Goal: Transaction & Acquisition: Book appointment/travel/reservation

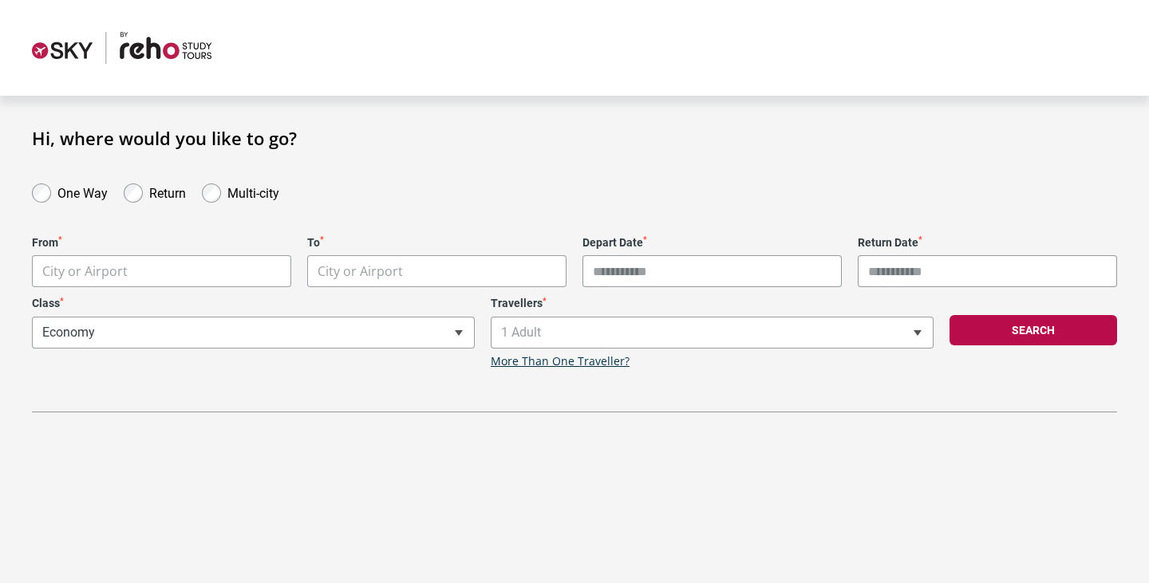
click at [252, 198] on label "Multi-city" at bounding box center [253, 191] width 52 height 19
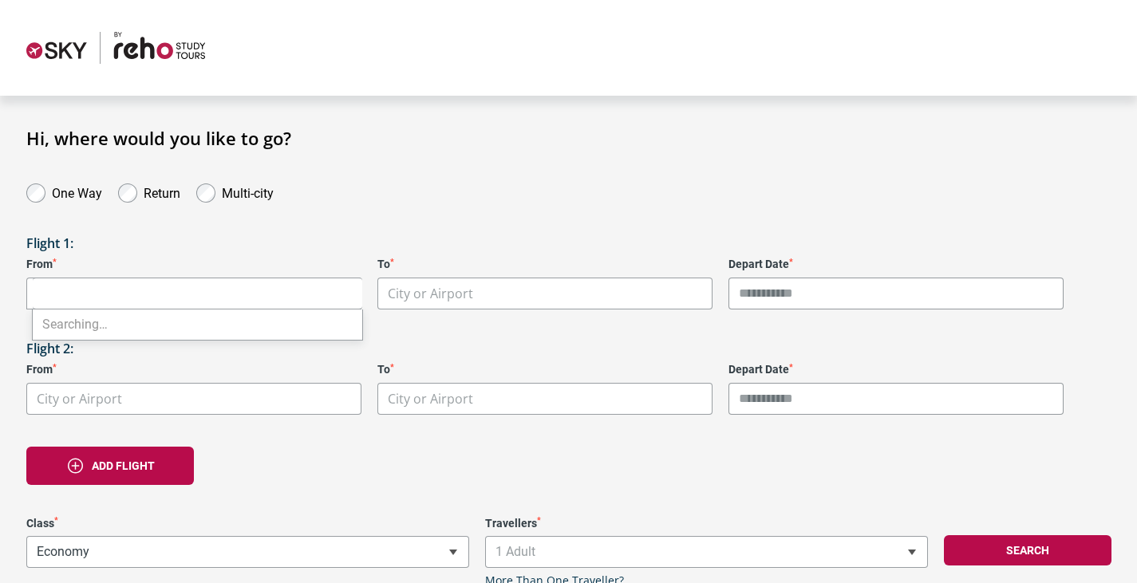
click at [237, 289] on body "**********" at bounding box center [568, 332] width 1137 height 665
click at [158, 191] on label "Return" at bounding box center [162, 191] width 37 height 19
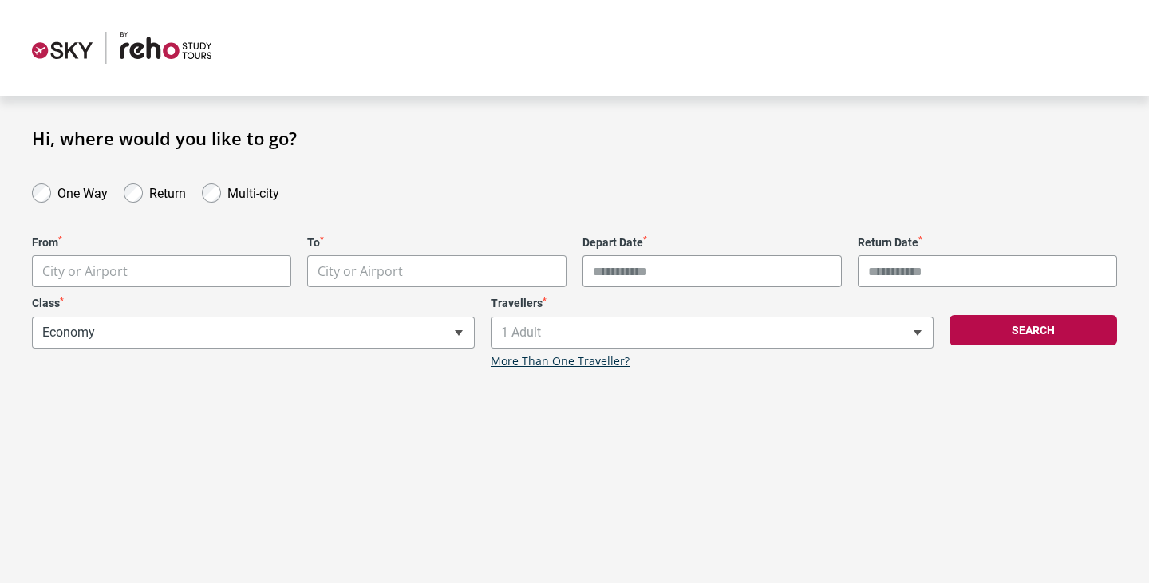
click at [67, 192] on label "One Way" at bounding box center [82, 191] width 50 height 19
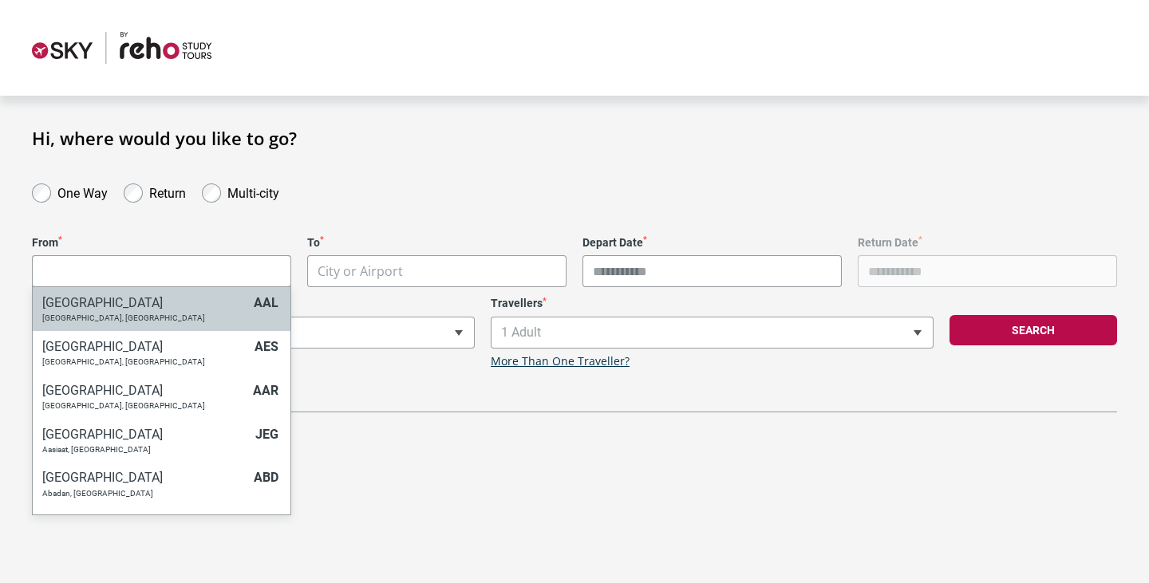
click at [182, 266] on body "**********" at bounding box center [574, 291] width 1149 height 583
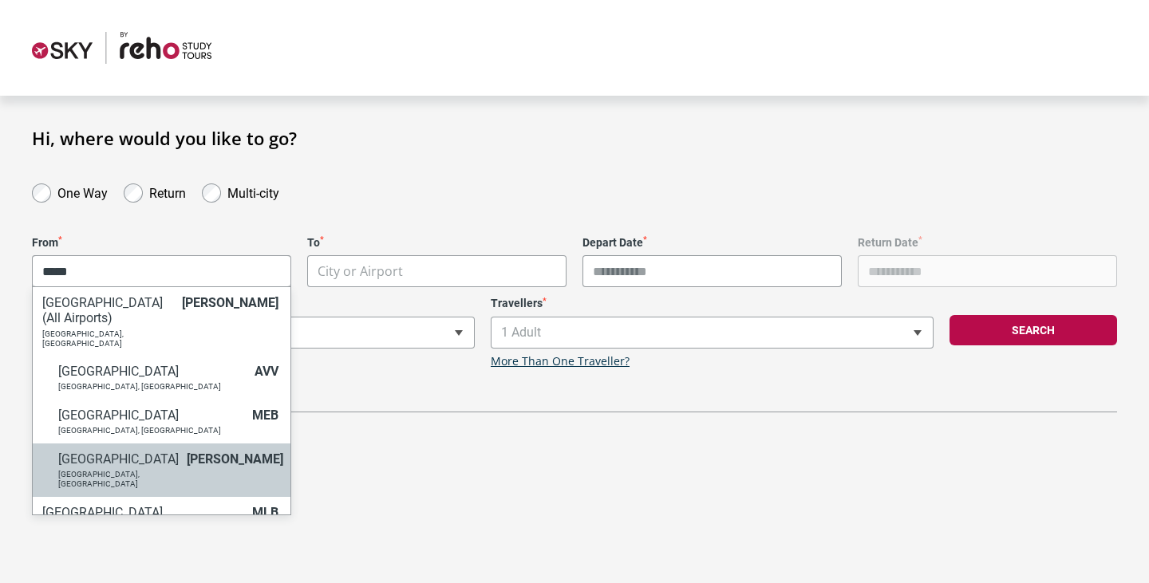
type input "*****"
select select "MELA"
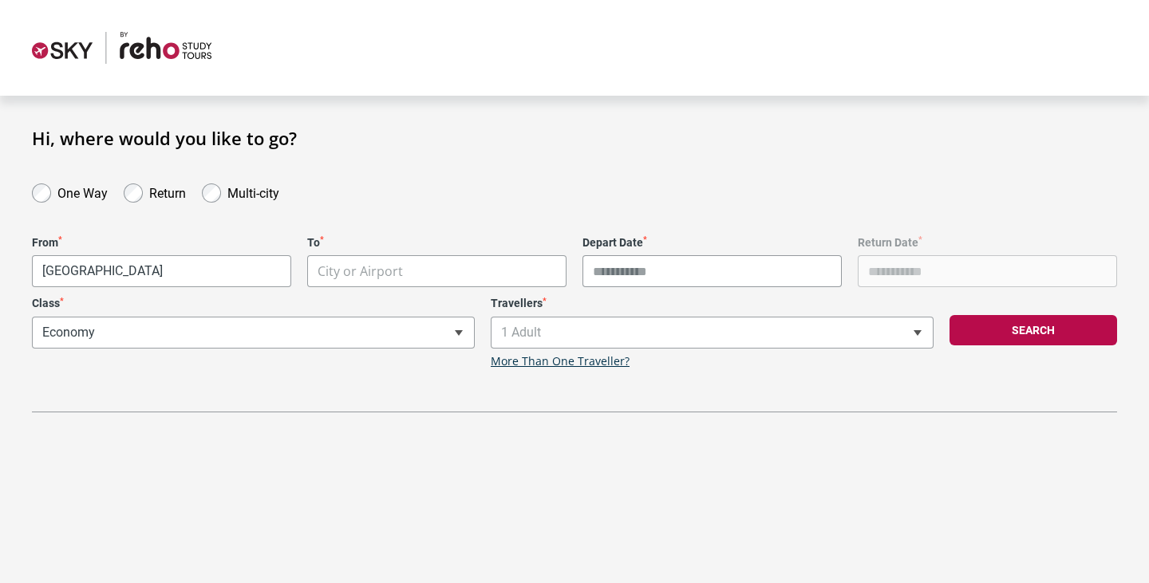
click at [382, 270] on body "**********" at bounding box center [574, 291] width 1149 height 583
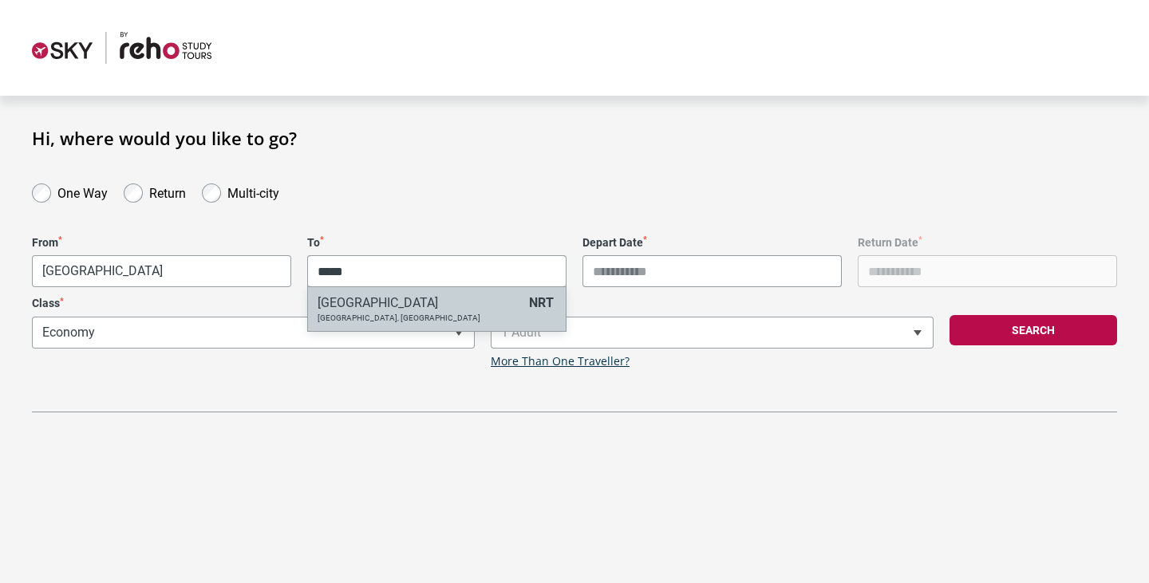
type input "*****"
select select "NRTA"
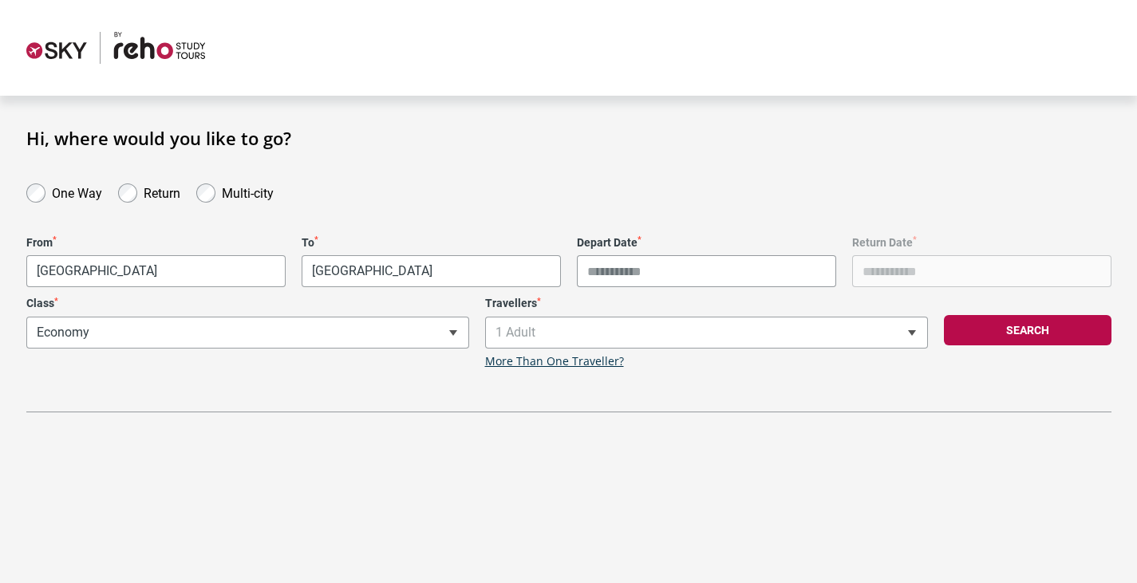
click at [665, 268] on input "Depart Date *" at bounding box center [706, 271] width 259 height 32
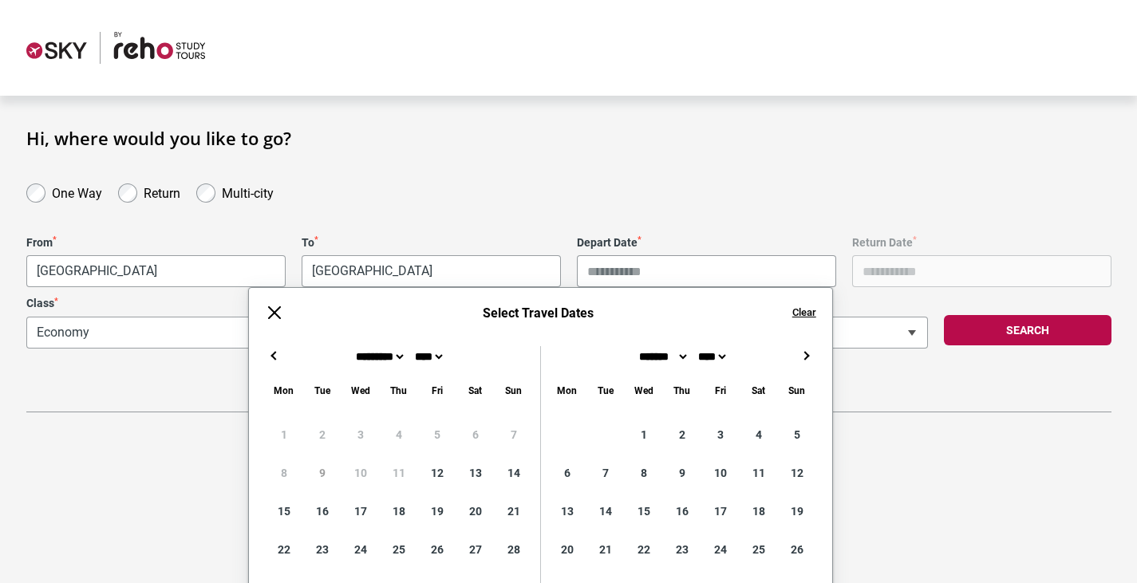
scroll to position [80, 0]
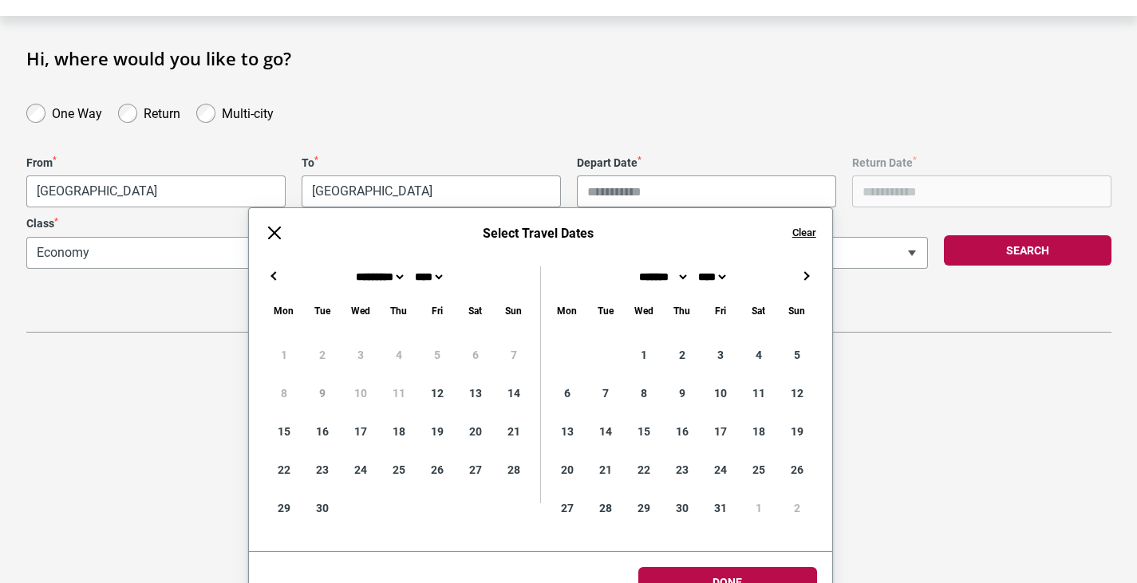
click at [802, 274] on button "→" at bounding box center [806, 275] width 19 height 19
type input "**********"
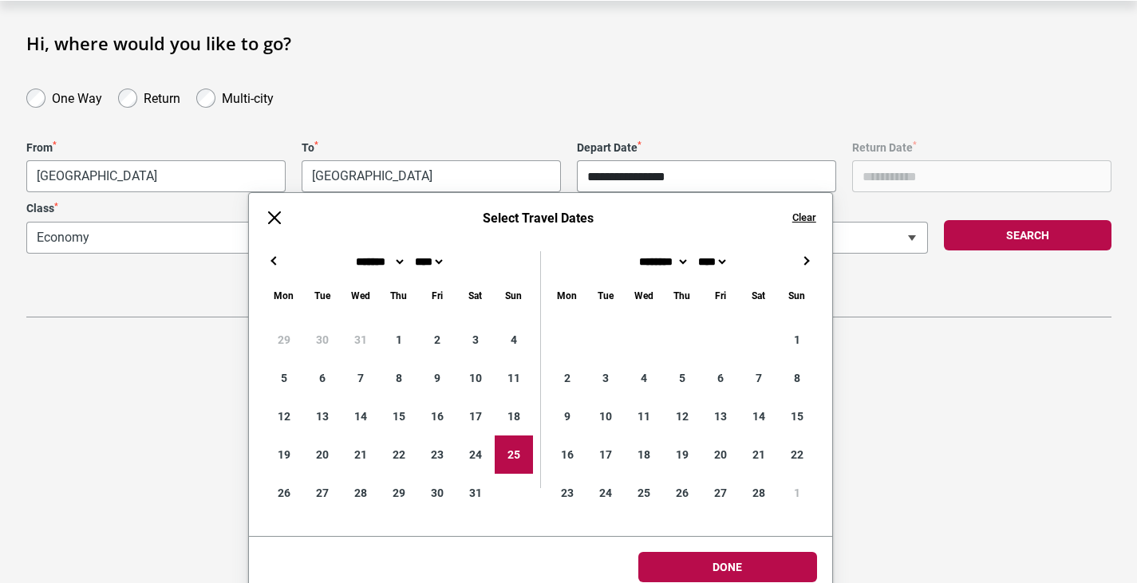
scroll to position [110, 0]
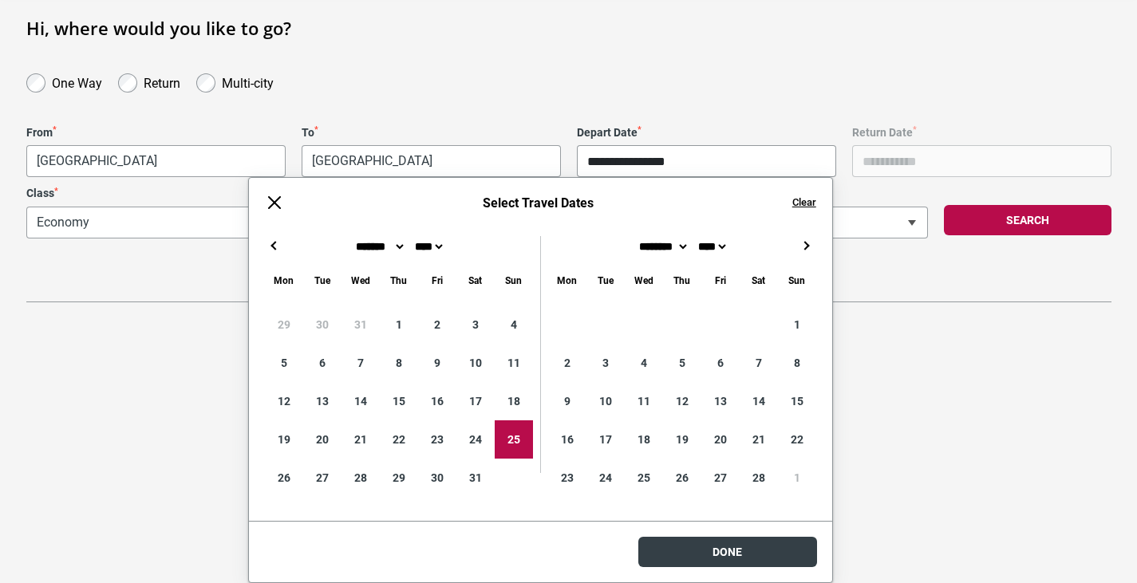
click at [775, 473] on body "**********" at bounding box center [568, 181] width 1137 height 583
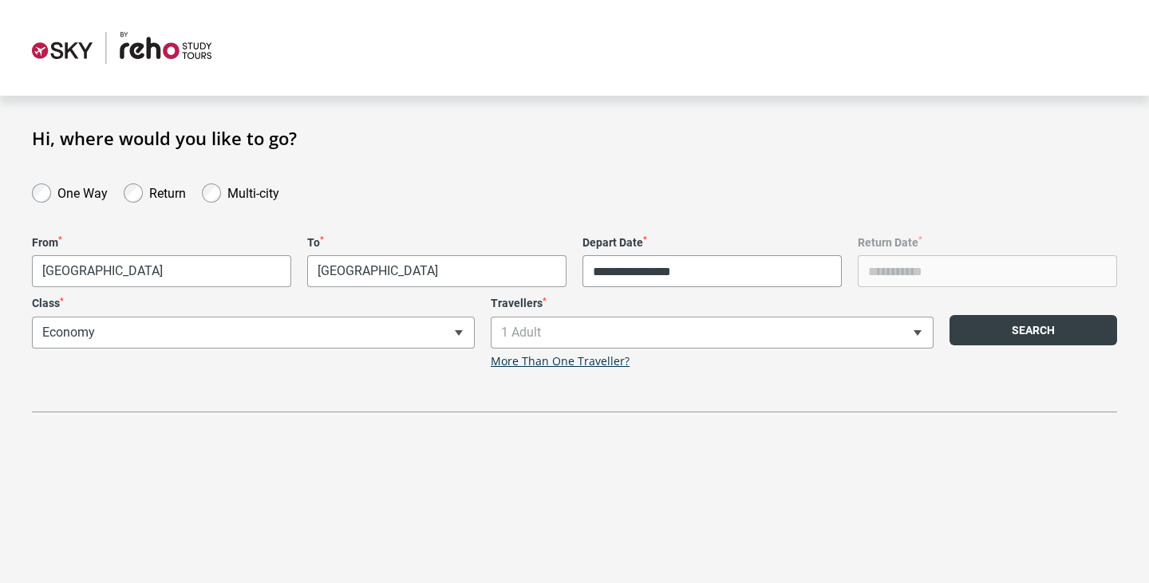
click at [994, 332] on button "Search" at bounding box center [1034, 330] width 168 height 30
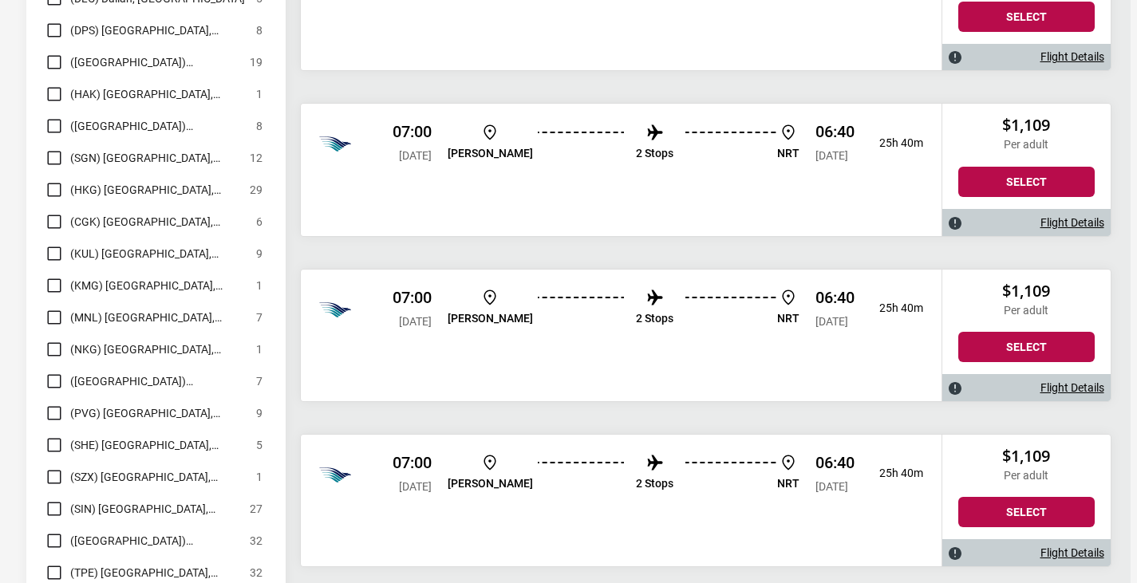
scroll to position [15210, 0]
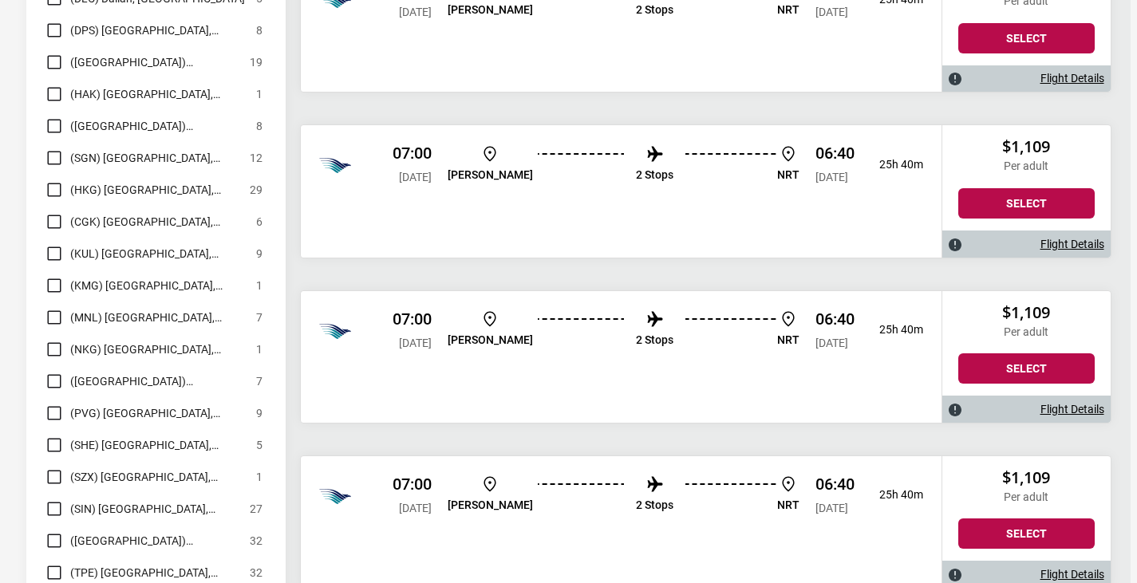
click at [116, 212] on span "(CGK) [GEOGRAPHIC_DATA], [GEOGRAPHIC_DATA]" at bounding box center [159, 221] width 178 height 19
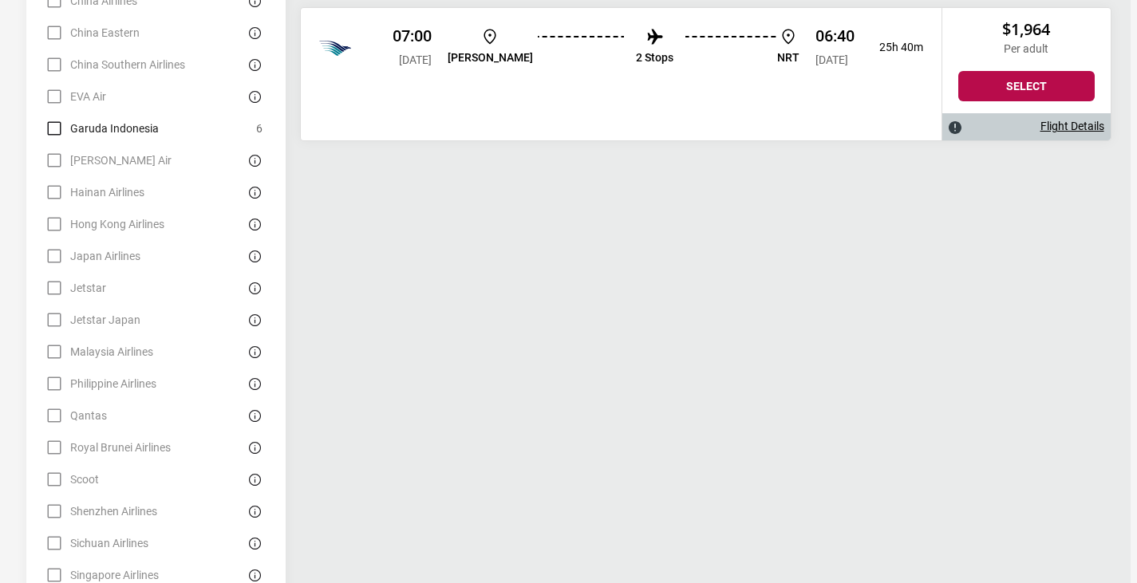
scroll to position [1277, 0]
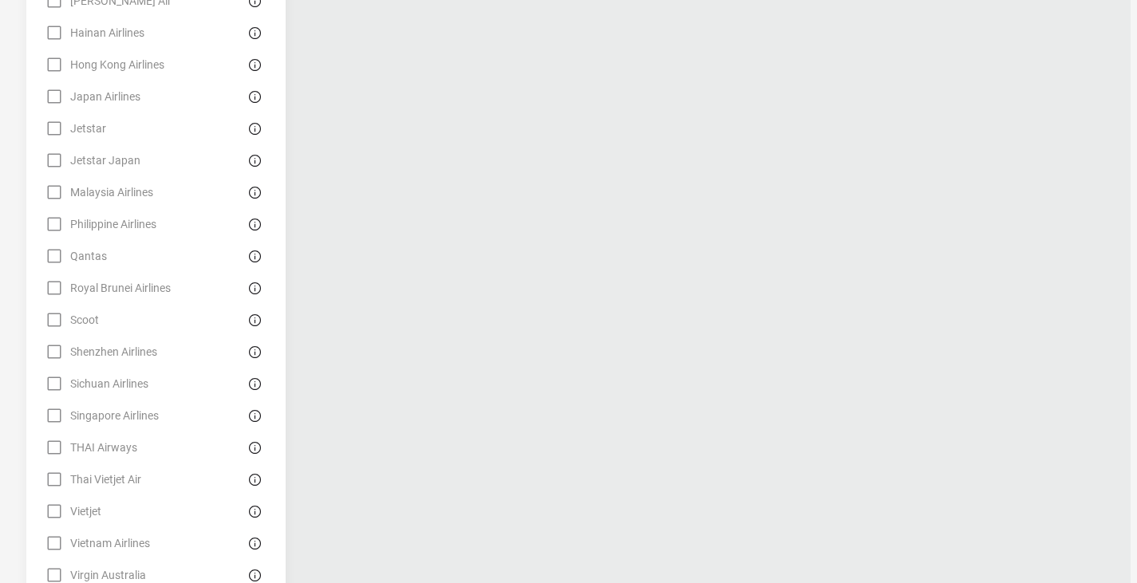
click at [141, 406] on div "Singapore Airlines 0" at bounding box center [154, 415] width 218 height 19
click at [54, 406] on div "Singapore Airlines 0" at bounding box center [154, 415] width 218 height 19
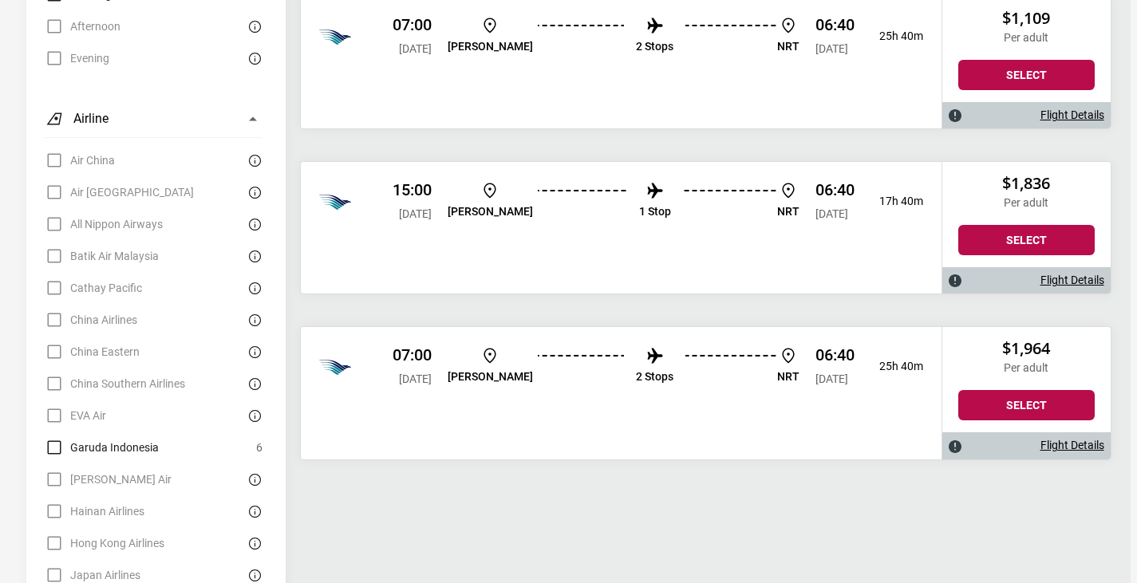
scroll to position [1197, 0]
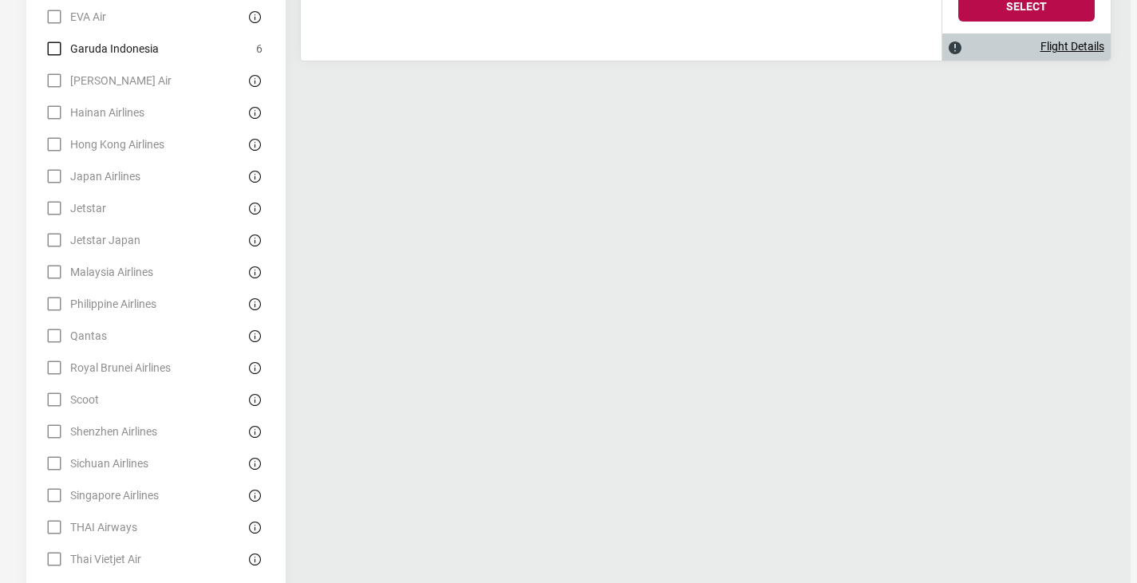
click at [61, 486] on div "Singapore Airlines 0" at bounding box center [154, 495] width 218 height 19
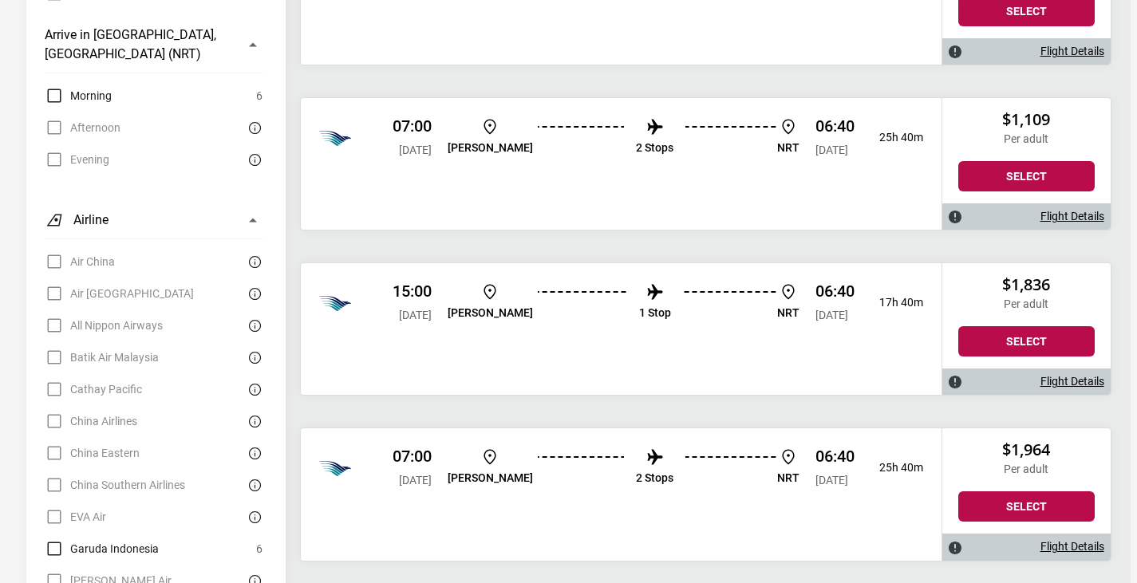
scroll to position [559, 0]
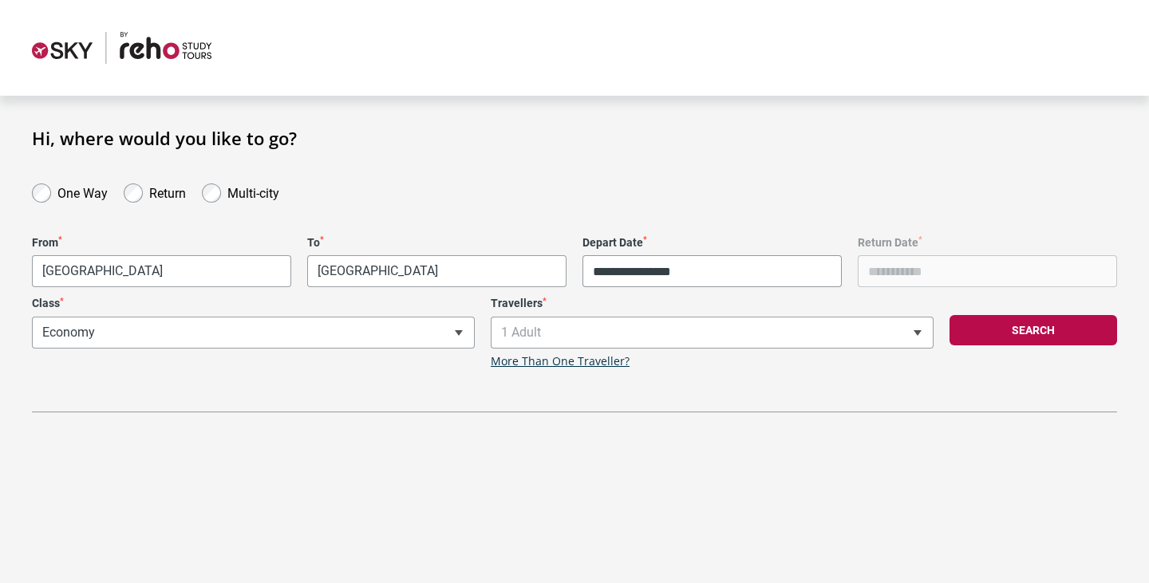
click at [154, 182] on label "Return" at bounding box center [167, 191] width 37 height 19
click at [156, 186] on label "Return" at bounding box center [167, 191] width 37 height 19
click at [638, 276] on input "**********" at bounding box center [711, 271] width 259 height 32
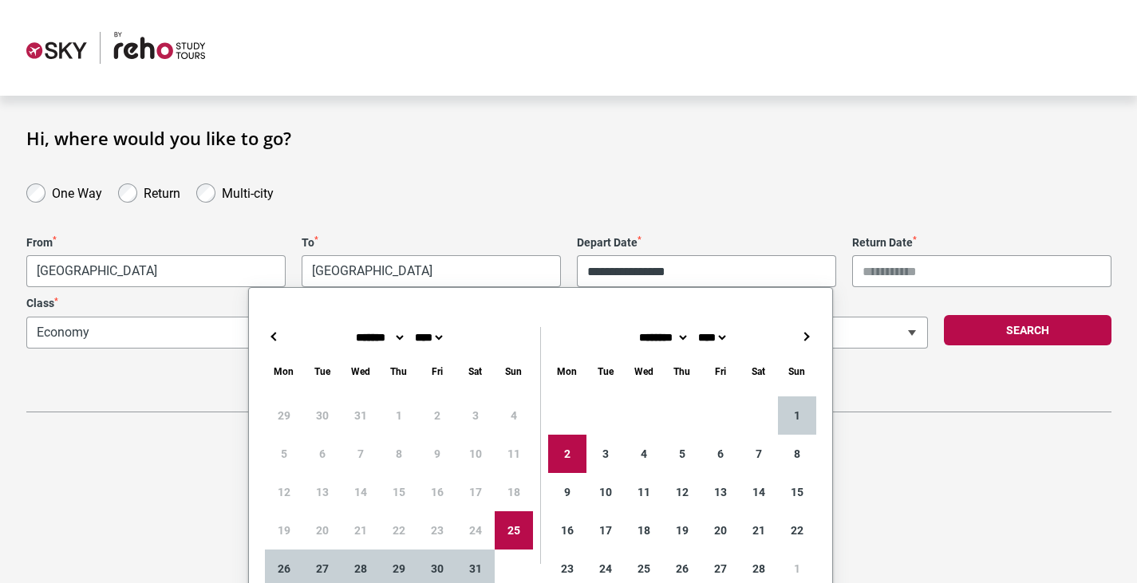
click at [501, 214] on div "**********" at bounding box center [568, 296] width 1085 height 232
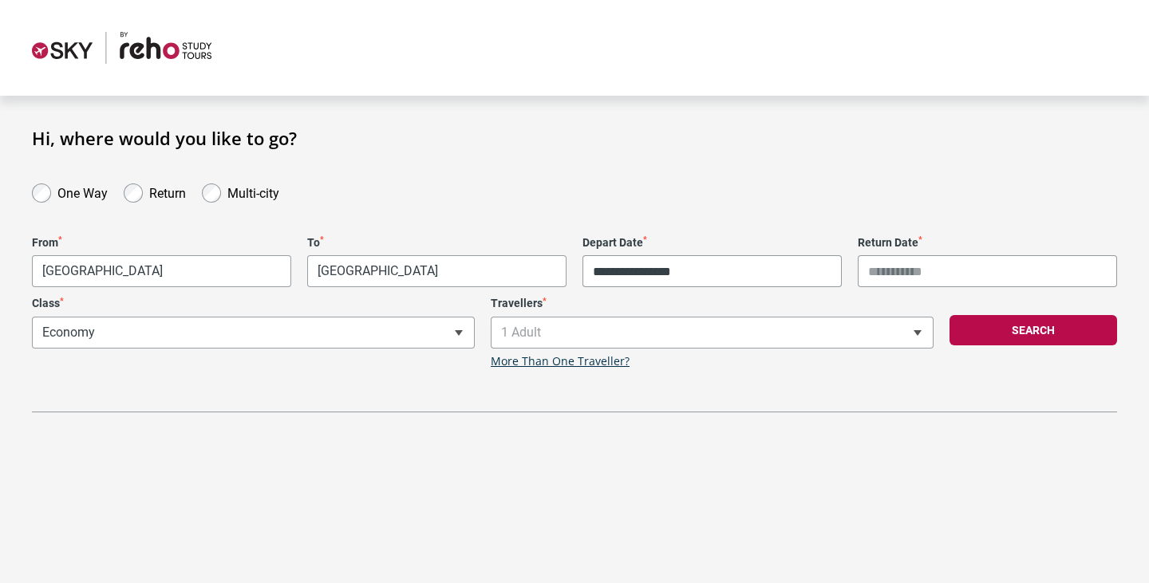
click at [576, 269] on div "**********" at bounding box center [711, 262] width 275 height 52
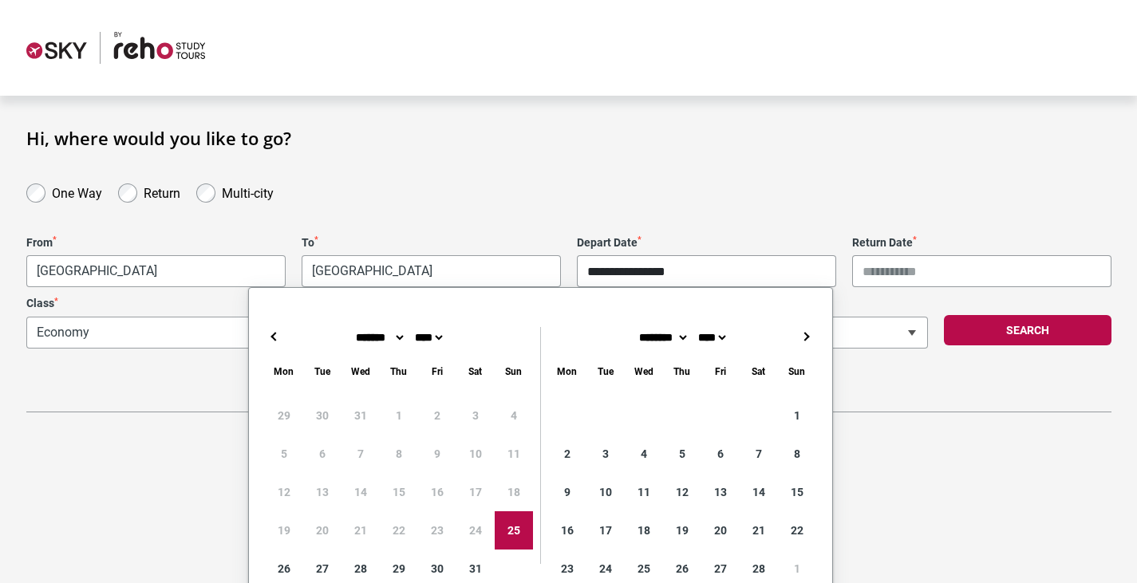
click at [602, 268] on input "**********" at bounding box center [706, 271] width 259 height 32
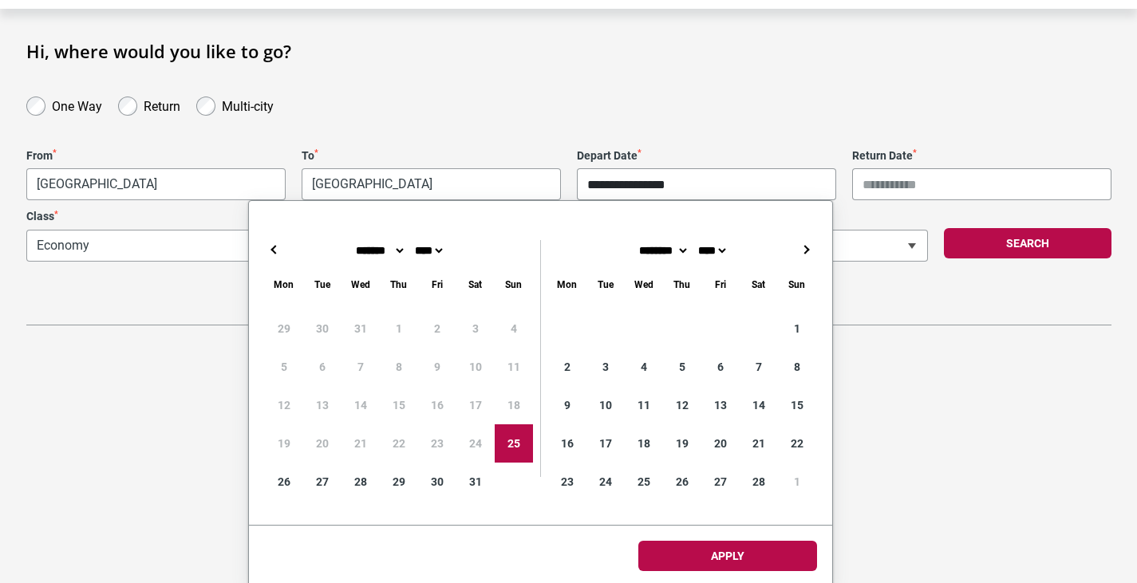
scroll to position [91, 0]
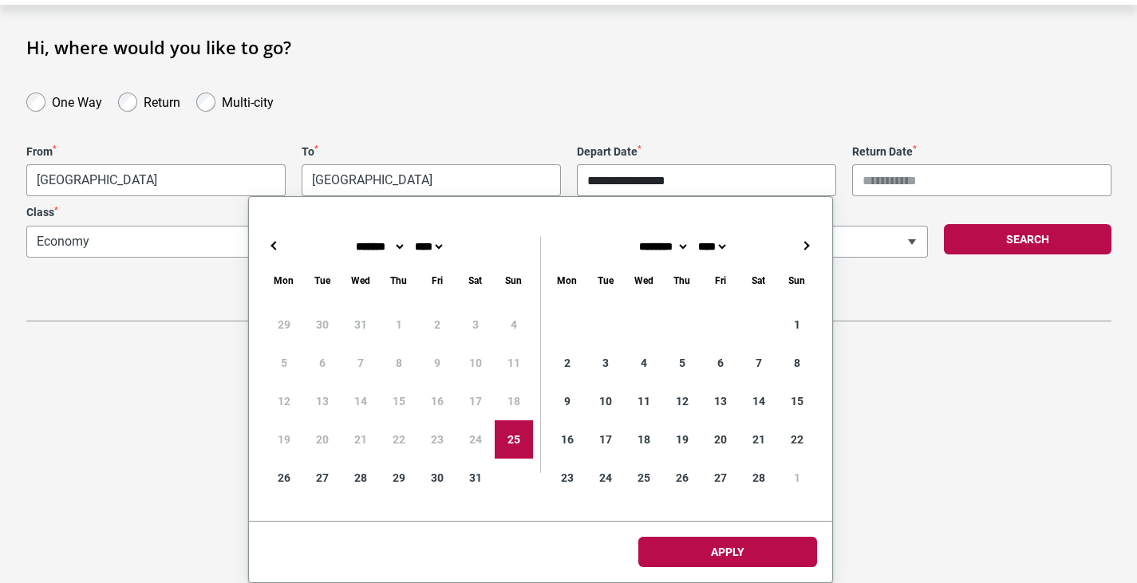
click at [471, 446] on div "29 30 31 1 2 3 4 5 6 7 8 9 10 11 12 13 14 15 16 17 18 19 20 21 22 23 24 25 26 2…" at bounding box center [399, 401] width 268 height 191
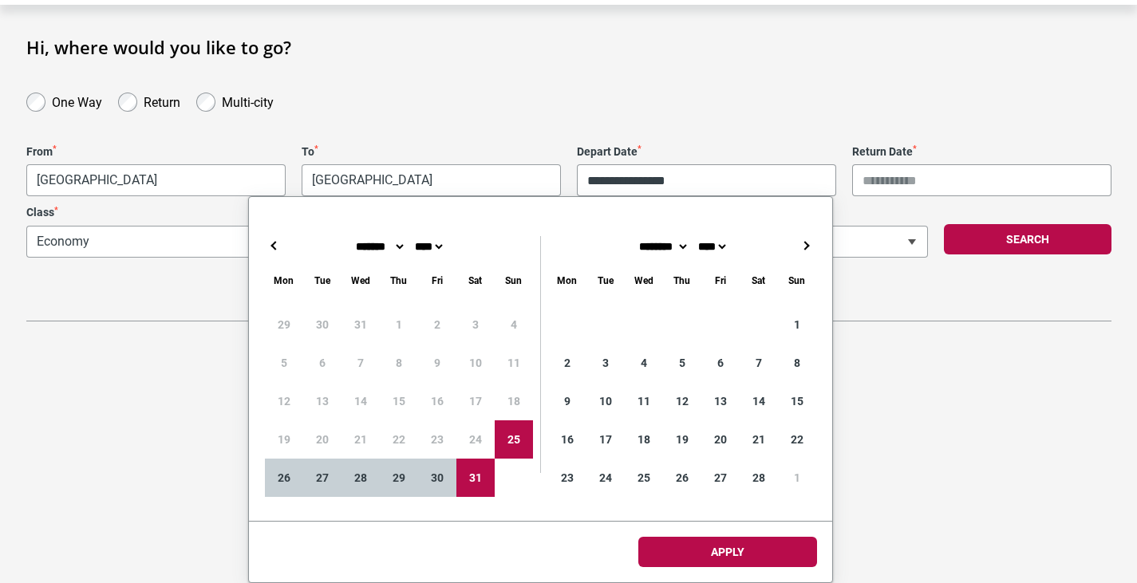
click at [863, 194] on input "Return Date *" at bounding box center [981, 180] width 259 height 32
click at [878, 177] on input "Return Date *" at bounding box center [981, 180] width 259 height 32
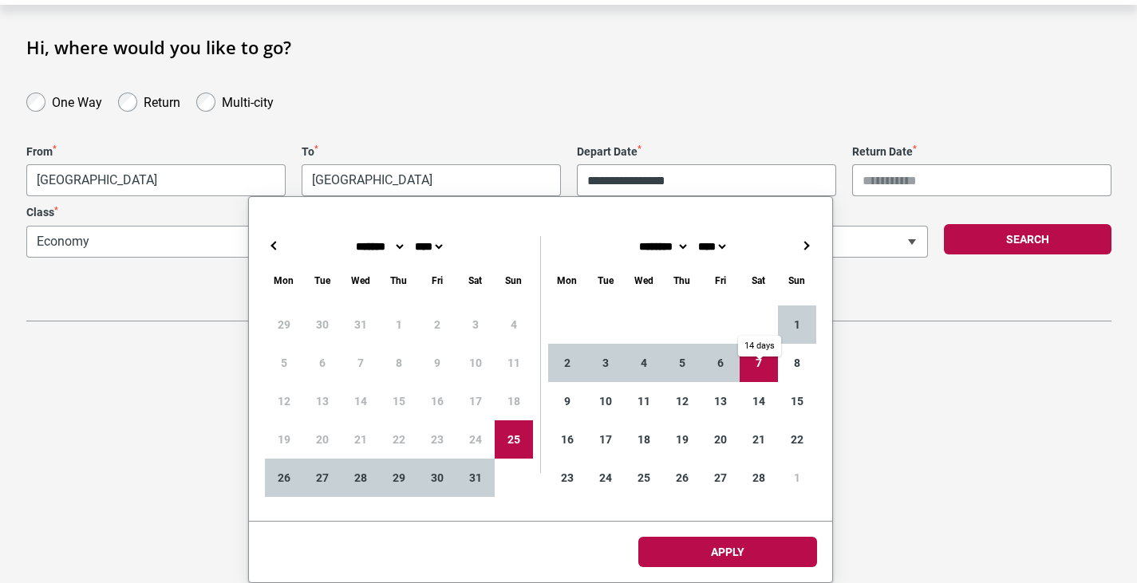
type input "**********"
click at [664, 181] on input "**********" at bounding box center [706, 180] width 259 height 32
click at [594, 195] on input "**********" at bounding box center [706, 180] width 259 height 32
drag, startPoint x: 608, startPoint y: 188, endPoint x: 671, endPoint y: 201, distance: 64.3
click at [609, 188] on input "**********" at bounding box center [706, 180] width 259 height 32
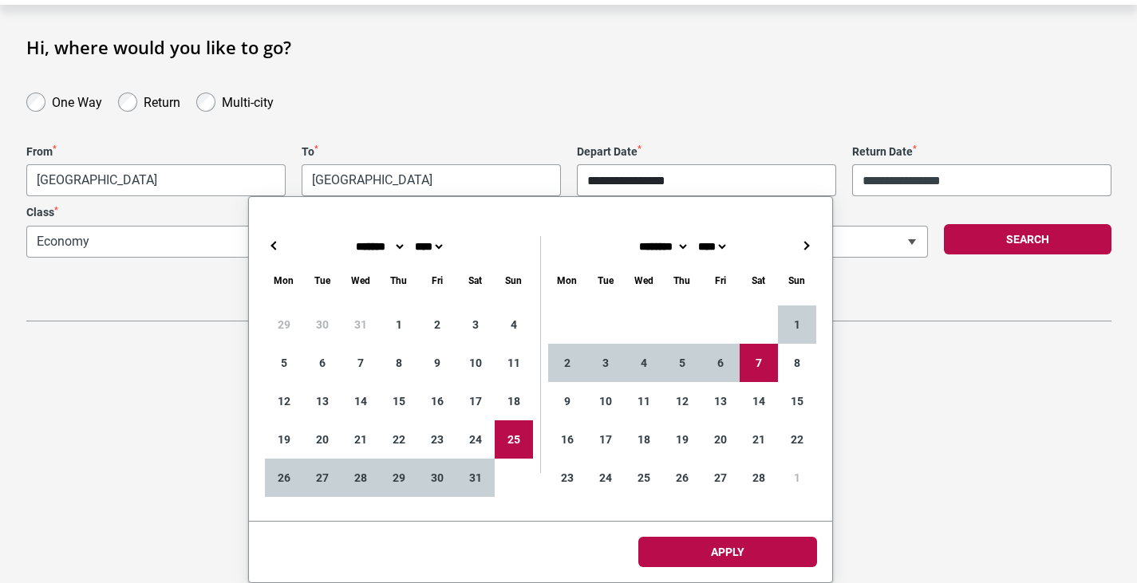
type input "**********"
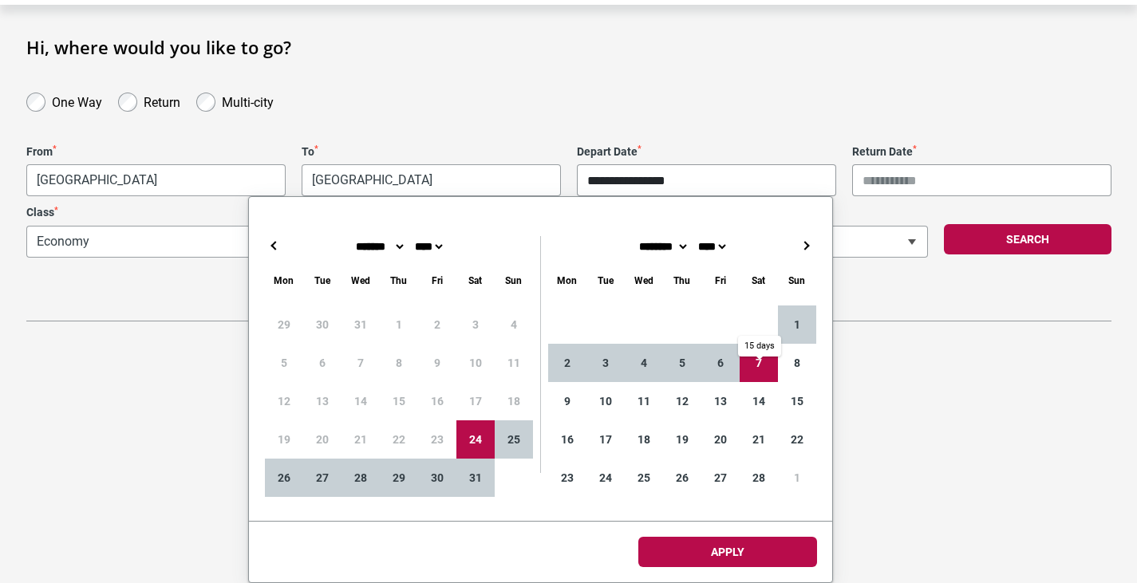
type input "**********"
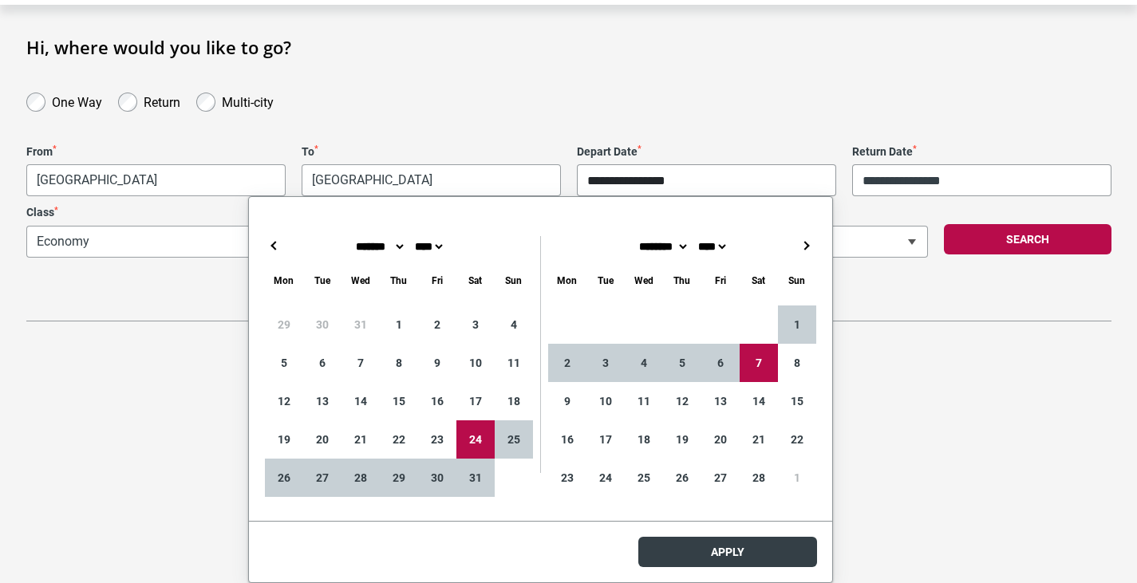
click at [768, 492] on body "**********" at bounding box center [568, 200] width 1137 height 583
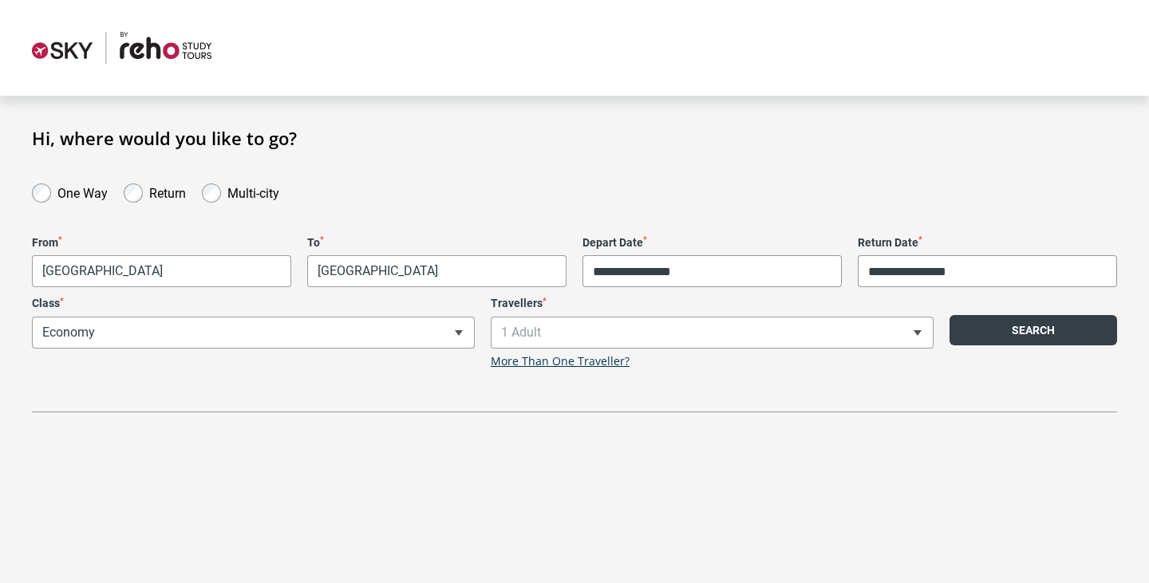
click at [986, 338] on button "Search" at bounding box center [1034, 330] width 168 height 30
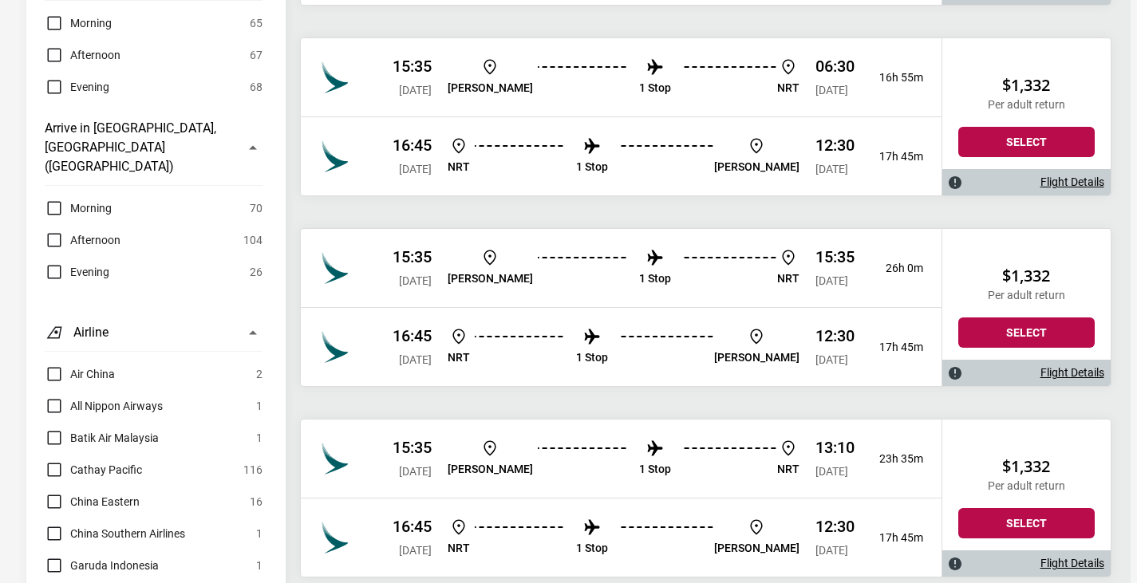
scroll to position [1117, 0]
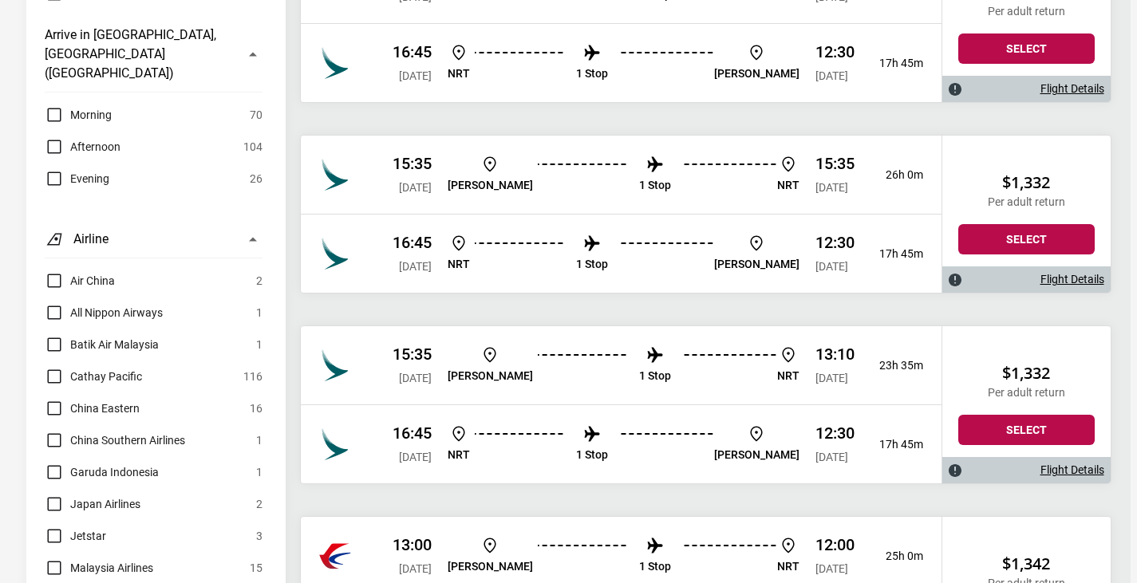
click at [156, 463] on span "Garuda Indonesia" at bounding box center [114, 472] width 89 height 19
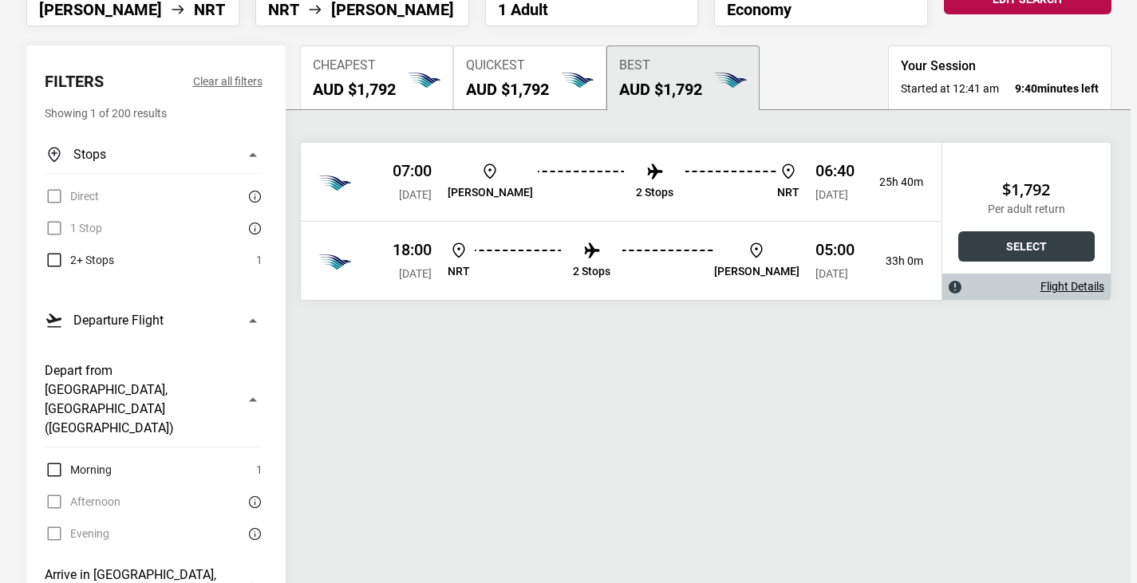
scroll to position [0, 0]
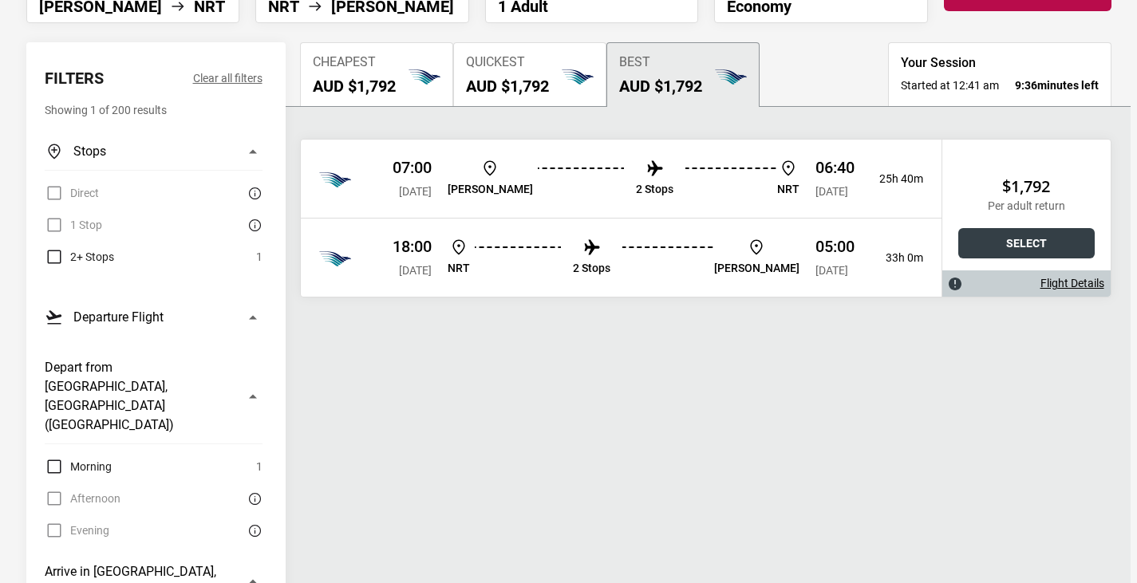
click at [980, 259] on button "Select" at bounding box center [1026, 243] width 136 height 30
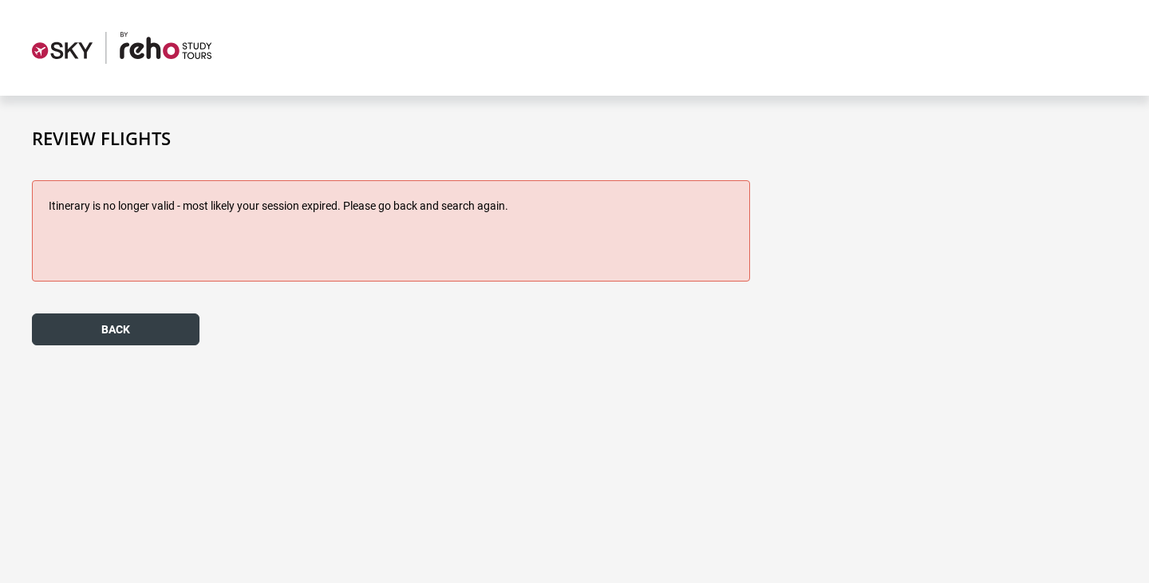
click at [178, 331] on button "back" at bounding box center [116, 330] width 168 height 32
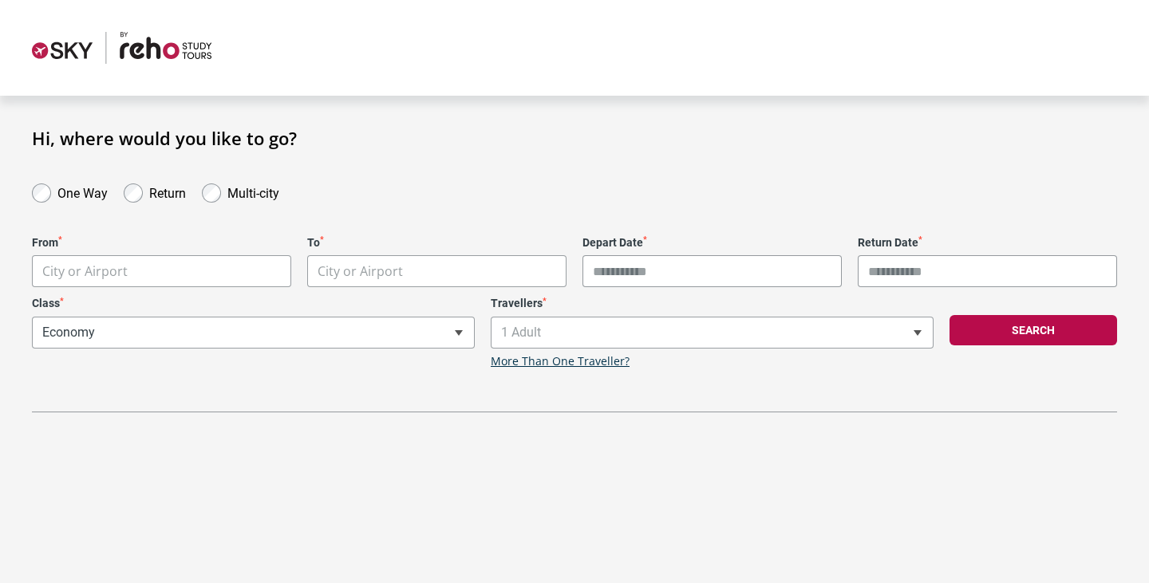
click at [245, 270] on body "**********" at bounding box center [574, 291] width 1149 height 583
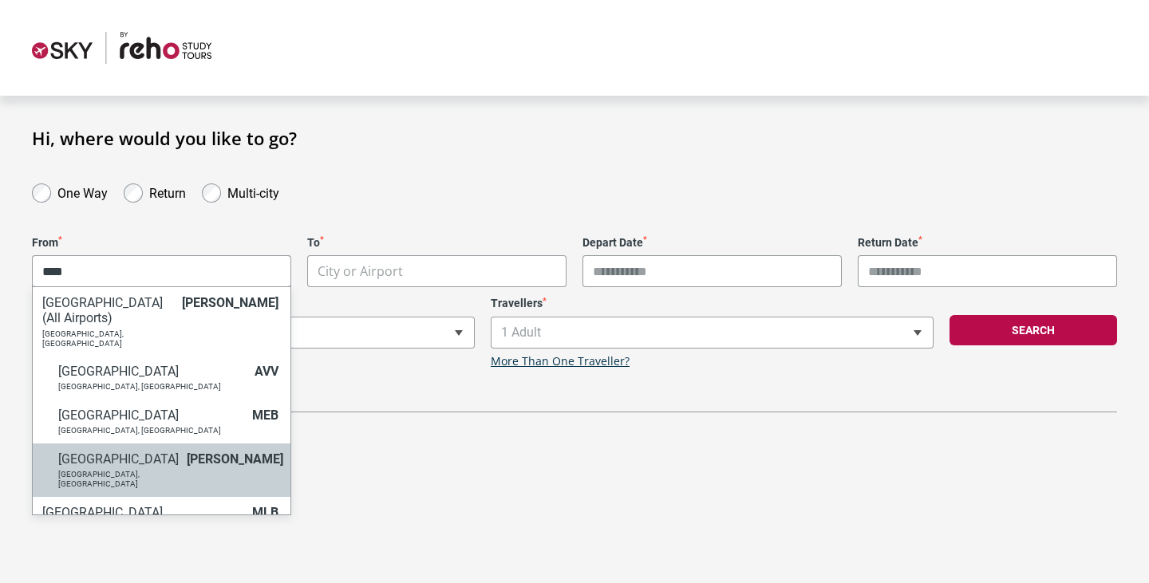
type input "****"
select select "MELA"
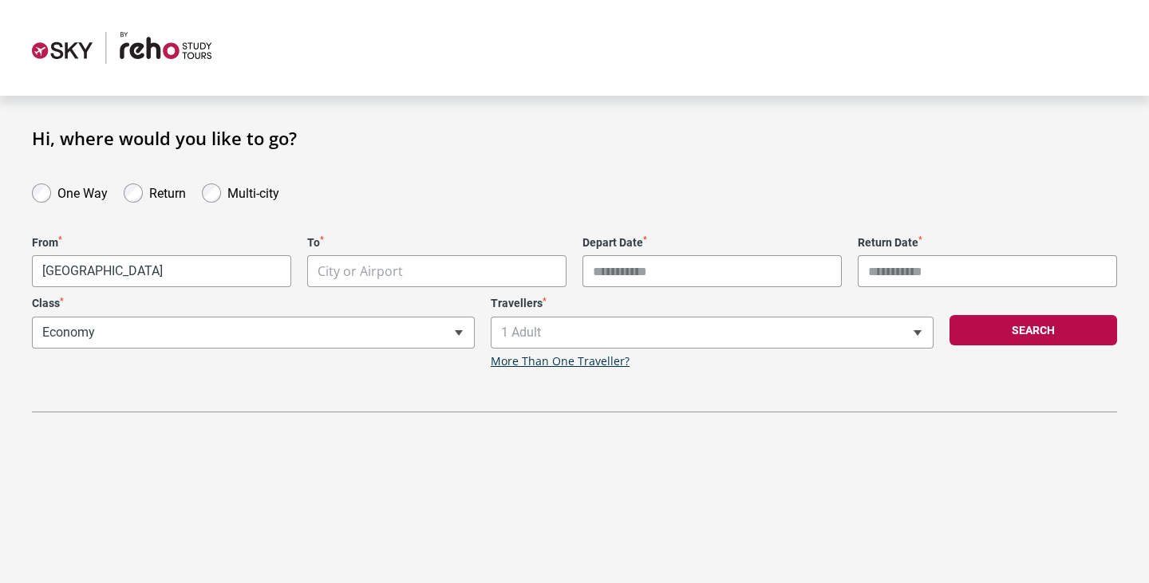
click at [477, 270] on body "**********" at bounding box center [574, 291] width 1149 height 583
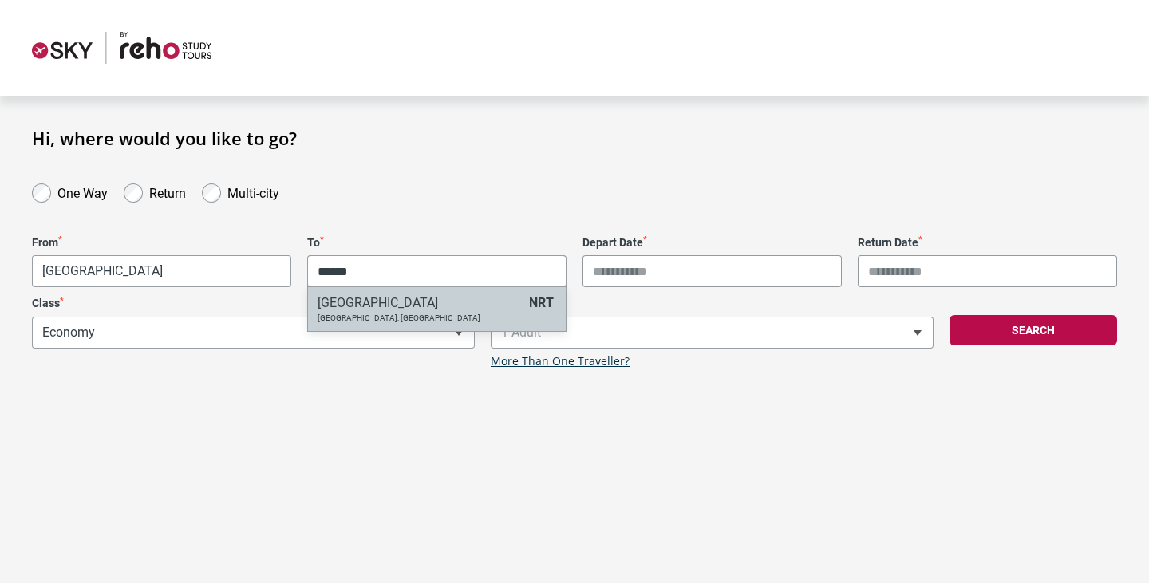
type input "******"
select select "NRTA"
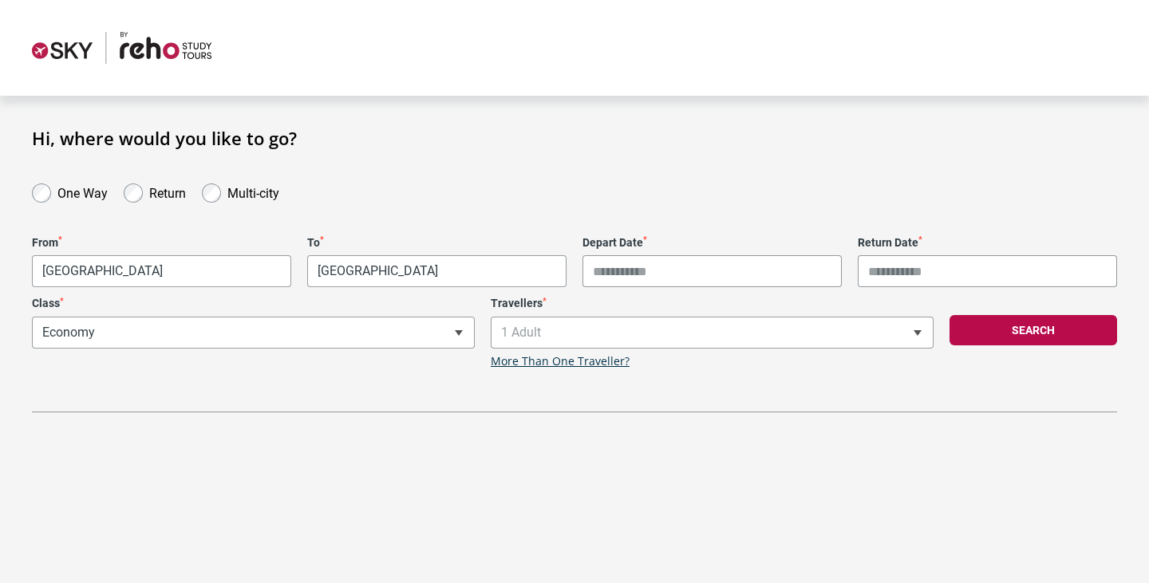
click at [654, 270] on input "Depart Date *" at bounding box center [711, 271] width 259 height 32
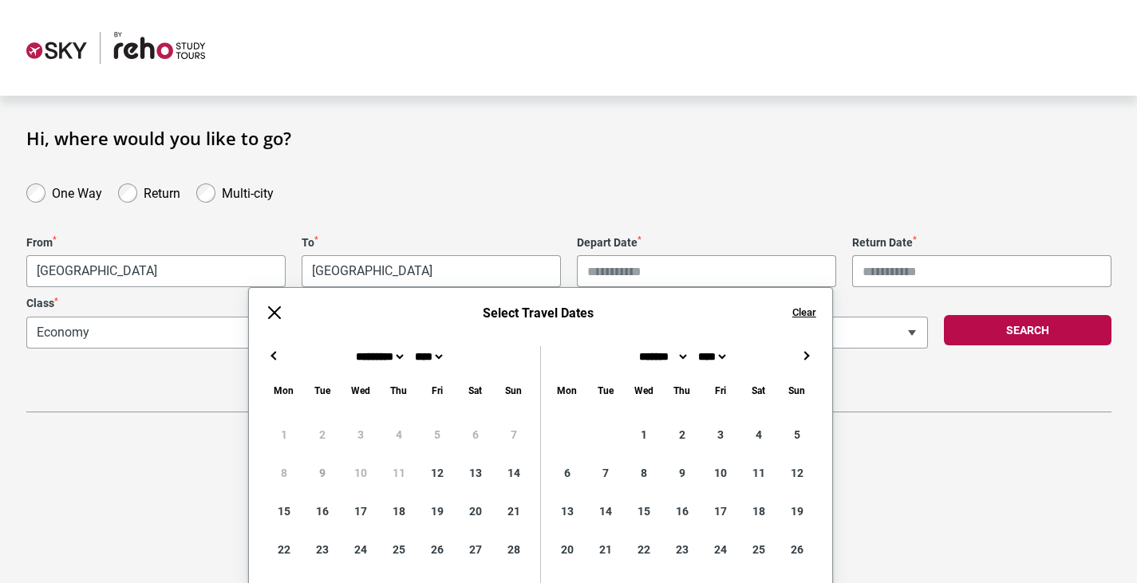
click at [811, 354] on button "→" at bounding box center [806, 355] width 19 height 19
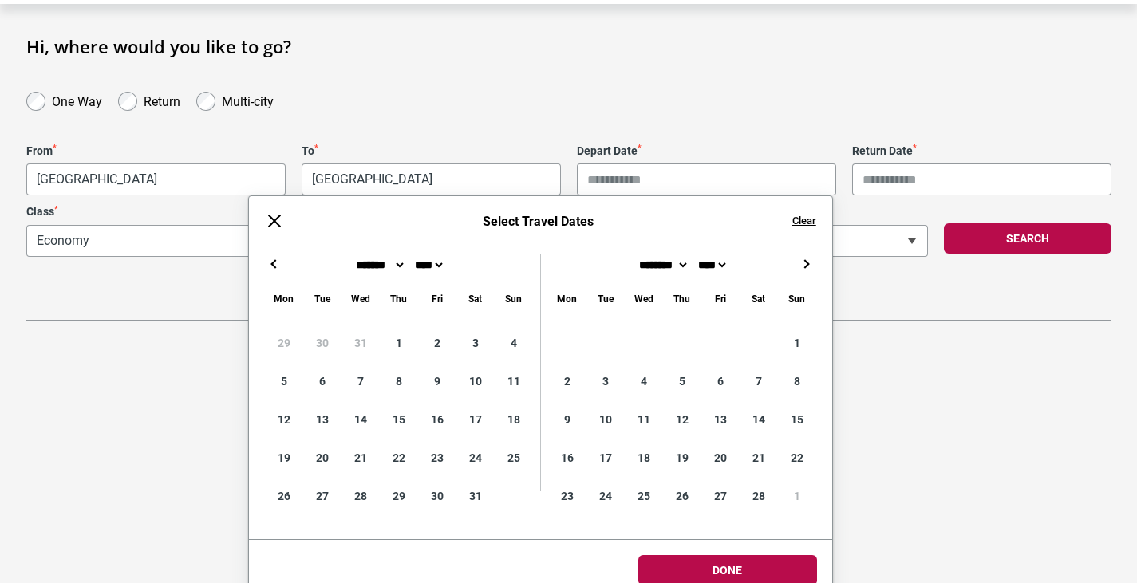
scroll to position [110, 0]
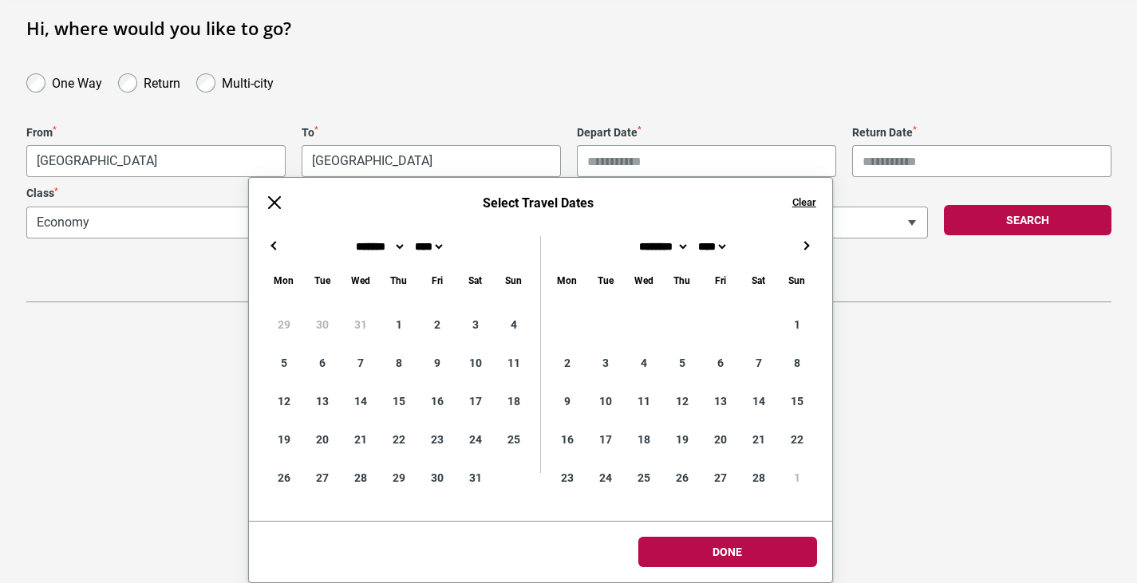
type input "**********"
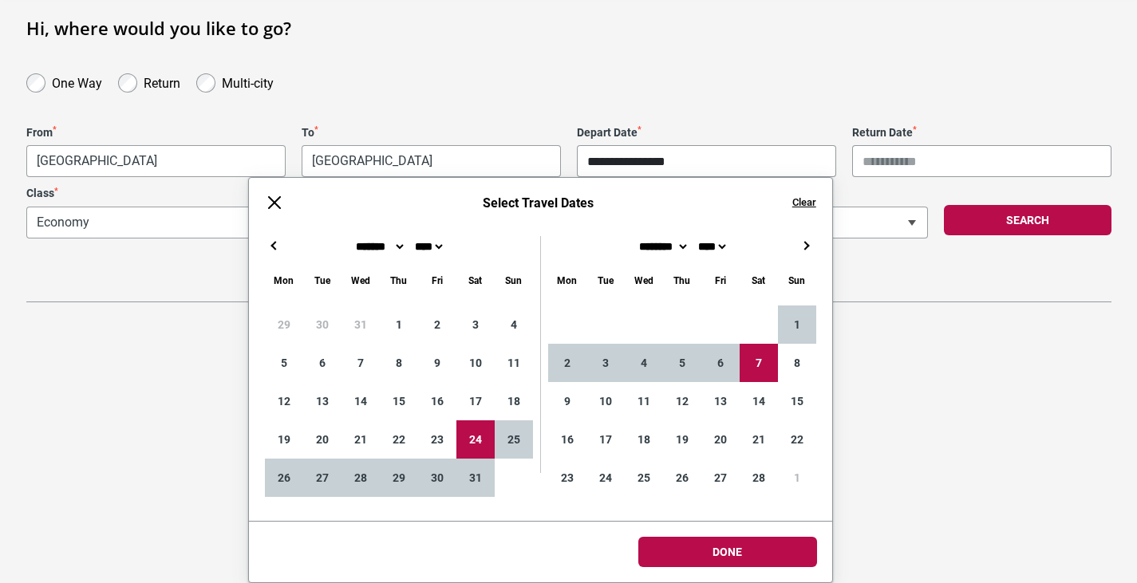
type input "**********"
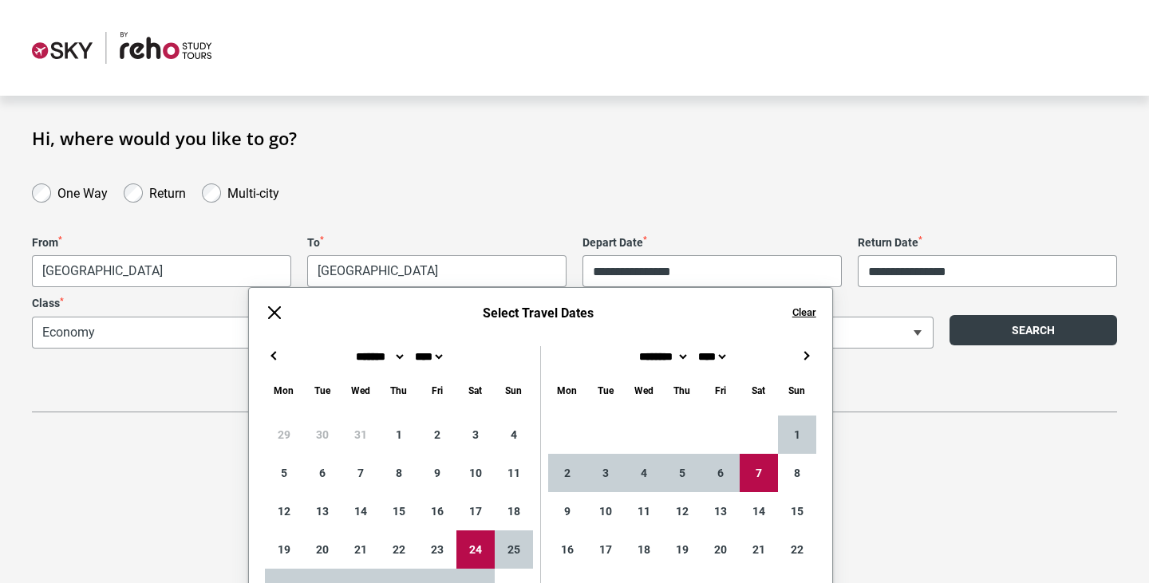
click at [1005, 223] on div "**********" at bounding box center [574, 296] width 1085 height 232
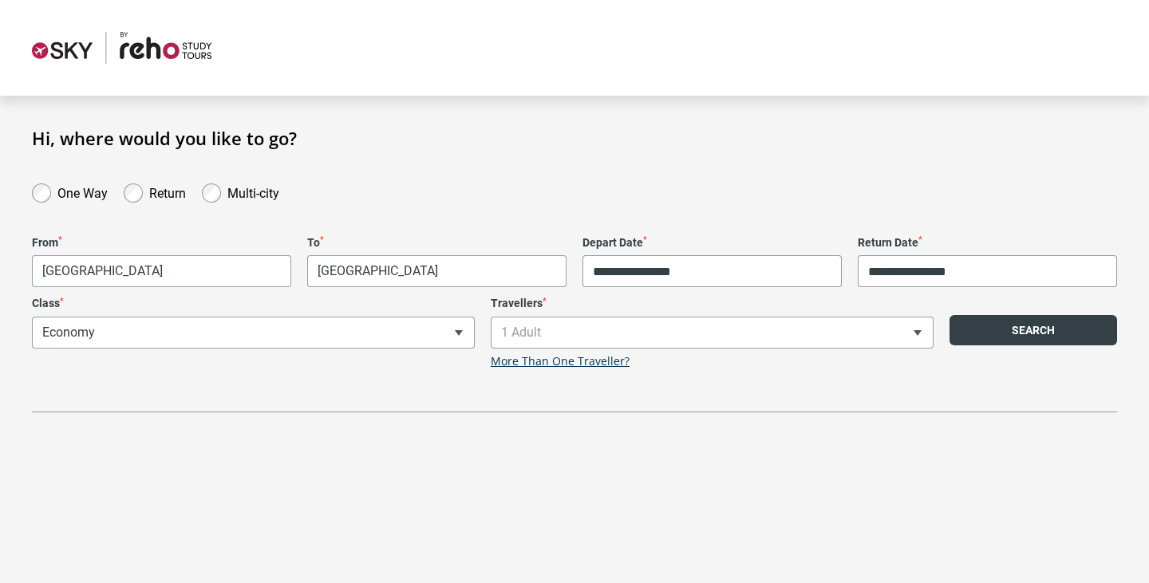
click at [1017, 328] on button "Search" at bounding box center [1034, 330] width 168 height 30
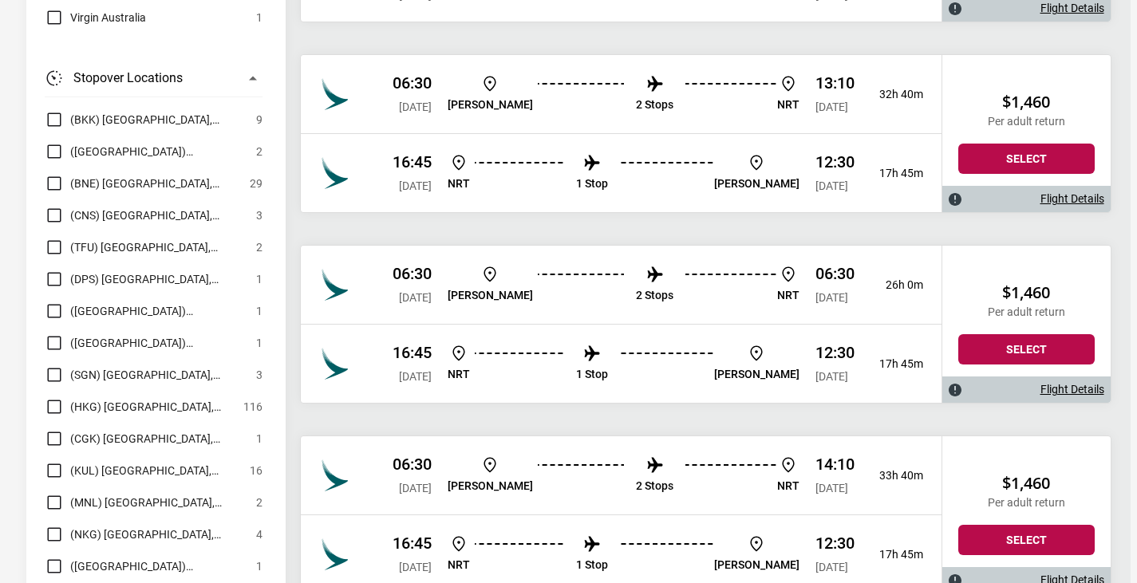
scroll to position [15657, 0]
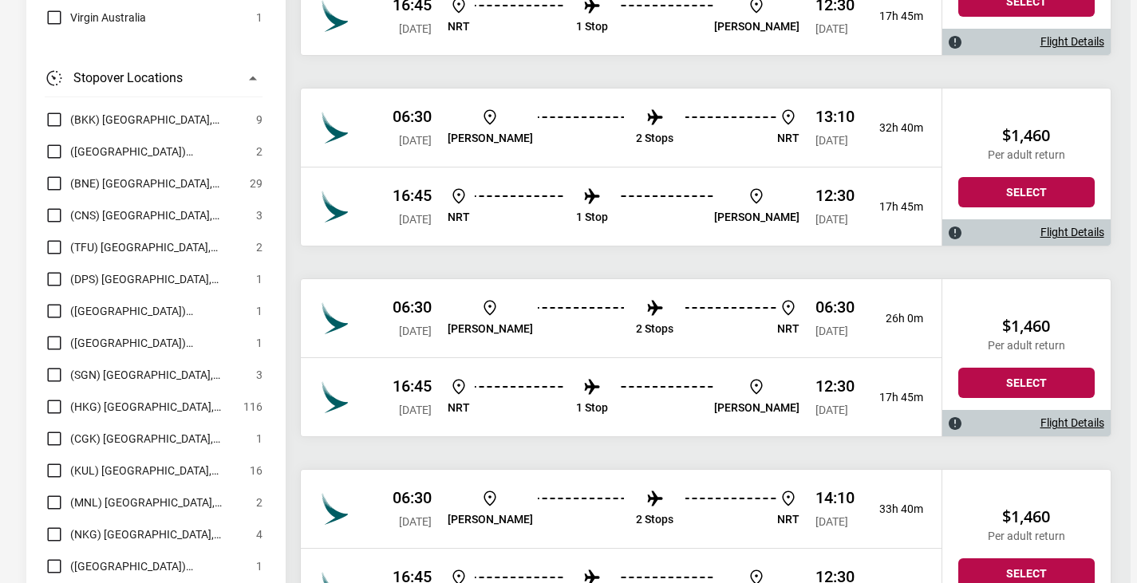
click at [189, 270] on span "(DPS) [GEOGRAPHIC_DATA], [GEOGRAPHIC_DATA]" at bounding box center [159, 279] width 178 height 19
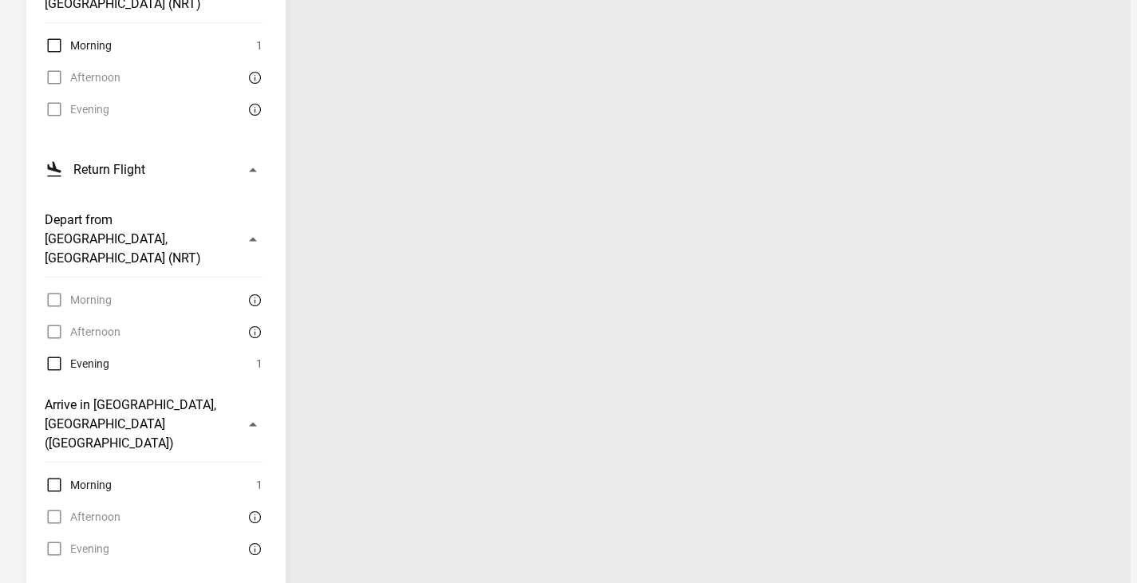
scroll to position [0, 0]
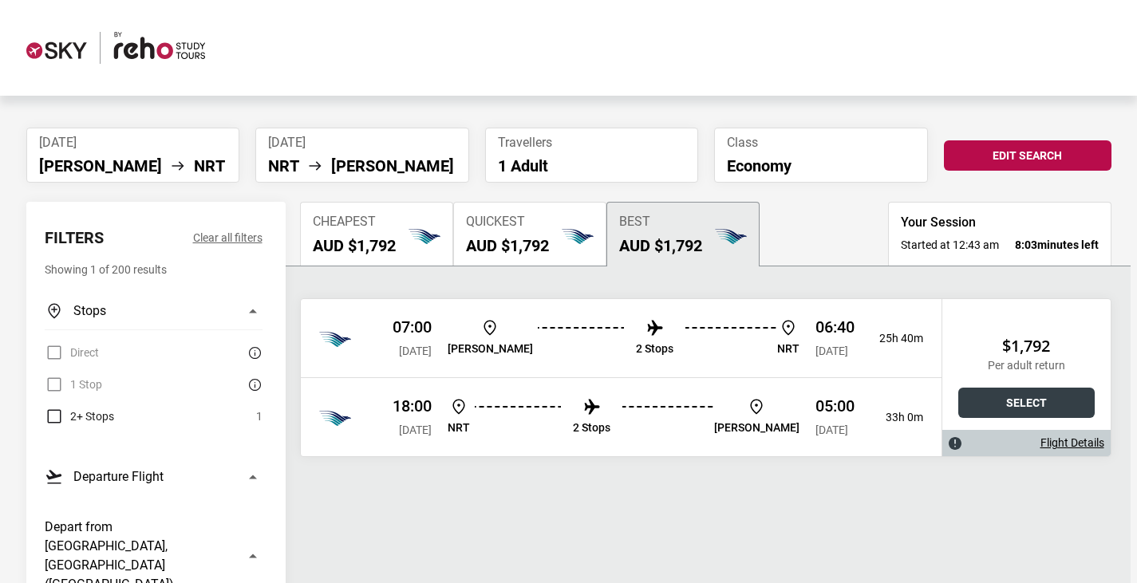
click at [971, 418] on button "Select" at bounding box center [1026, 403] width 136 height 30
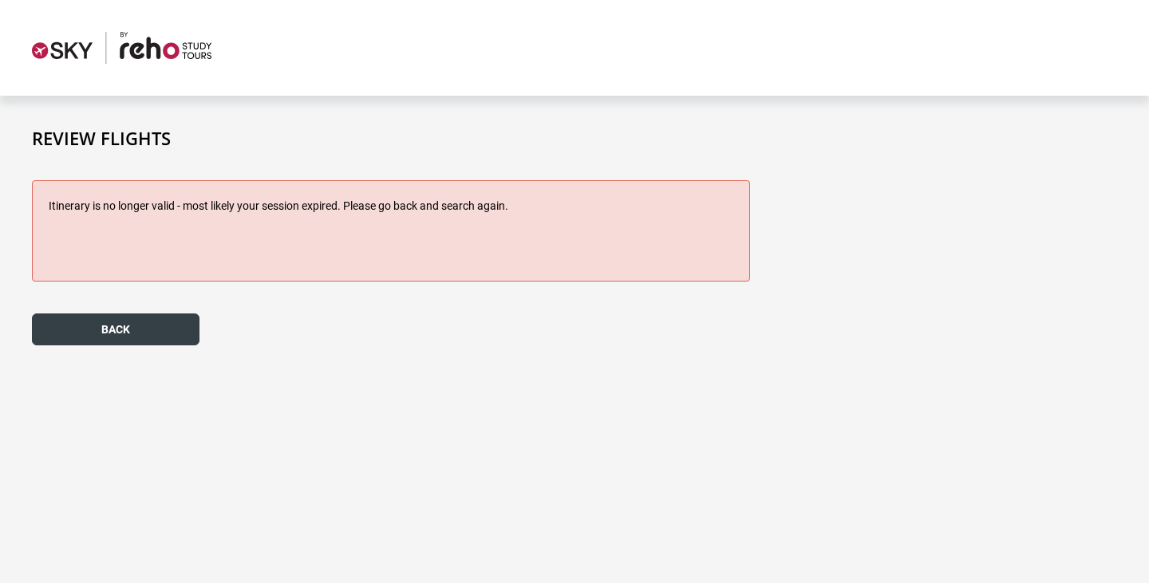
click at [196, 330] on button "back" at bounding box center [116, 330] width 168 height 32
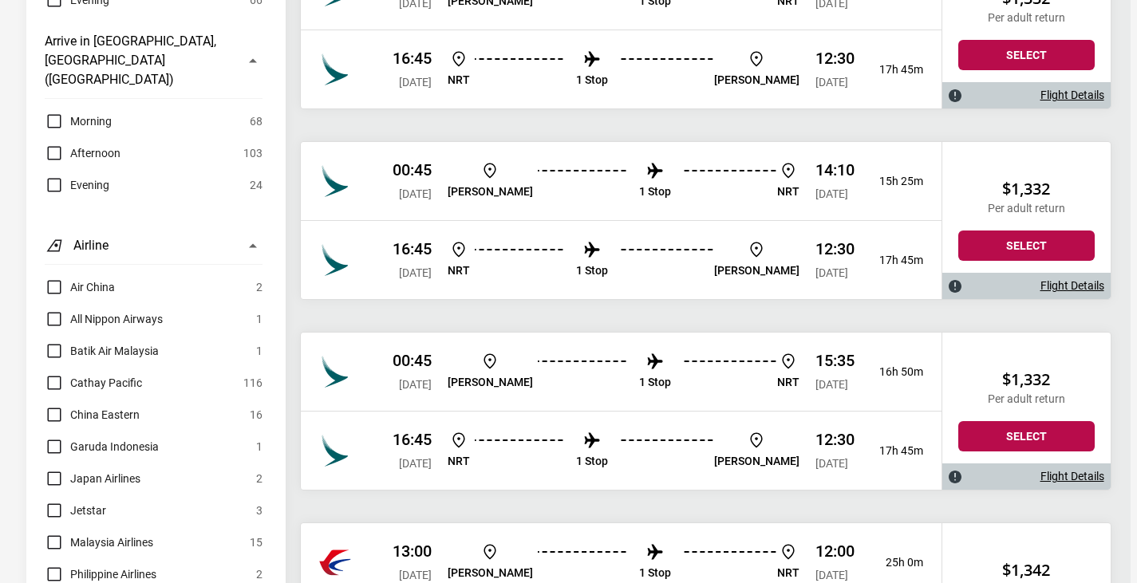
scroll to position [1117, 0]
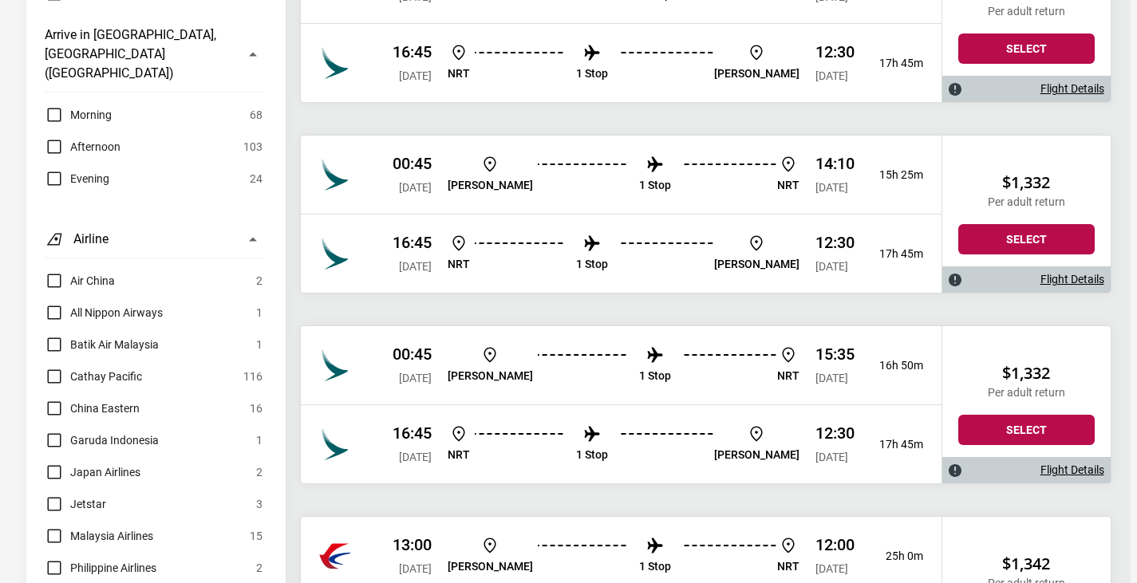
click at [93, 463] on span "Japan Airlines" at bounding box center [105, 472] width 70 height 19
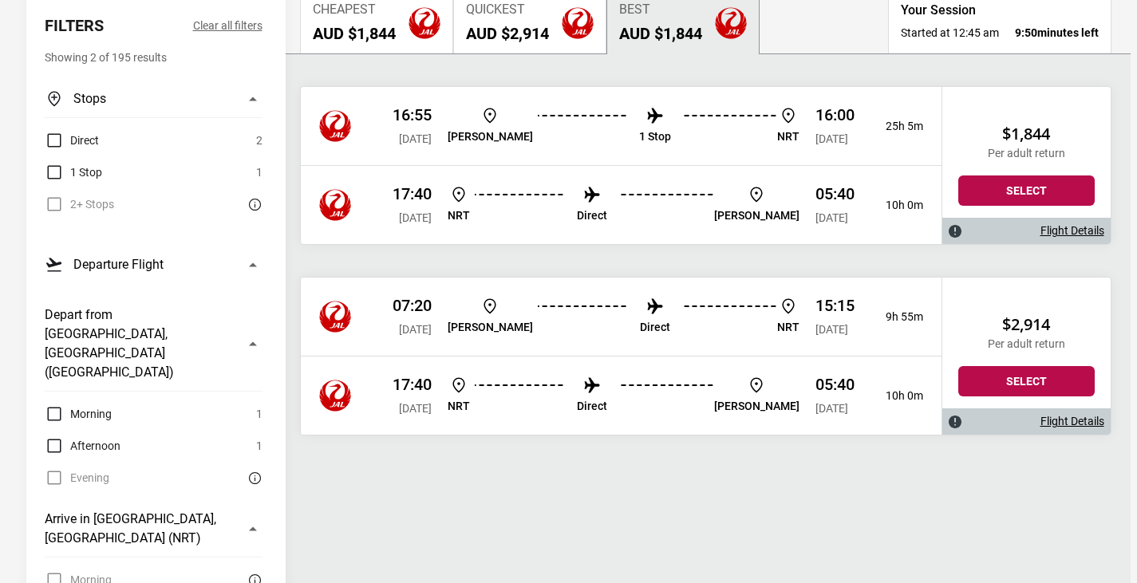
scroll to position [160, 0]
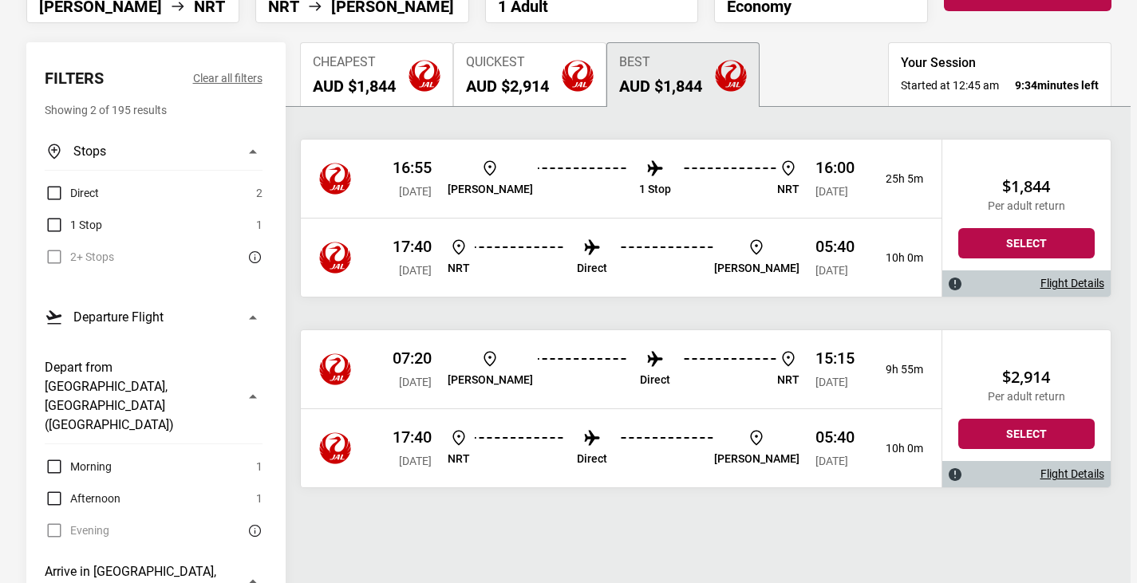
click at [639, 192] on p "1 Stop" at bounding box center [655, 190] width 32 height 14
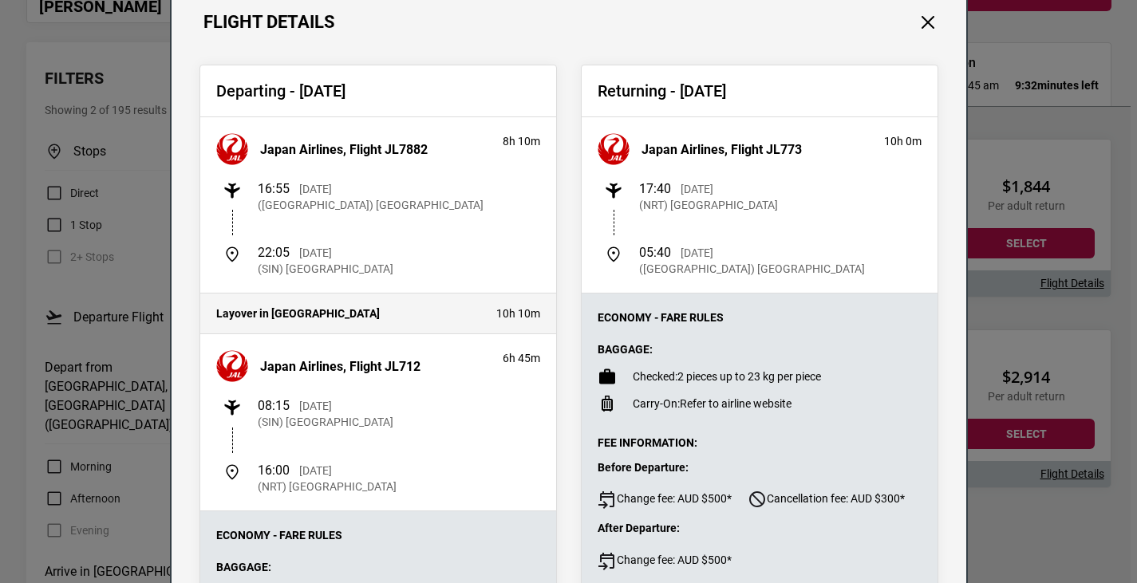
scroll to position [80, 0]
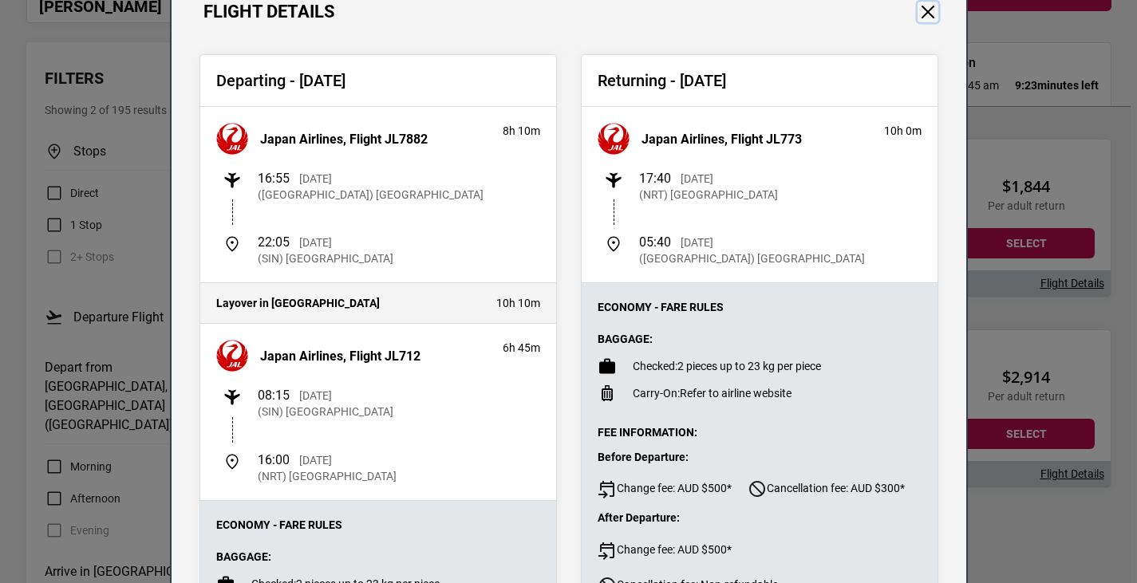
click at [920, 8] on button "Close" at bounding box center [928, 12] width 21 height 21
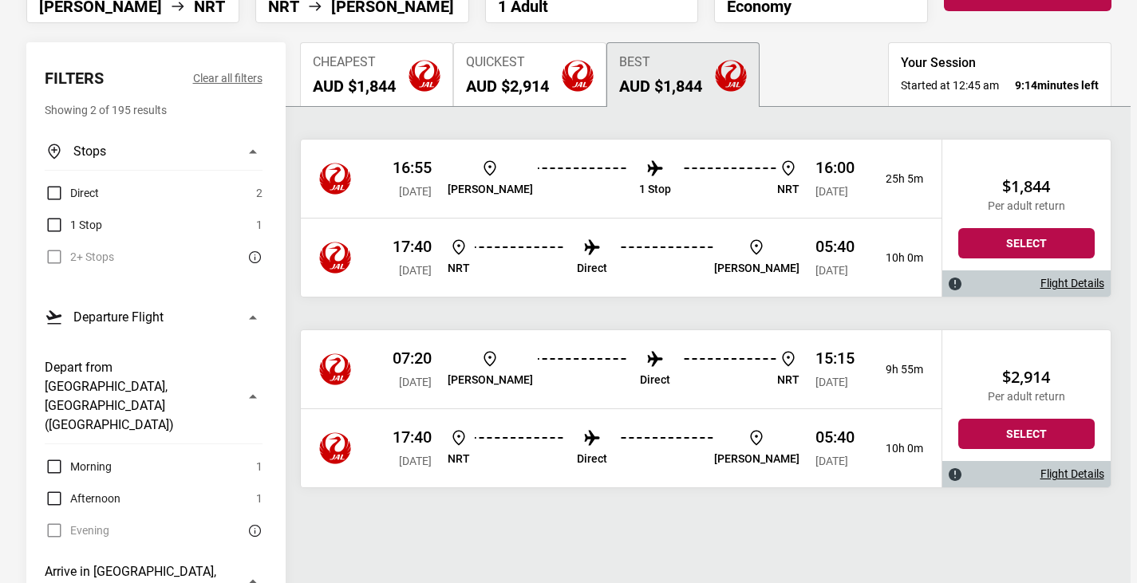
scroll to position [160, 0]
click at [965, 259] on button "Select" at bounding box center [1026, 243] width 136 height 30
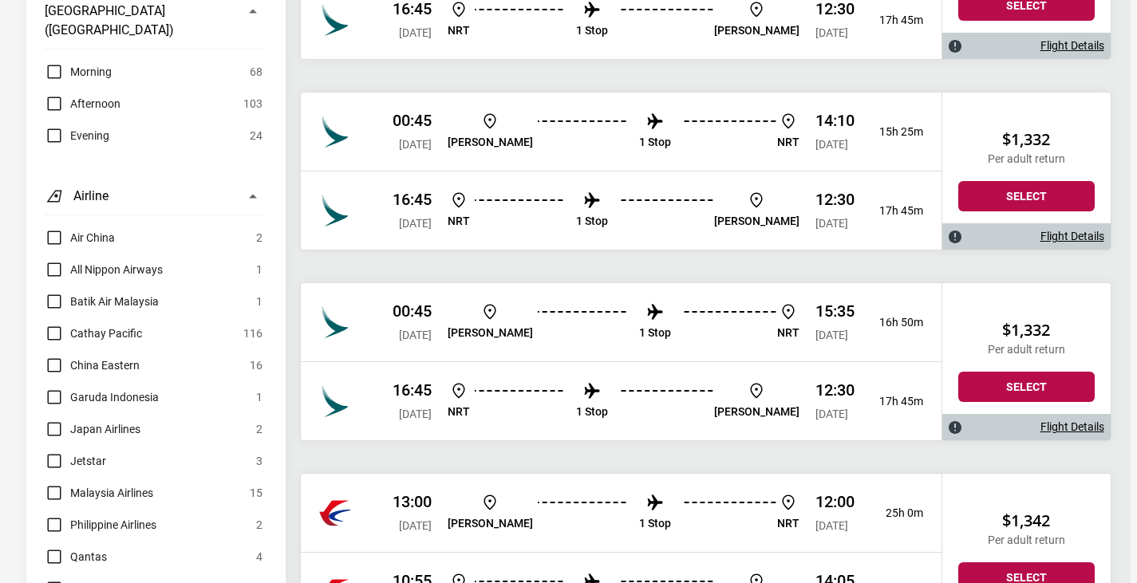
scroll to position [1197, 0]
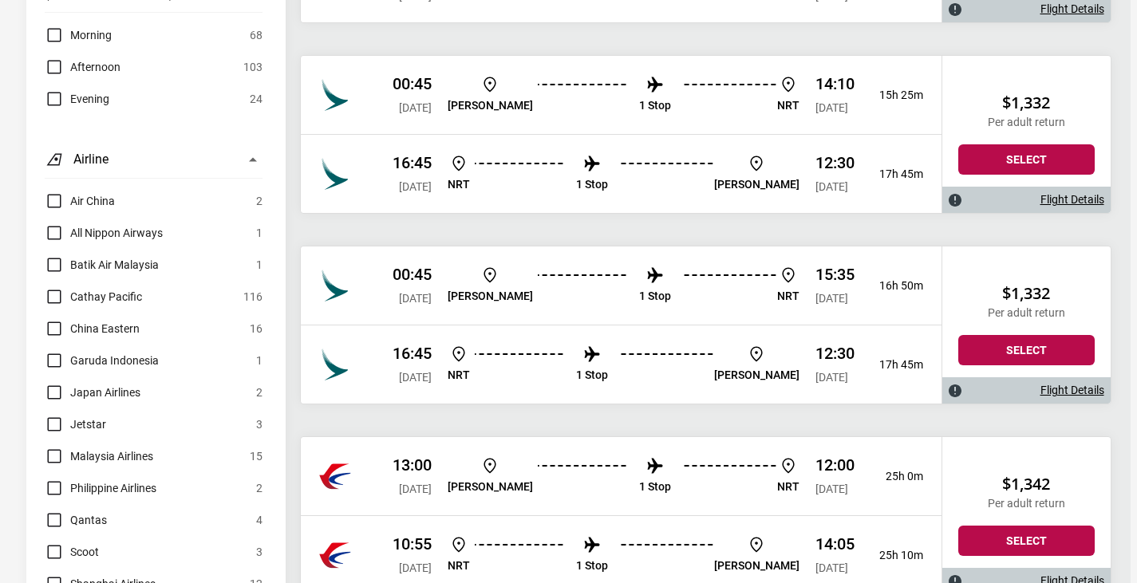
click at [65, 351] on label "Garuda Indonesia" at bounding box center [102, 360] width 114 height 19
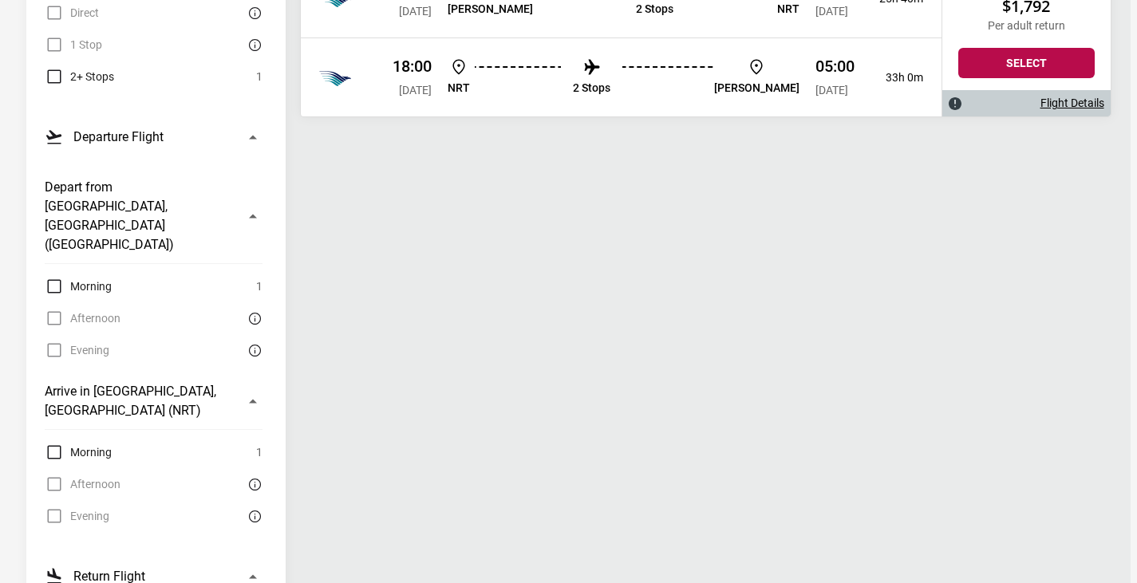
scroll to position [0, 0]
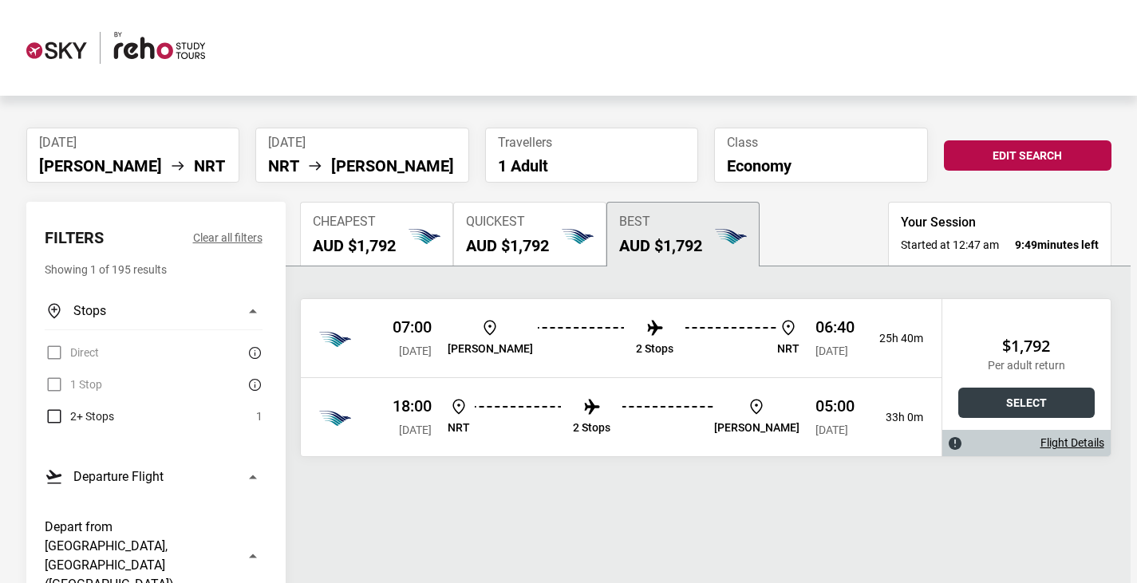
click at [989, 418] on button "Select" at bounding box center [1026, 403] width 136 height 30
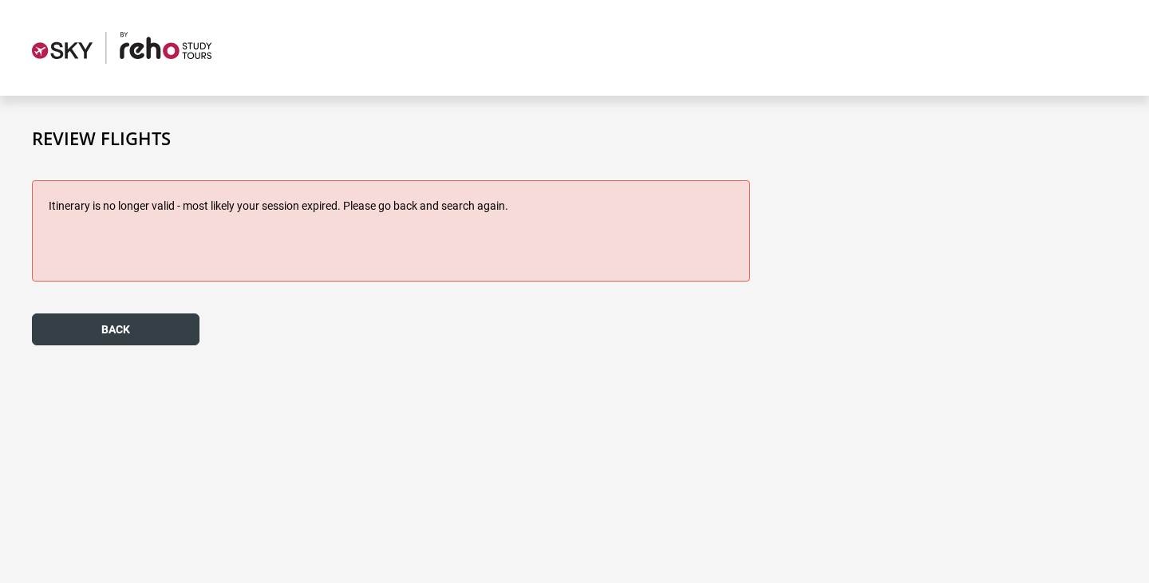
click at [183, 338] on button "back" at bounding box center [116, 330] width 168 height 32
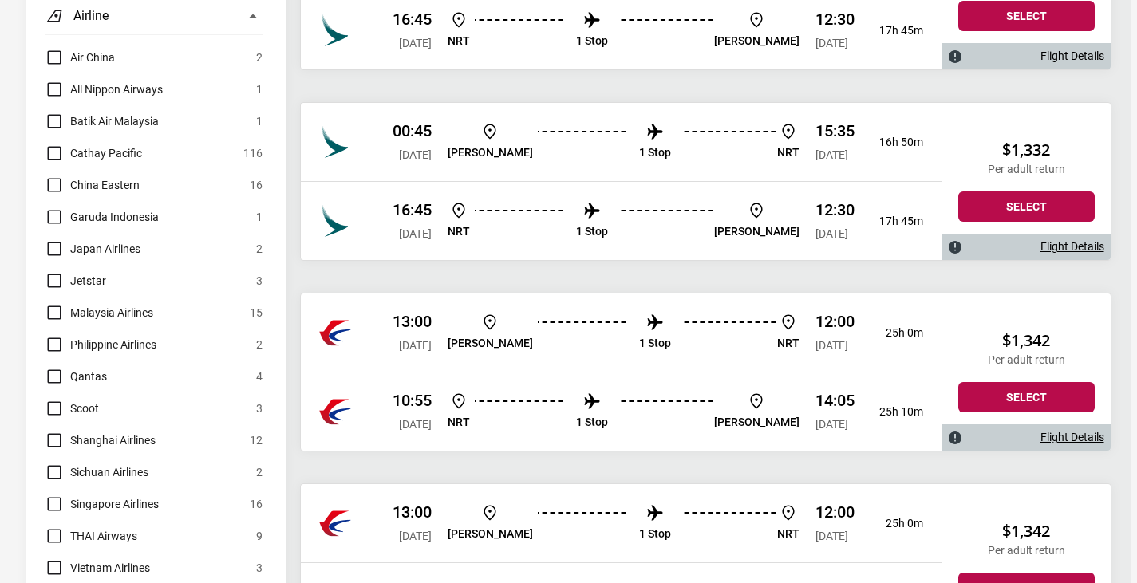
scroll to position [1356, 0]
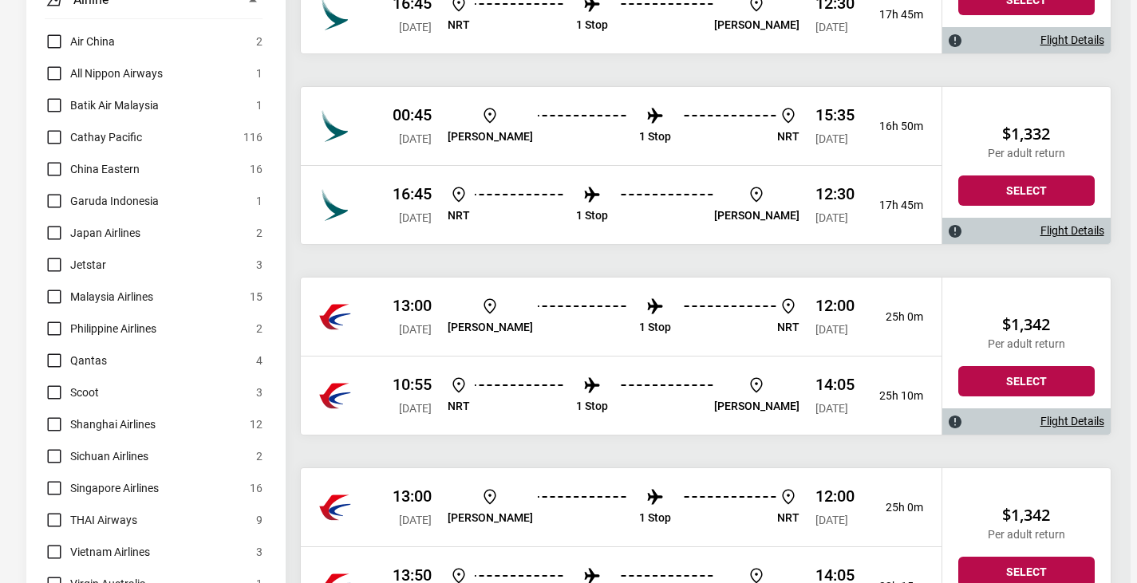
click at [136, 479] on span "Singapore Airlines" at bounding box center [114, 488] width 89 height 19
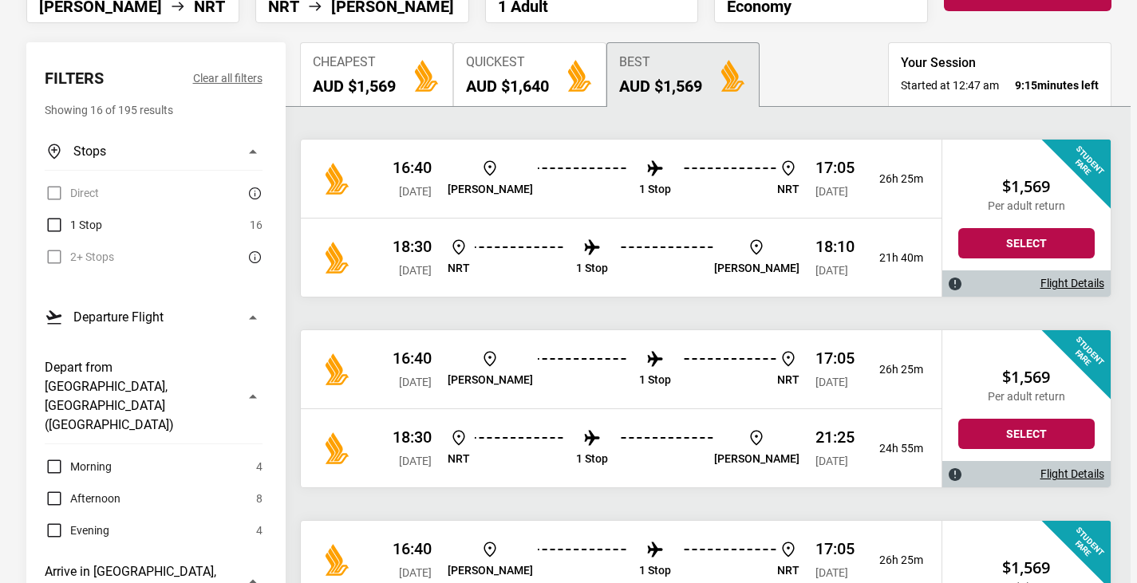
scroll to position [319, 0]
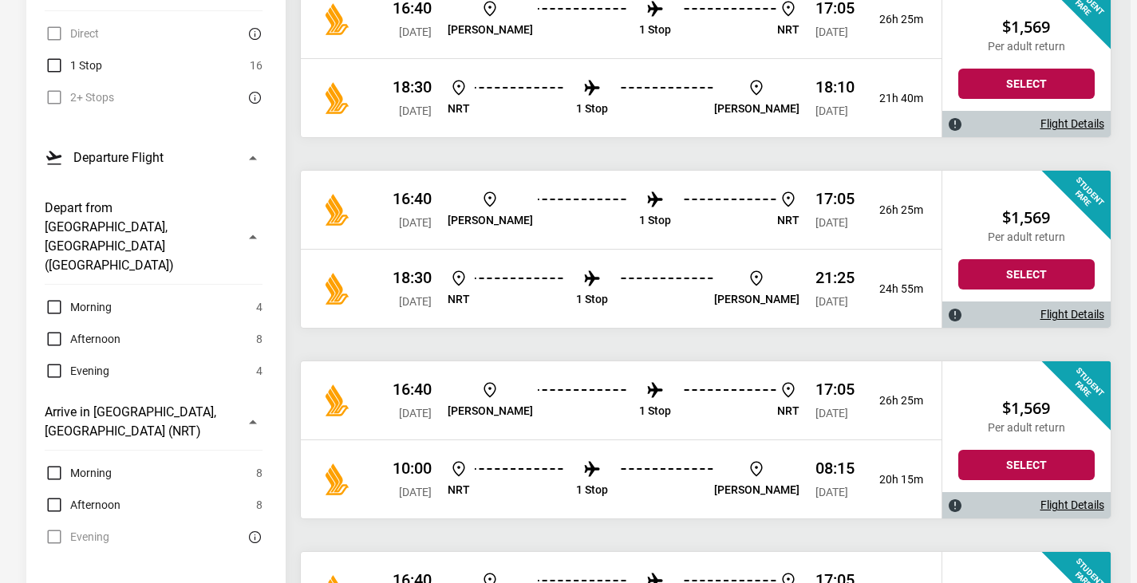
click at [639, 36] on p "1 Stop" at bounding box center [655, 30] width 32 height 14
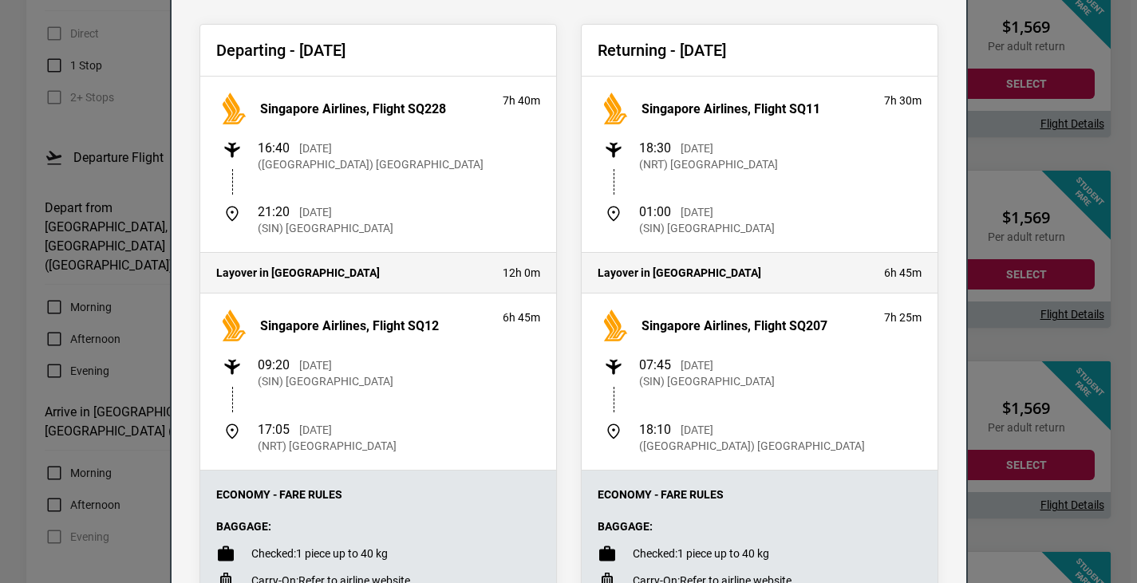
scroll to position [80, 0]
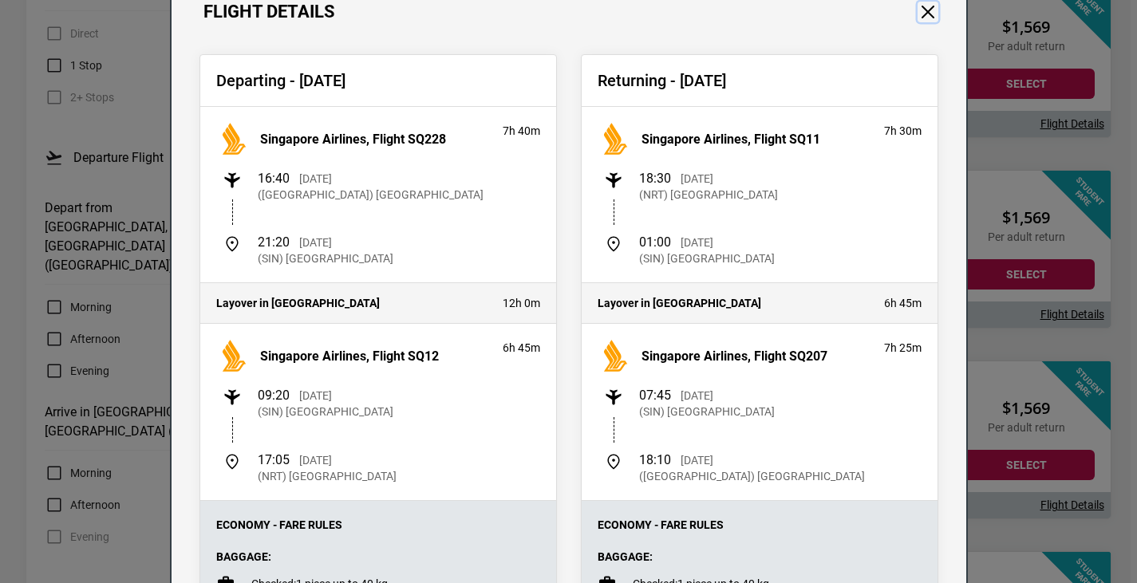
click at [931, 11] on button "Close" at bounding box center [928, 12] width 21 height 21
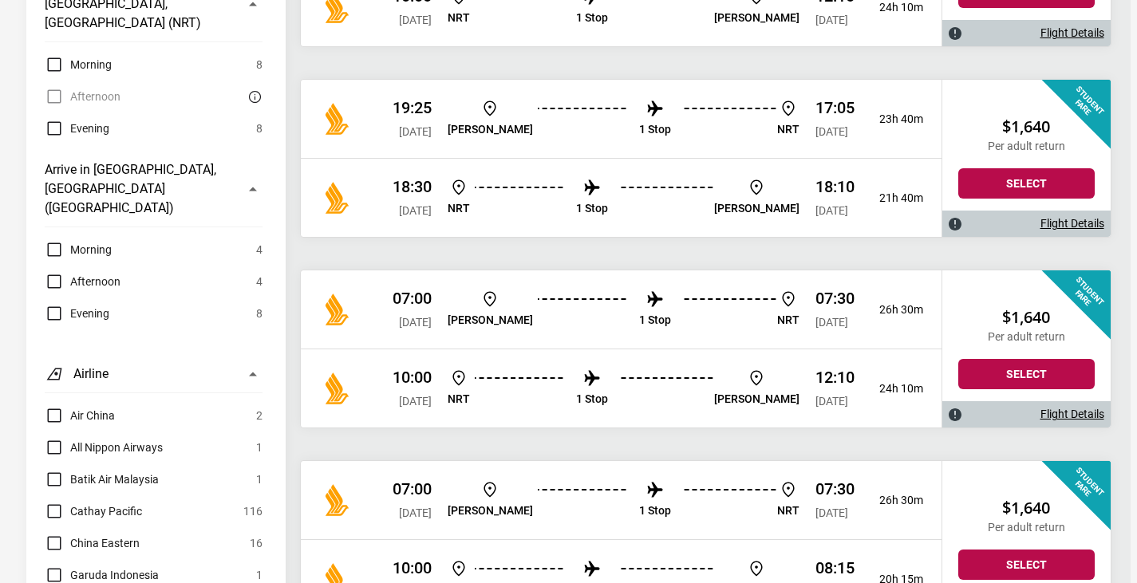
scroll to position [1277, 0]
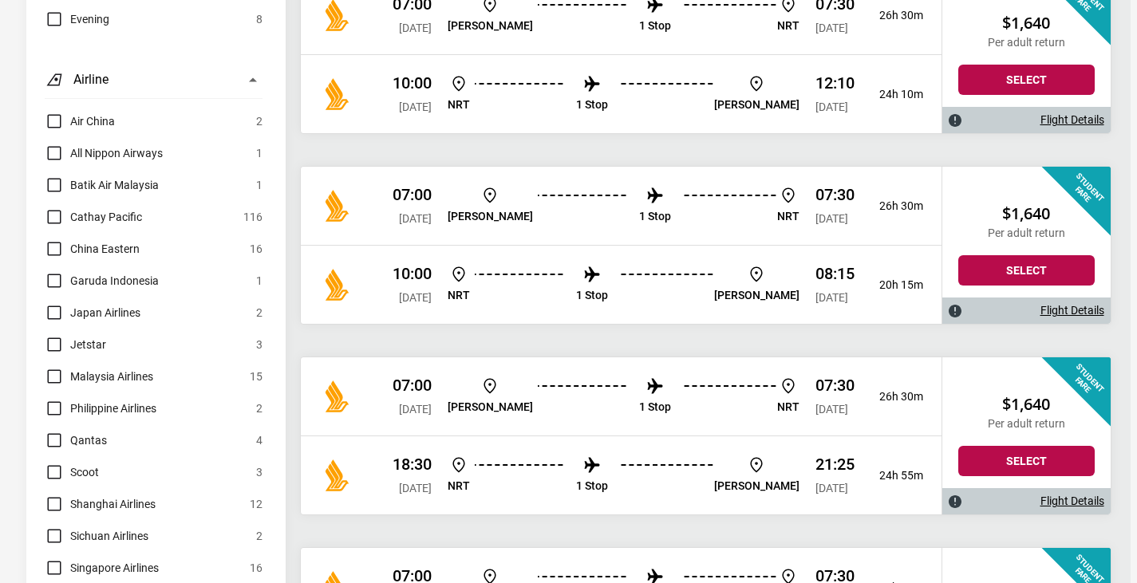
click at [57, 559] on label "Singapore Airlines" at bounding box center [102, 568] width 114 height 19
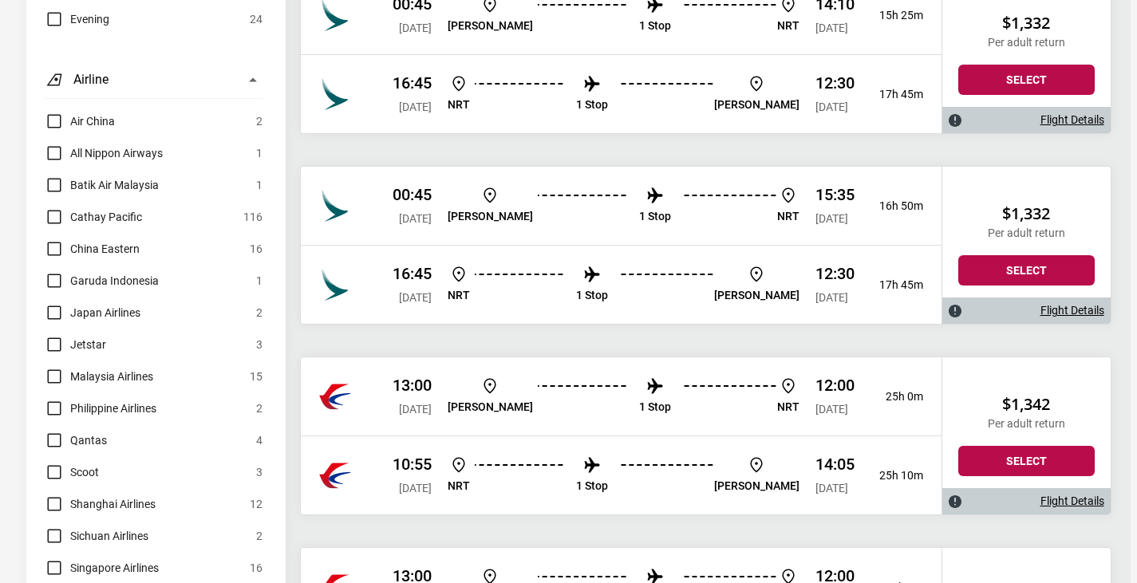
click at [57, 559] on label "Singapore Airlines" at bounding box center [102, 568] width 114 height 19
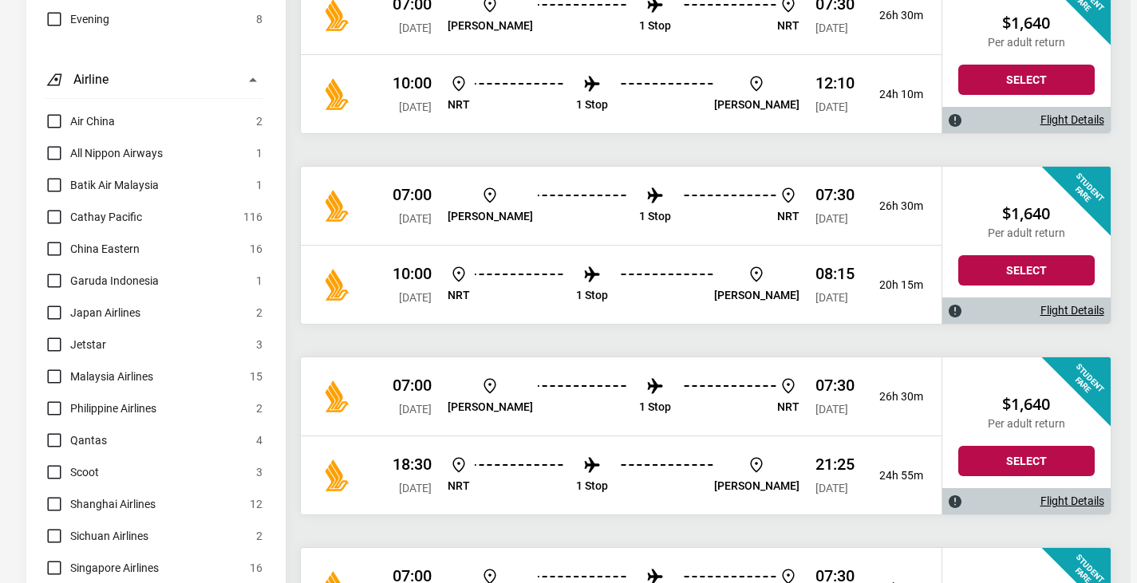
drag, startPoint x: 61, startPoint y: 452, endPoint x: 57, endPoint y: 428, distance: 23.5
click at [61, 559] on label "Singapore Airlines" at bounding box center [102, 568] width 114 height 19
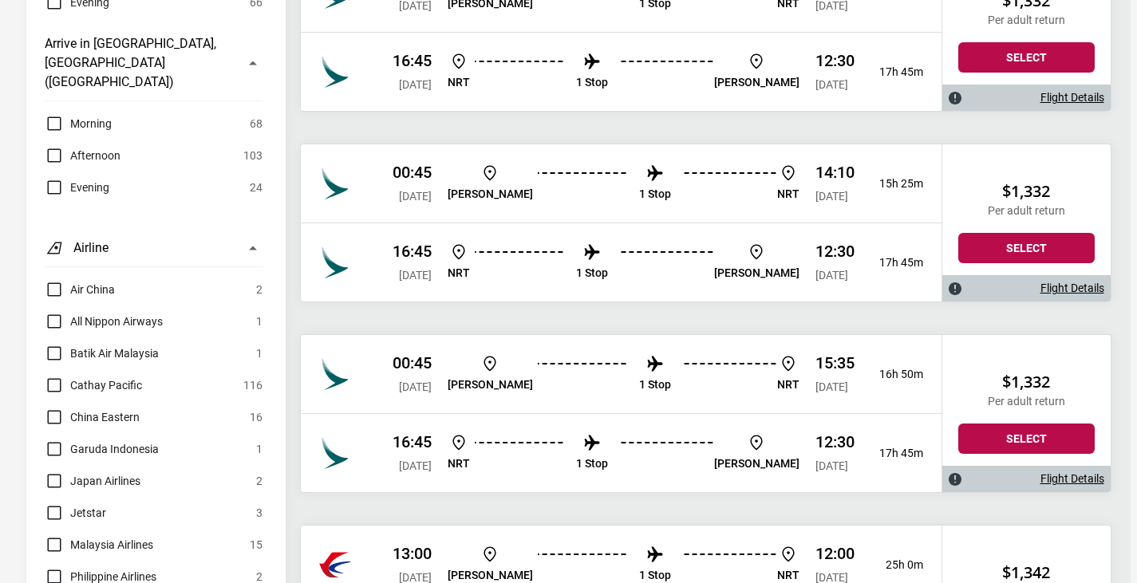
scroll to position [1117, 0]
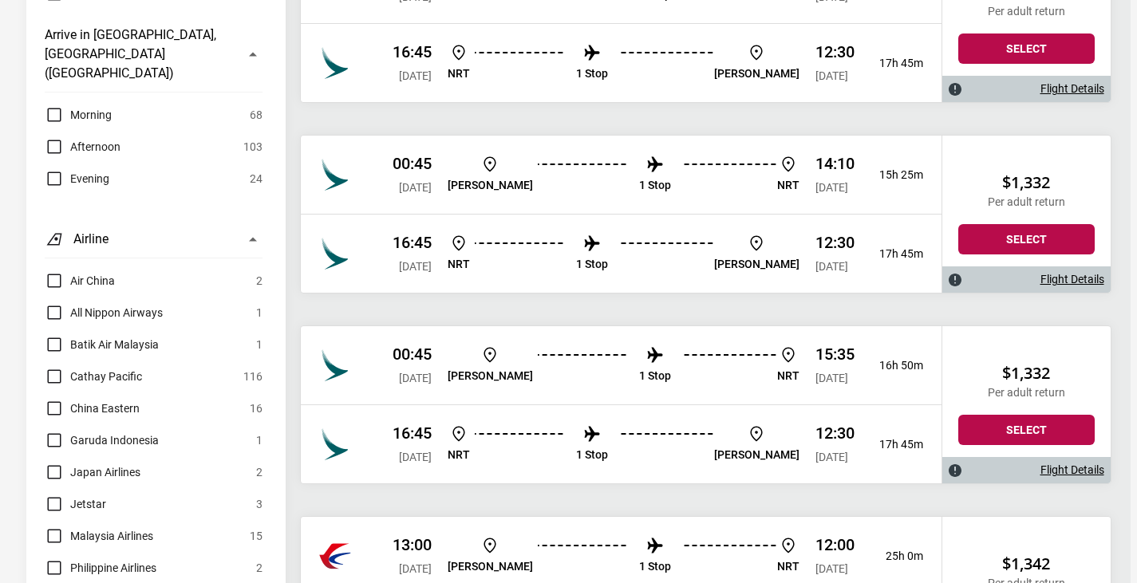
click at [120, 463] on span "Japan Airlines" at bounding box center [105, 472] width 70 height 19
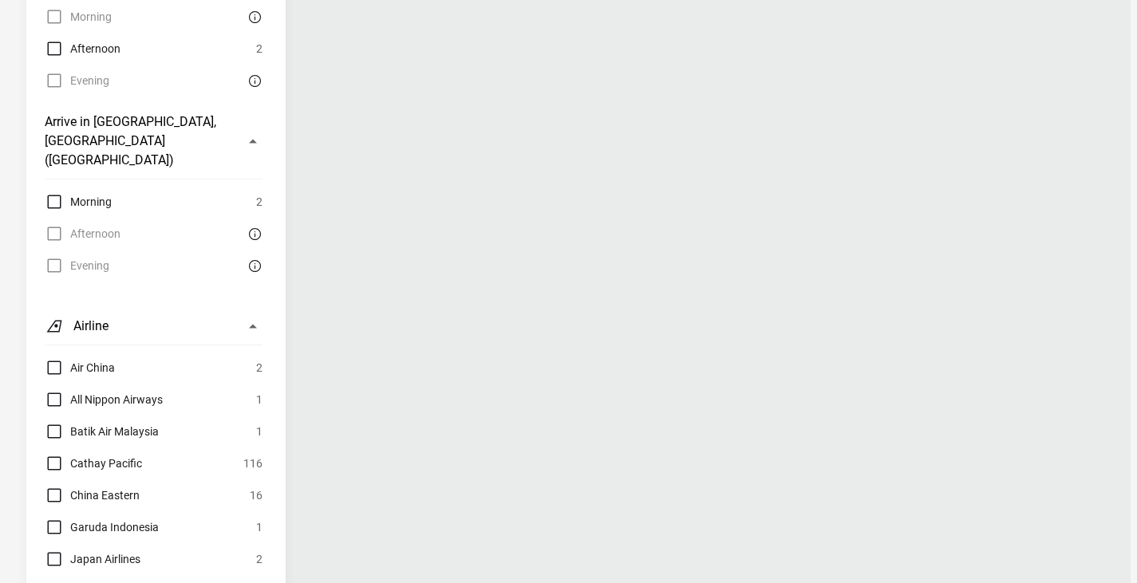
scroll to position [1037, 0]
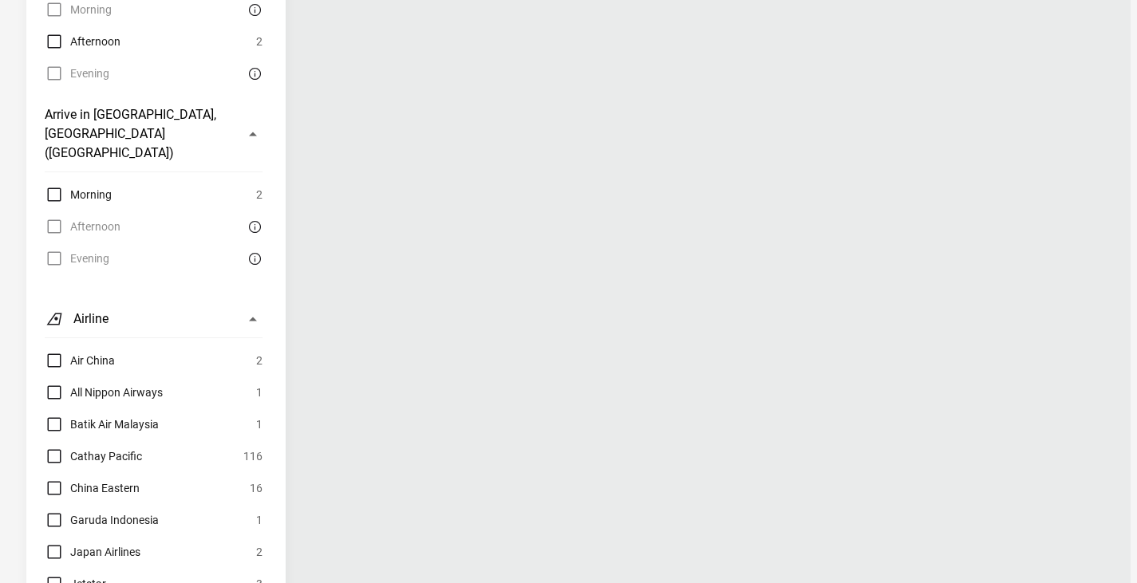
click at [65, 543] on label "Japan Airlines" at bounding box center [93, 552] width 96 height 19
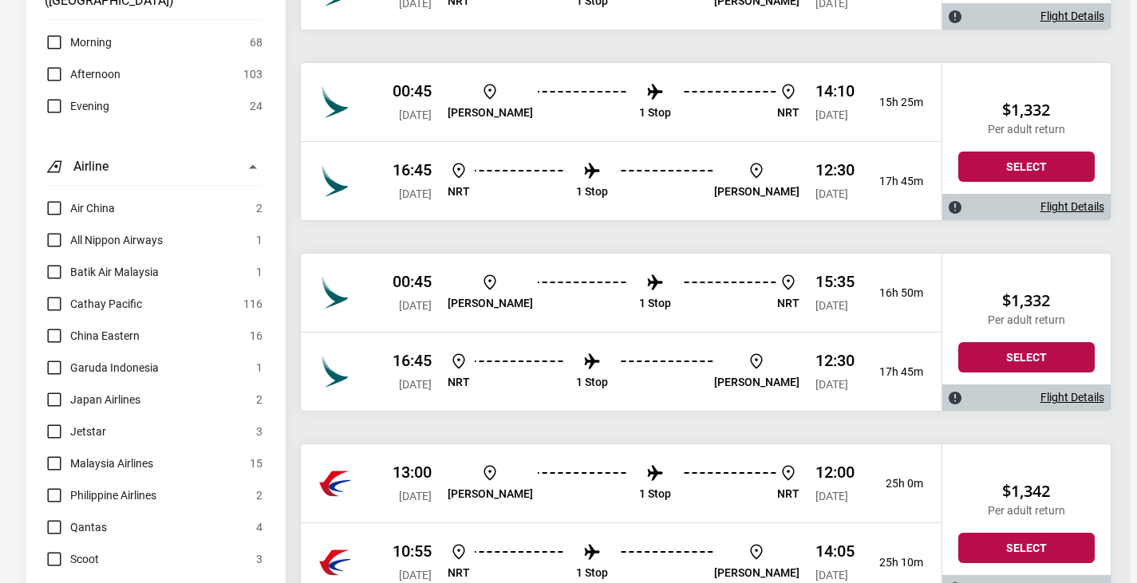
scroll to position [1197, 0]
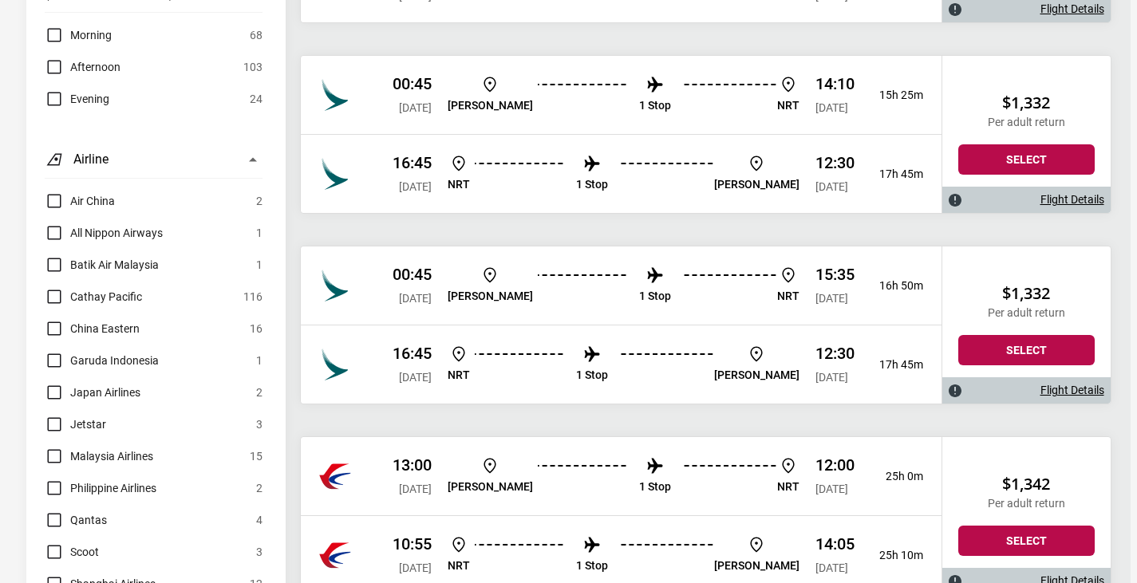
click at [68, 511] on label "Qantas" at bounding box center [76, 520] width 62 height 19
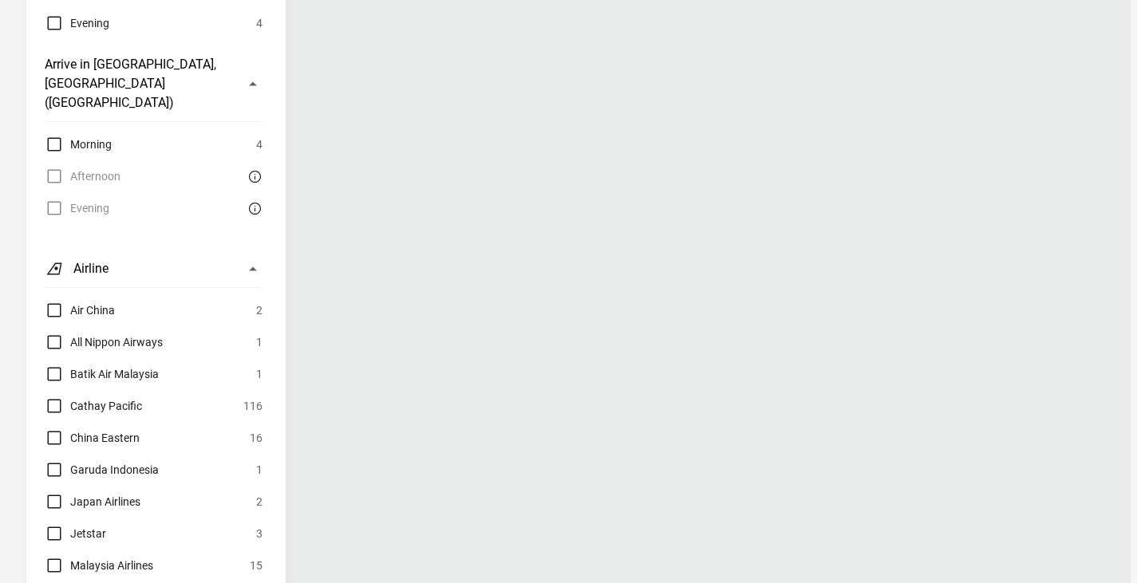
scroll to position [1117, 0]
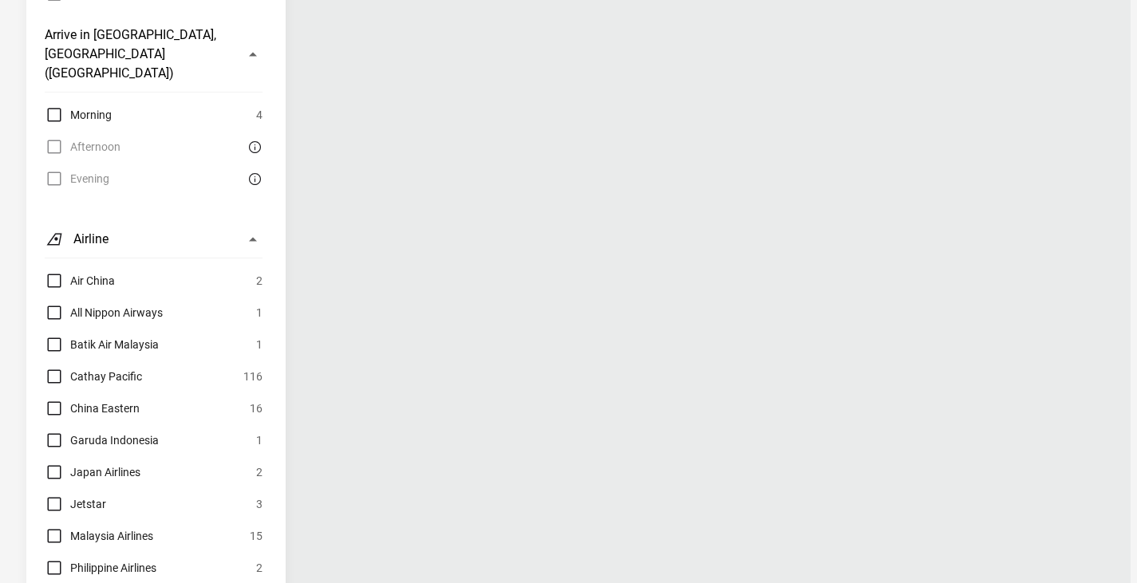
click at [56, 475] on div "Air China 2 All Nippon Airways 1 Batik Air Malaysia 1 Cathay Pacific 116 China …" at bounding box center [154, 552] width 218 height 562
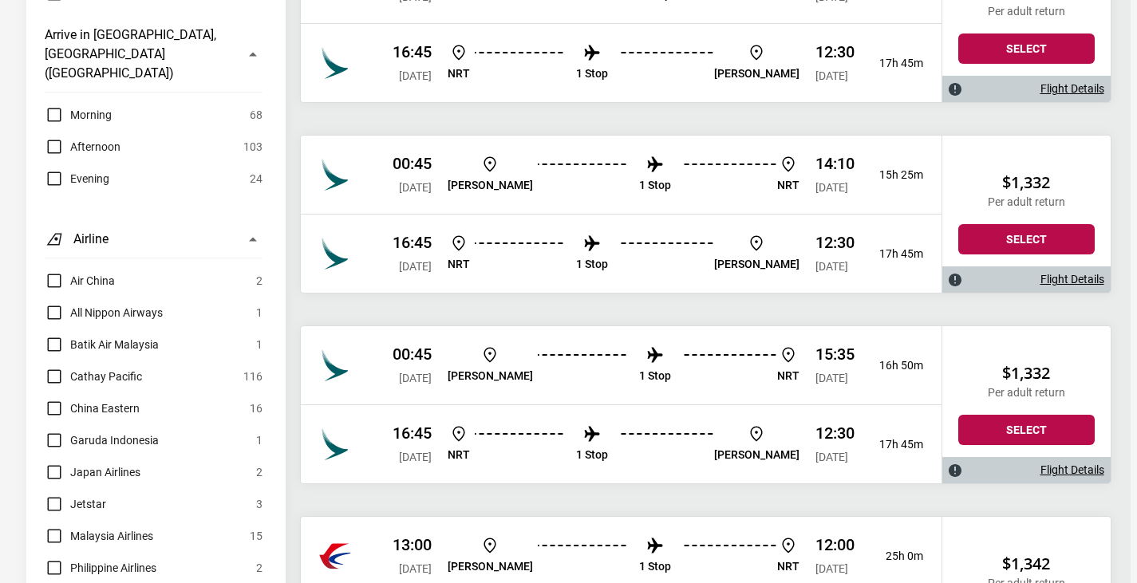
click at [58, 399] on label "China Eastern" at bounding box center [92, 408] width 95 height 19
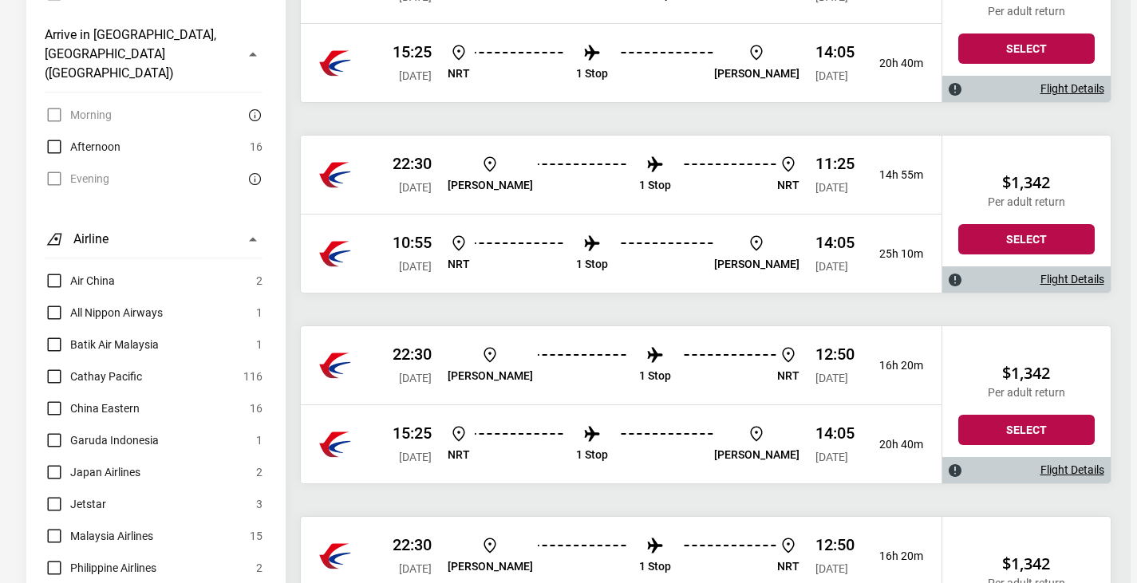
click at [65, 399] on label "China Eastern" at bounding box center [92, 408] width 95 height 19
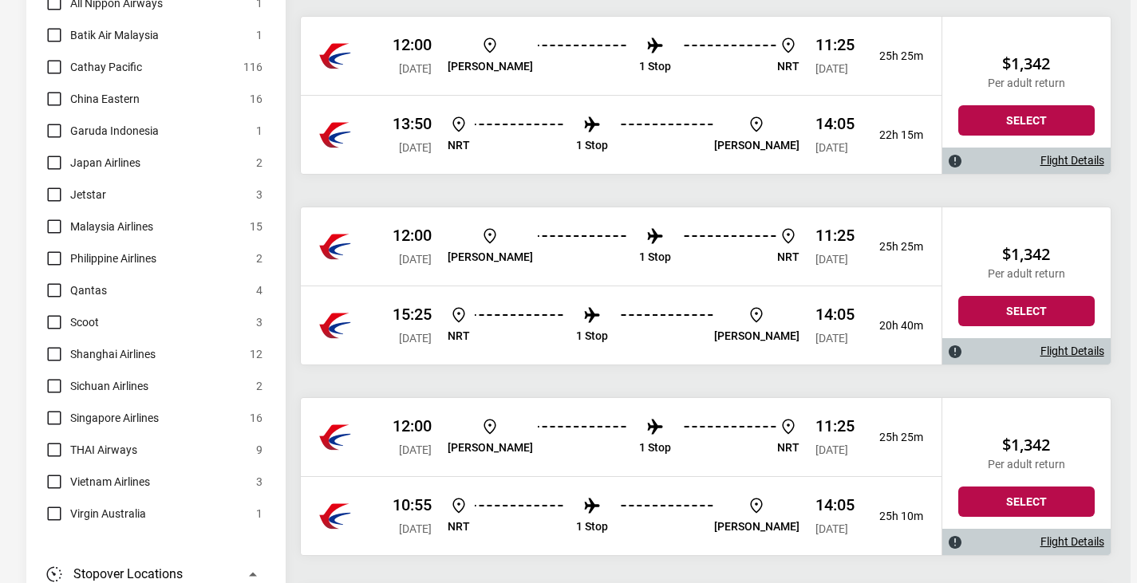
scroll to position [1432, 0]
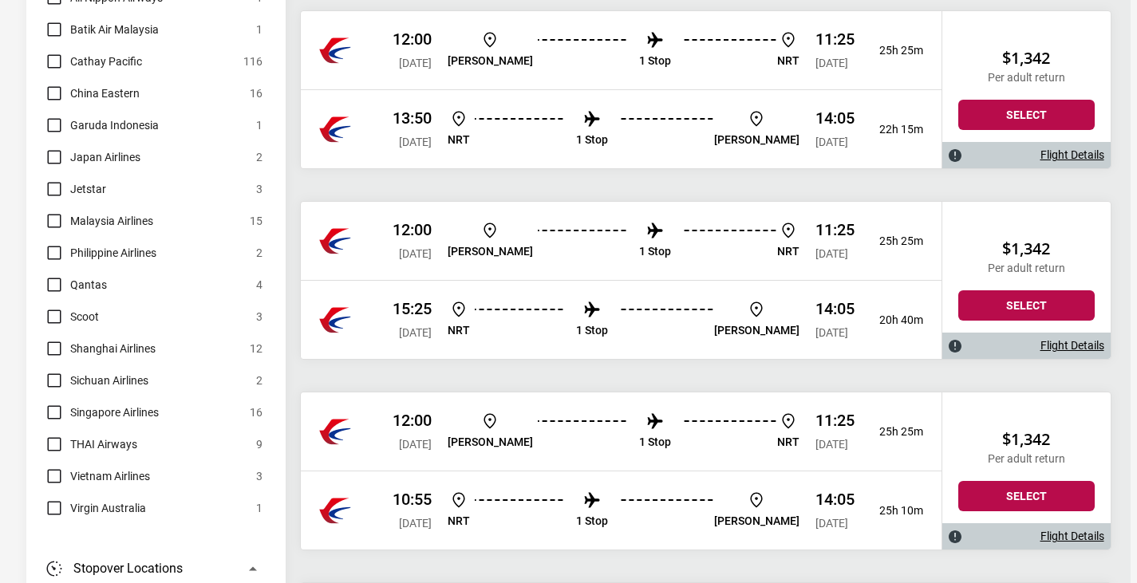
click at [58, 339] on label "Shanghai Airlines" at bounding box center [100, 348] width 111 height 19
click at [65, 339] on label "Shanghai Airlines" at bounding box center [100, 348] width 111 height 19
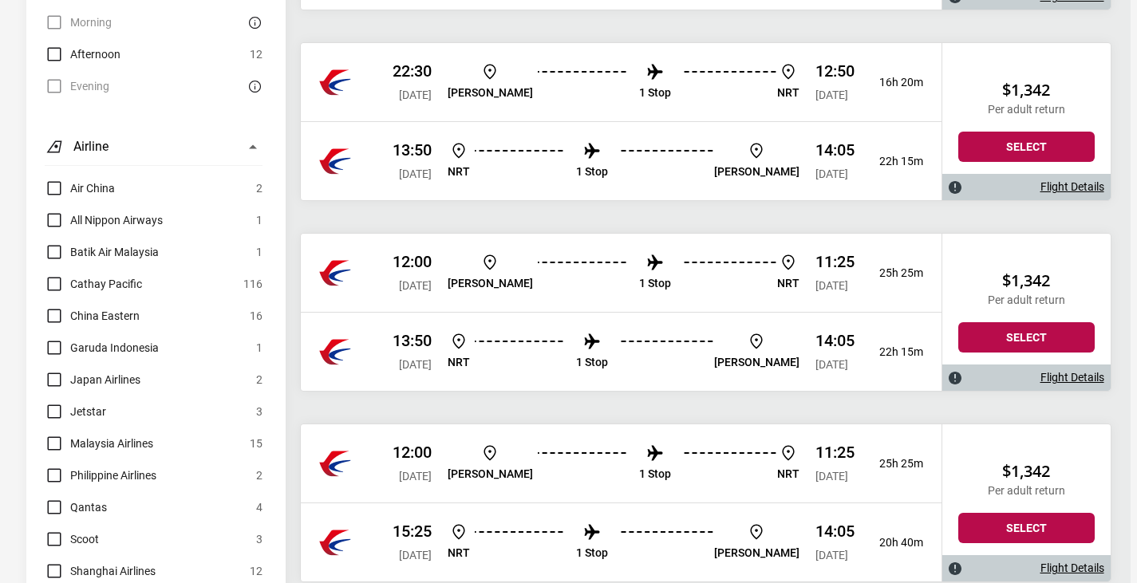
scroll to position [1193, 0]
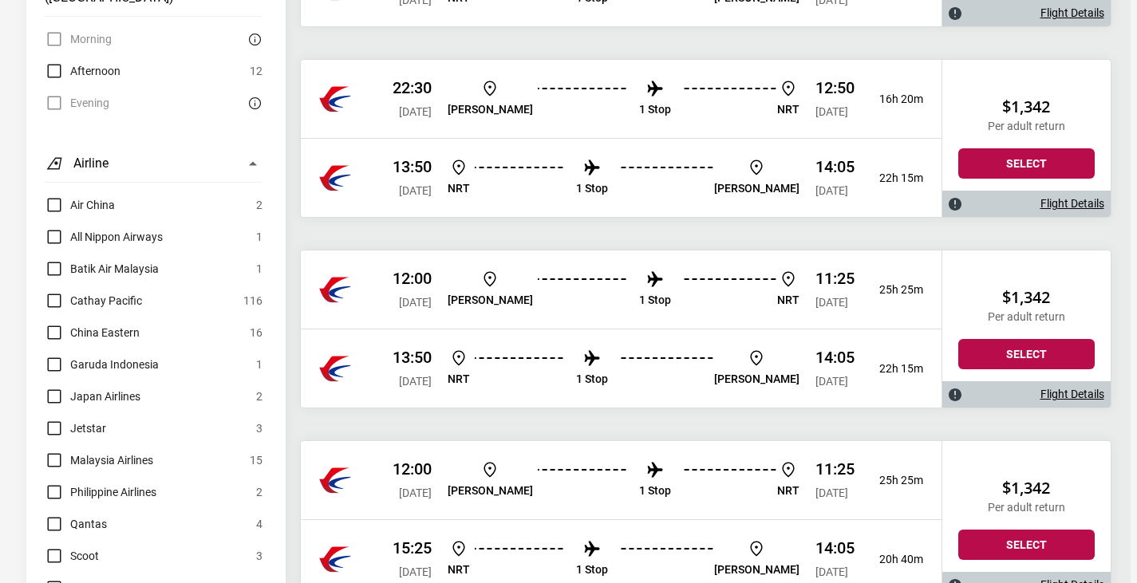
drag, startPoint x: 65, startPoint y: 467, endPoint x: 100, endPoint y: 338, distance: 133.0
click at [65, 578] on label "Shanghai Airlines" at bounding box center [100, 587] width 111 height 19
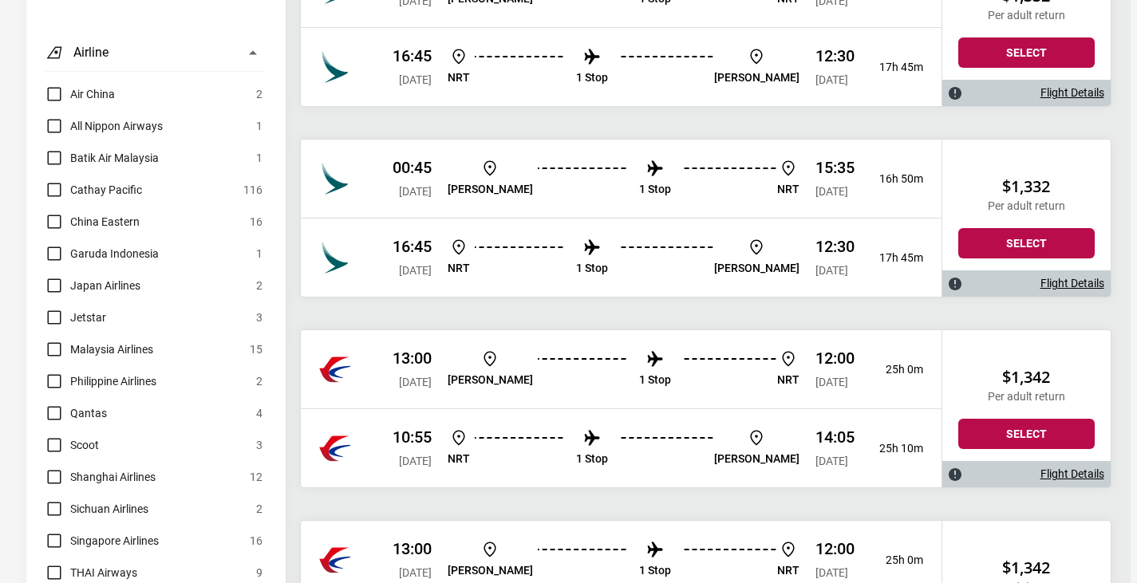
scroll to position [1273, 0]
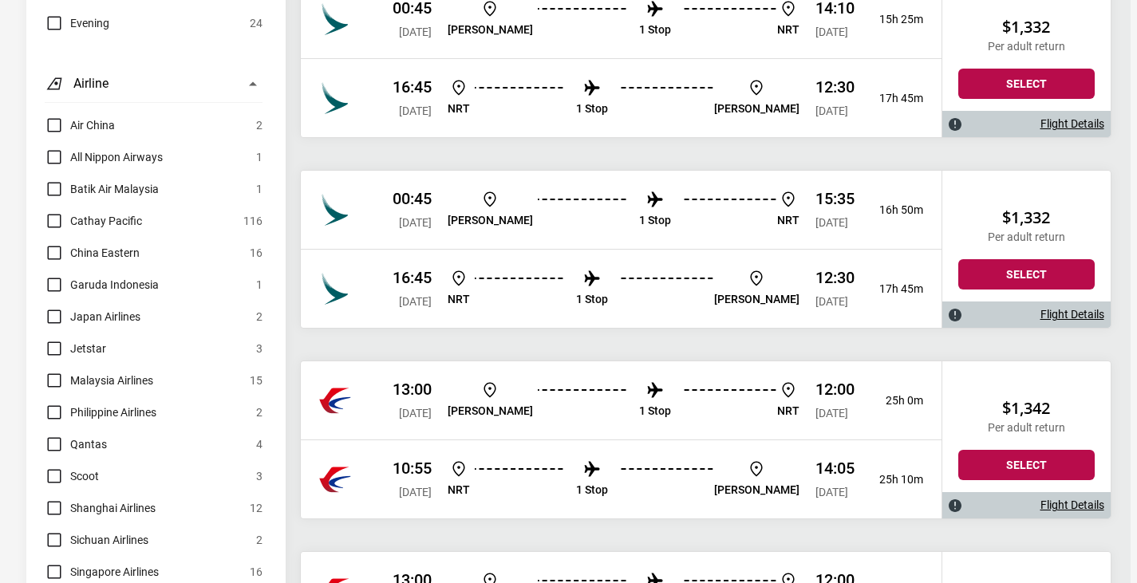
click at [72, 275] on label "Garuda Indonesia" at bounding box center [102, 284] width 114 height 19
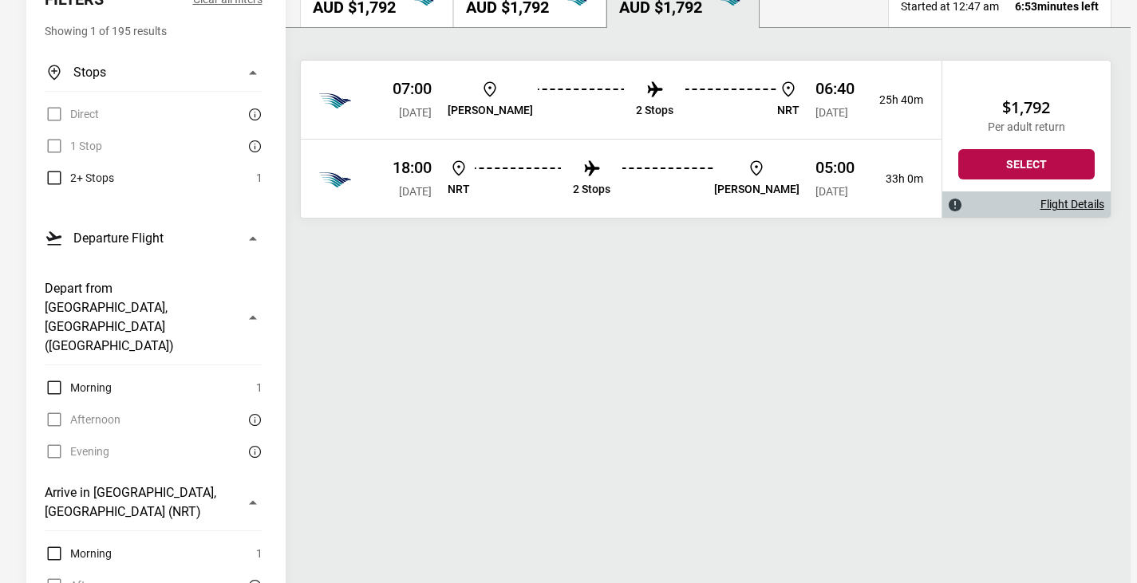
scroll to position [0, 0]
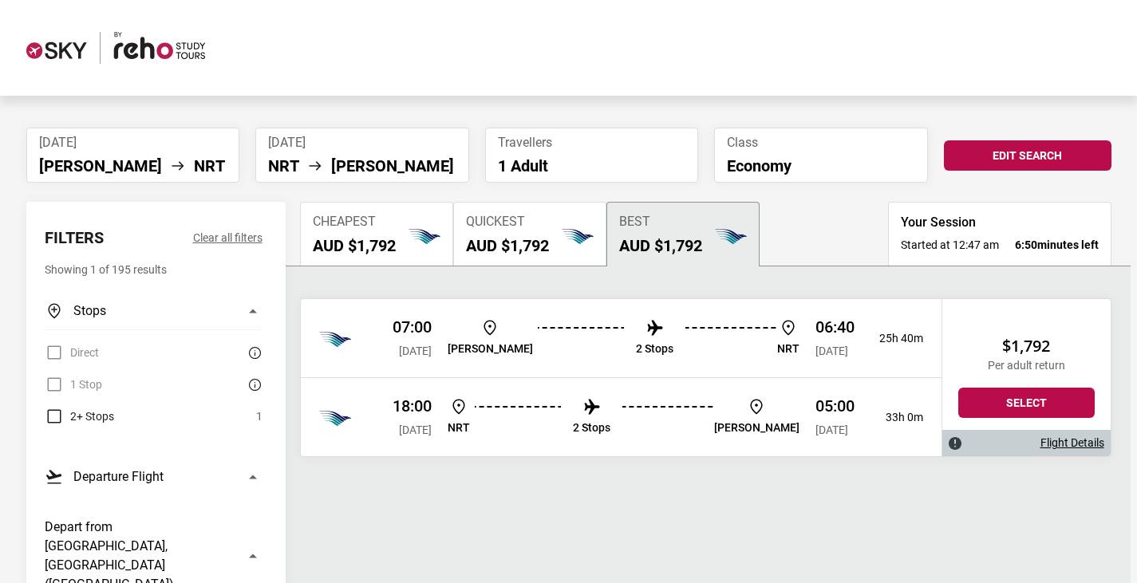
click at [1062, 450] on link "Flight Details" at bounding box center [1072, 443] width 64 height 14
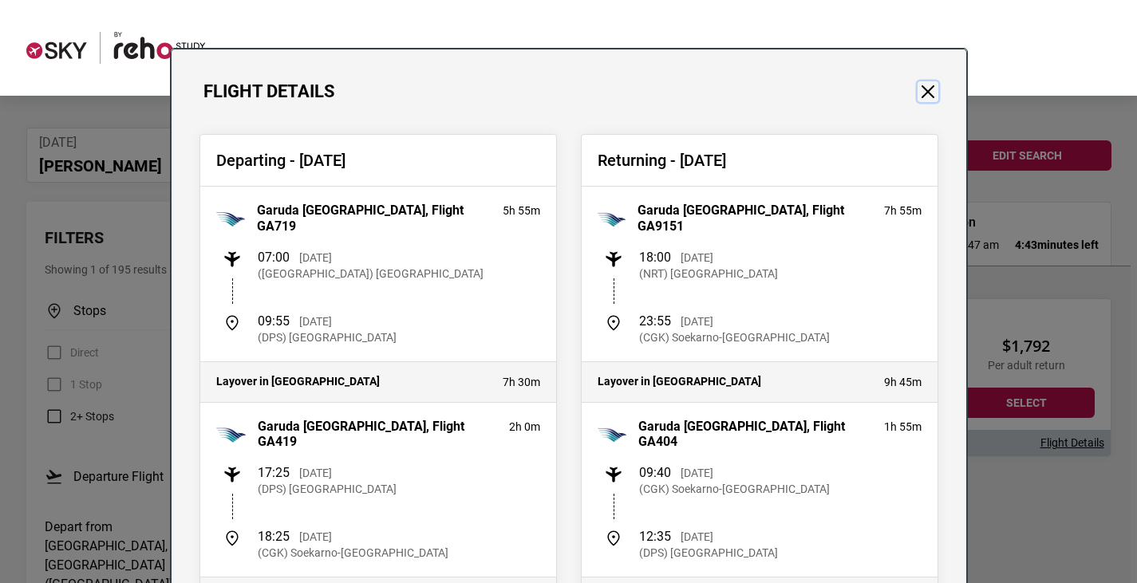
click at [918, 88] on button "Close" at bounding box center [928, 91] width 21 height 21
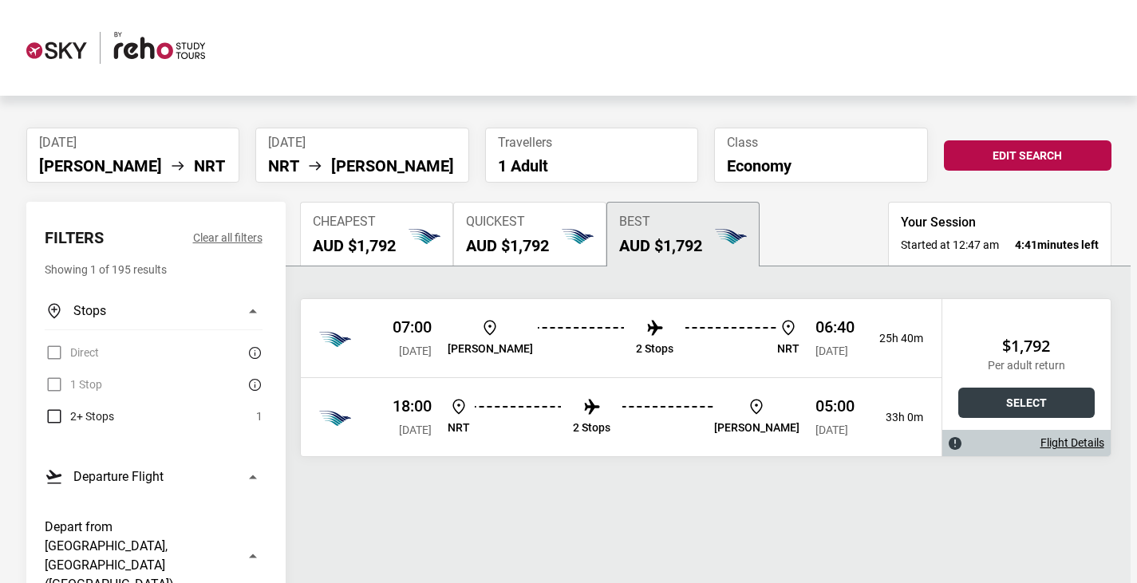
click at [1022, 418] on button "Select" at bounding box center [1026, 403] width 136 height 30
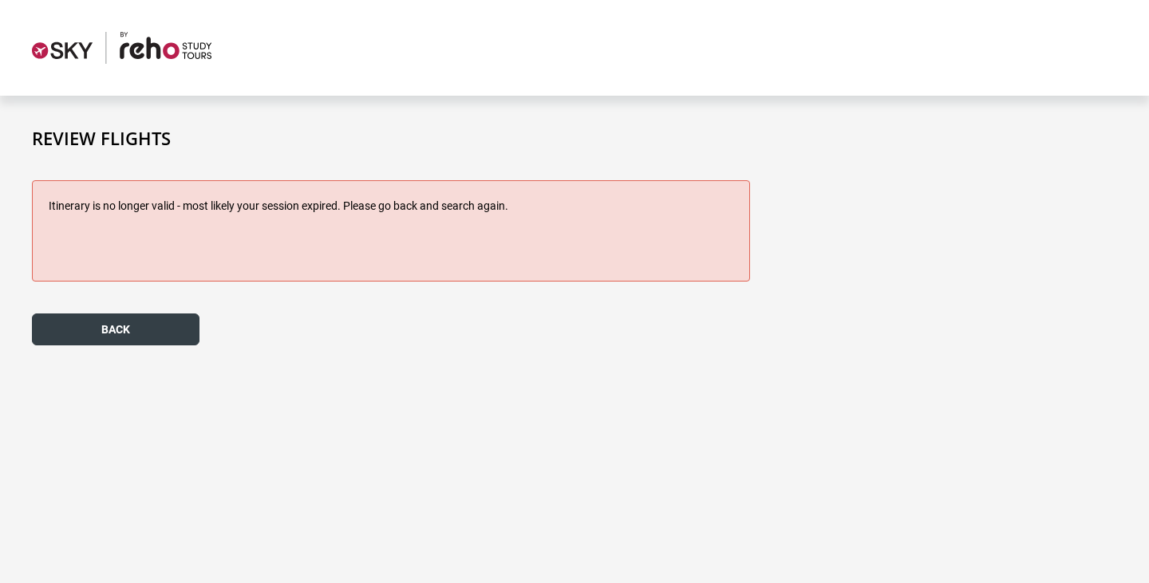
click at [95, 328] on button "back" at bounding box center [116, 330] width 168 height 32
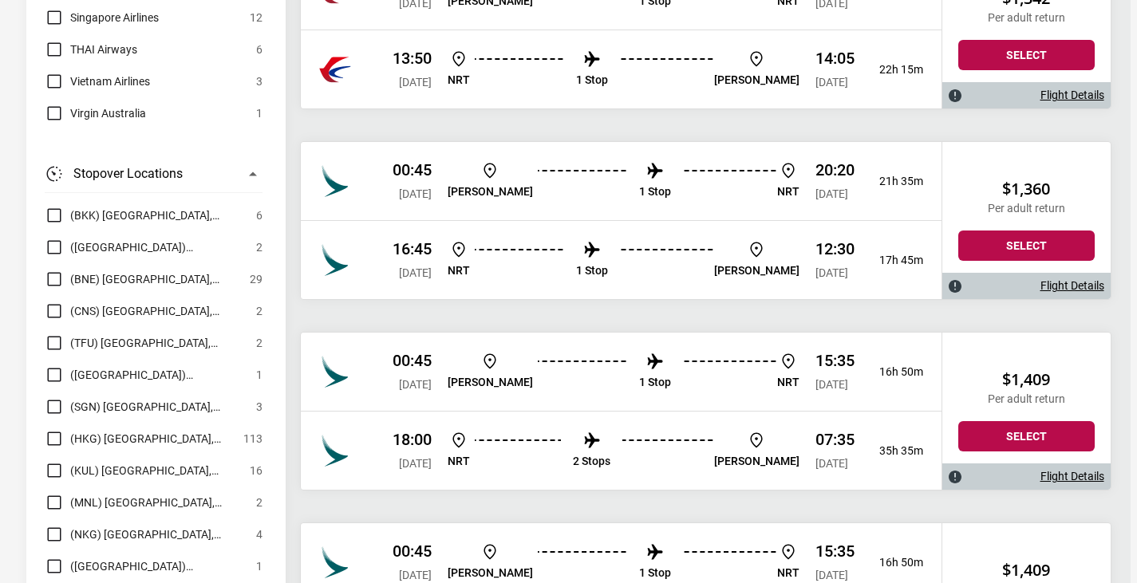
scroll to position [3750, 0]
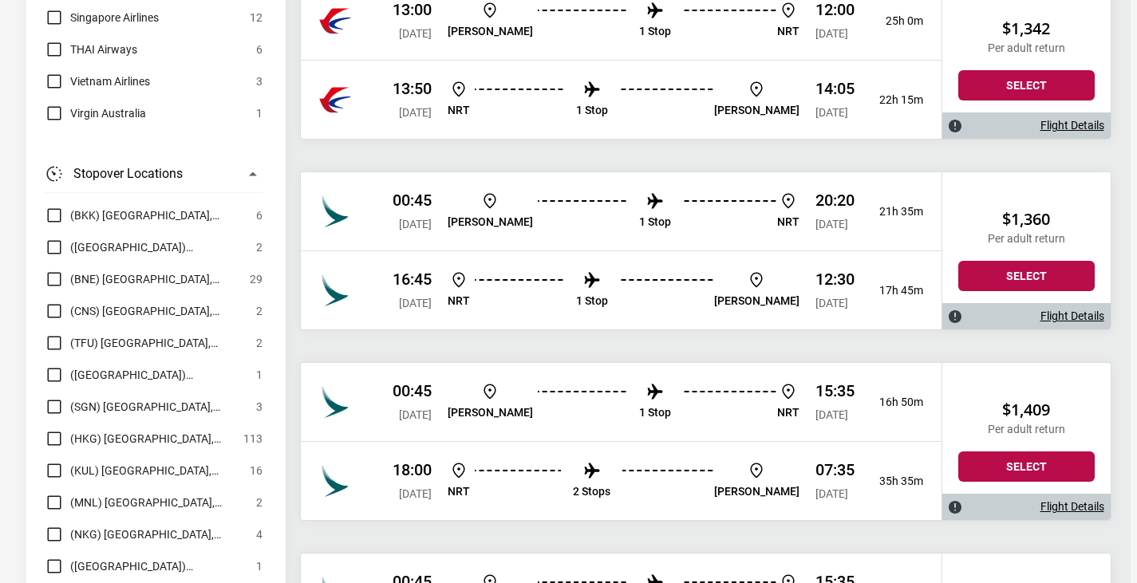
click at [88, 270] on span "(BNE) [GEOGRAPHIC_DATA], [GEOGRAPHIC_DATA]" at bounding box center [156, 279] width 172 height 19
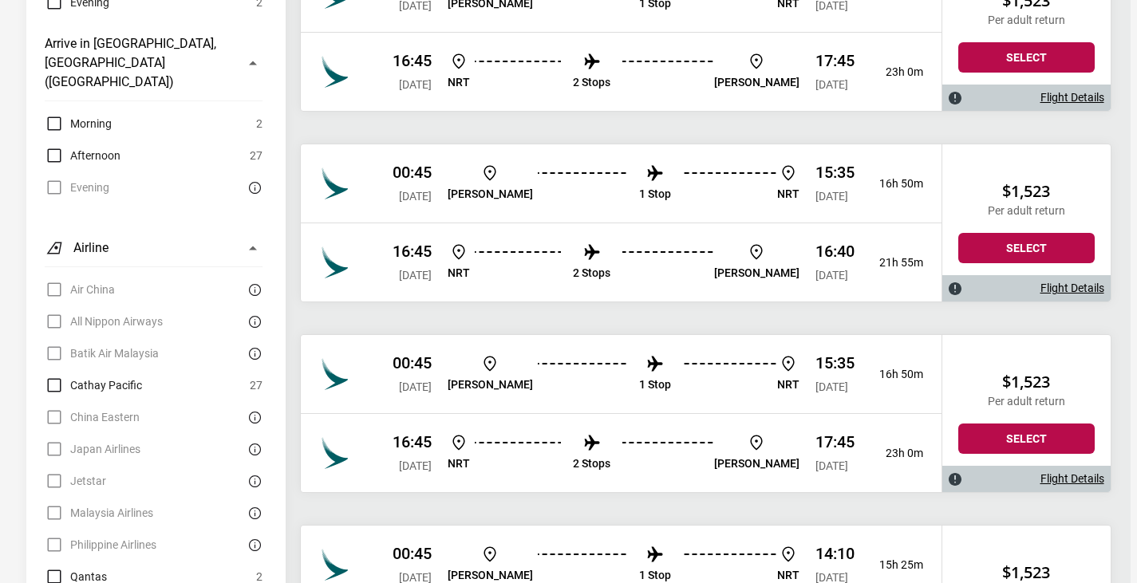
scroll to position [1117, 0]
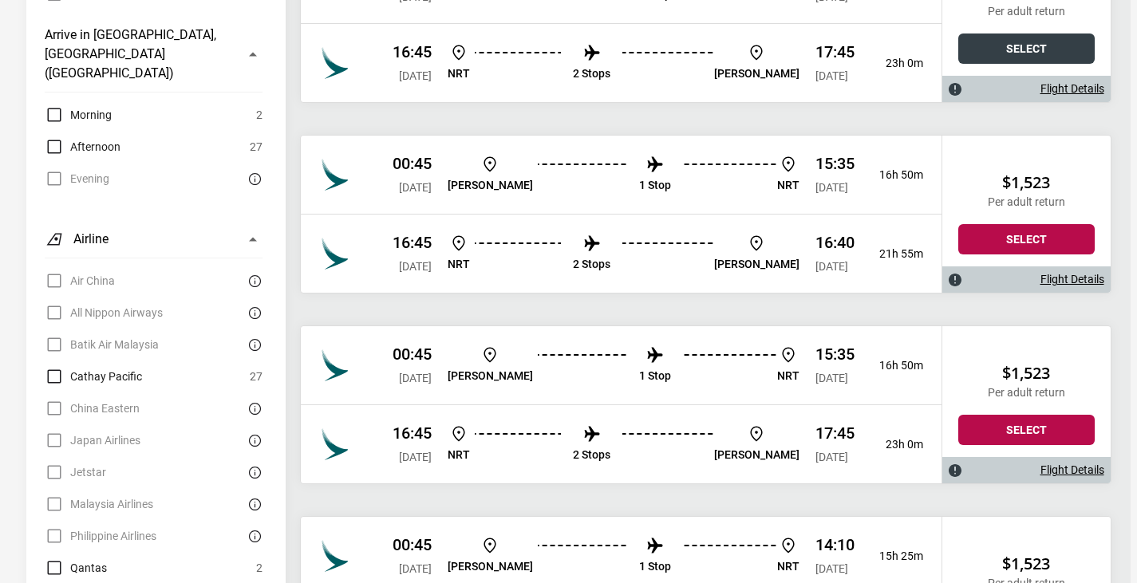
click at [1017, 64] on button "Select" at bounding box center [1026, 49] width 136 height 30
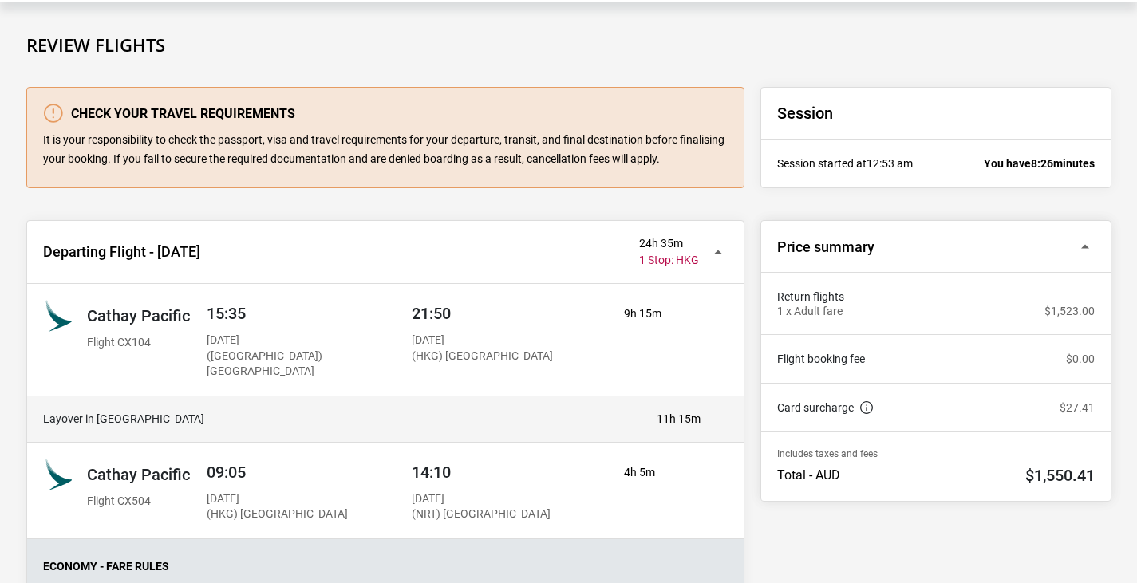
scroll to position [80, 0]
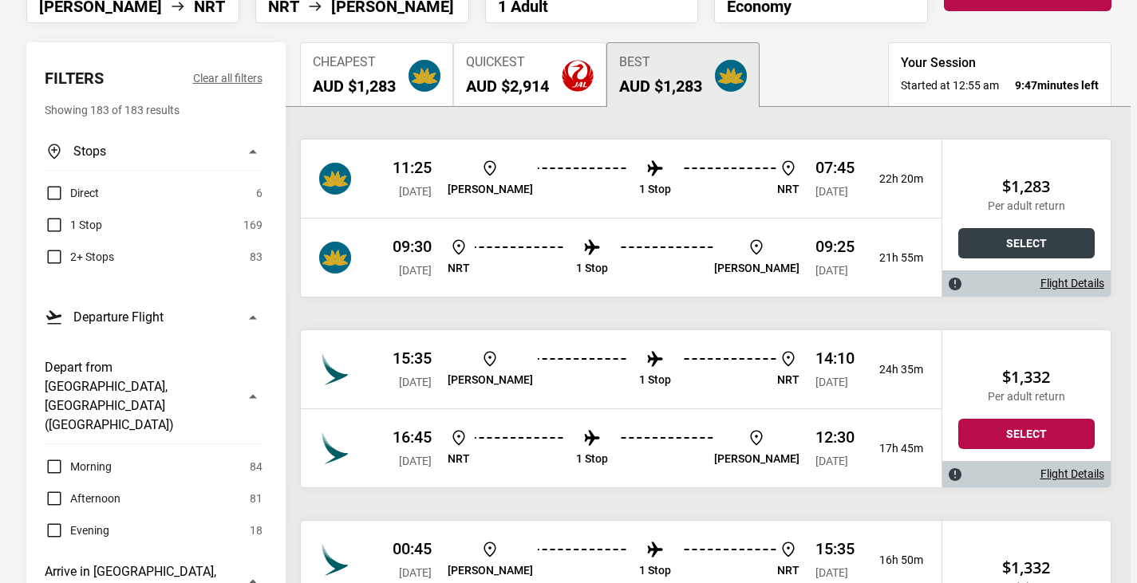
click at [993, 259] on button "Select" at bounding box center [1026, 243] width 136 height 30
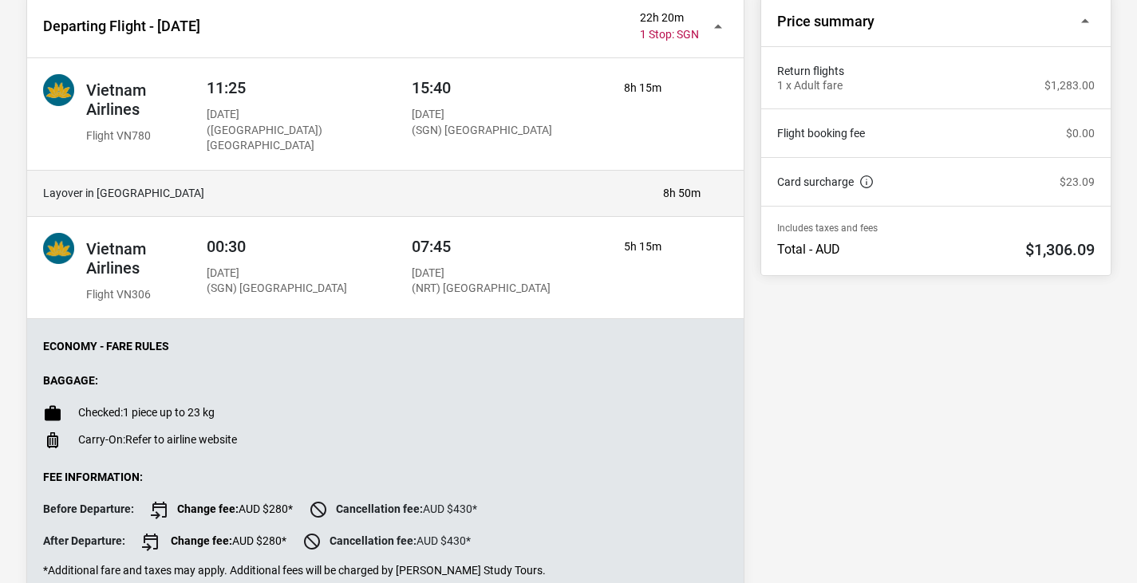
scroll to position [160, 0]
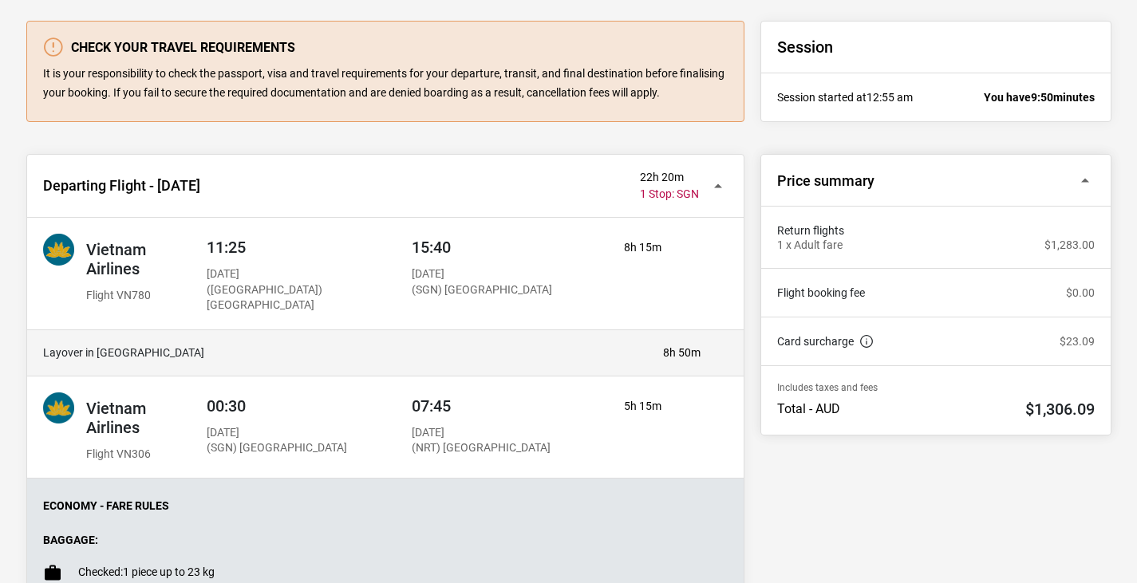
drag, startPoint x: 105, startPoint y: 340, endPoint x: 271, endPoint y: 342, distance: 166.0
click at [271, 346] on h4 "Layover in [GEOGRAPHIC_DATA]" at bounding box center [345, 353] width 604 height 14
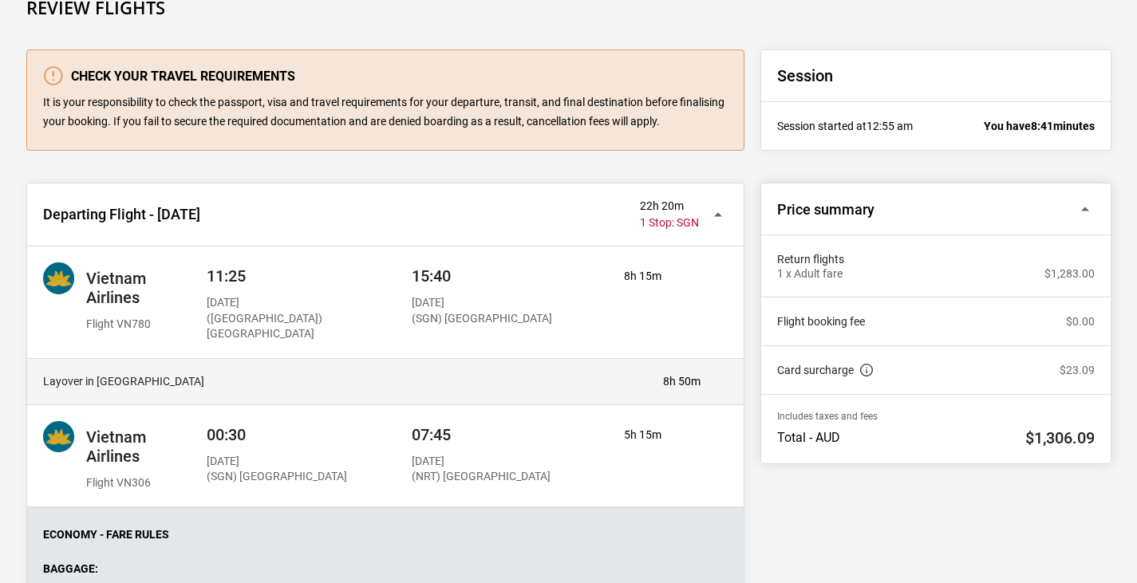
scroll to position [0, 0]
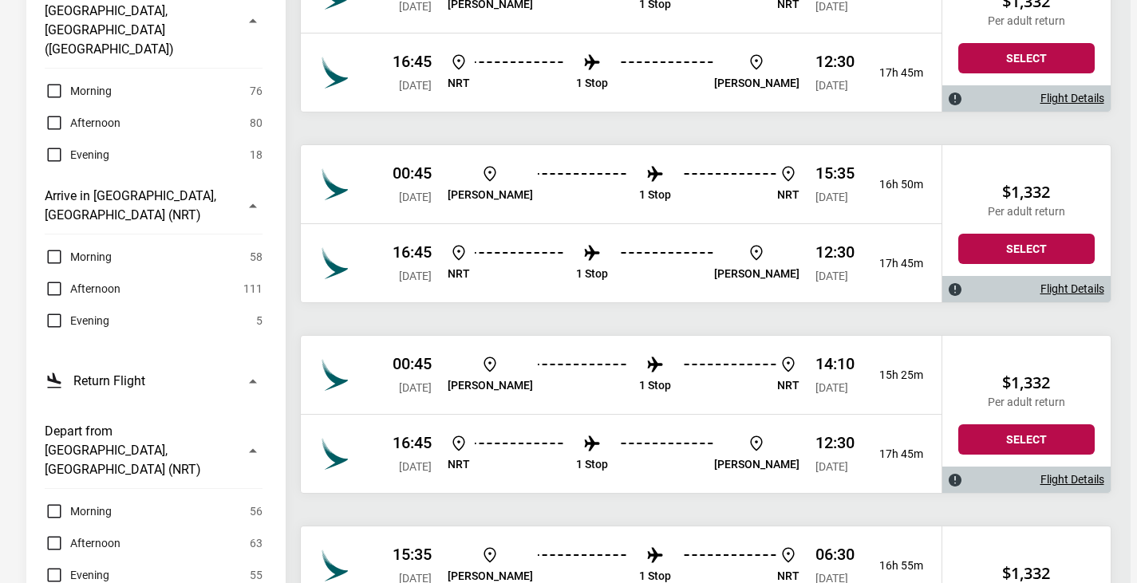
scroll to position [718, 0]
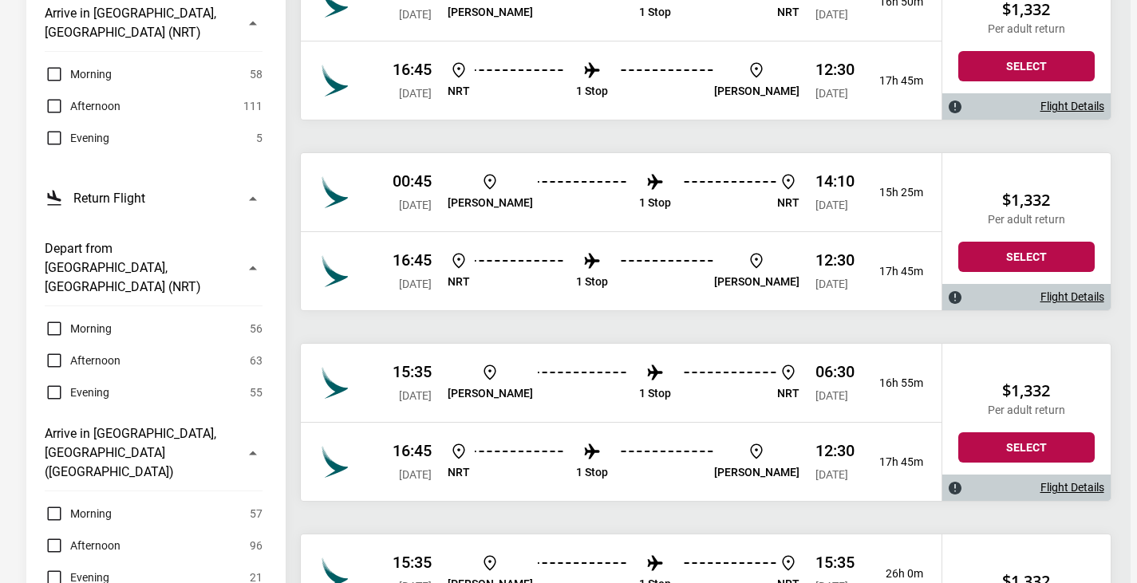
click at [111, 536] on span "Afternoon" at bounding box center [95, 545] width 50 height 19
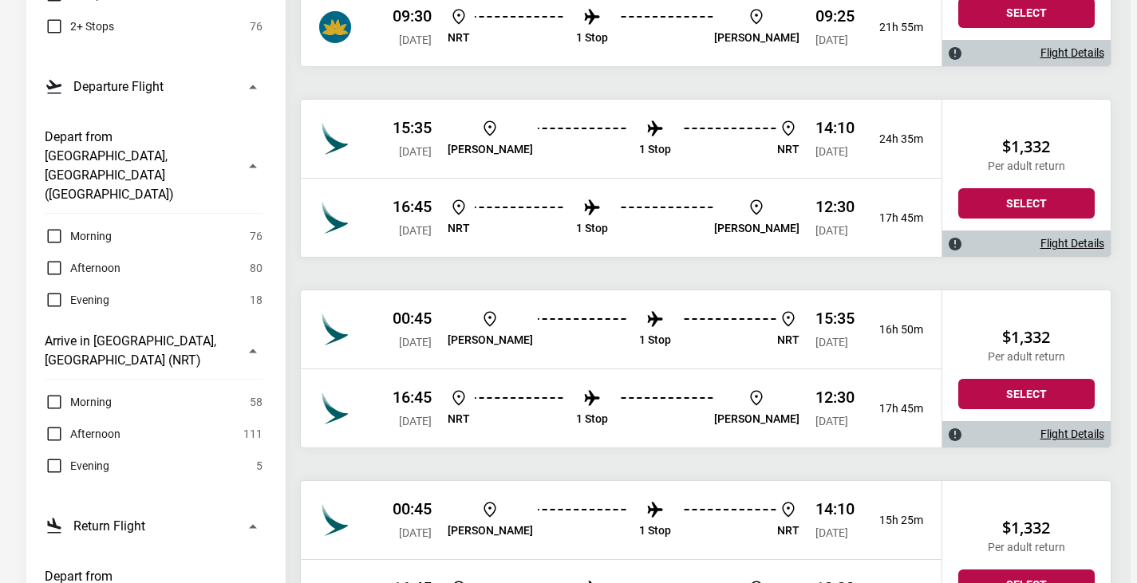
scroll to position [0, 0]
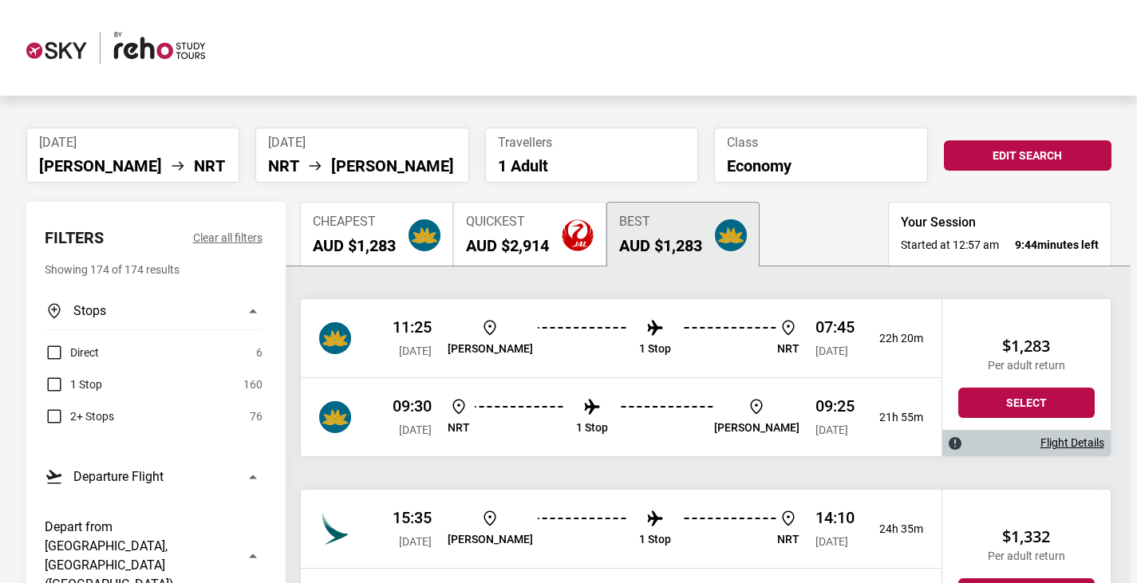
click at [531, 227] on span "Quickest" at bounding box center [507, 222] width 83 height 15
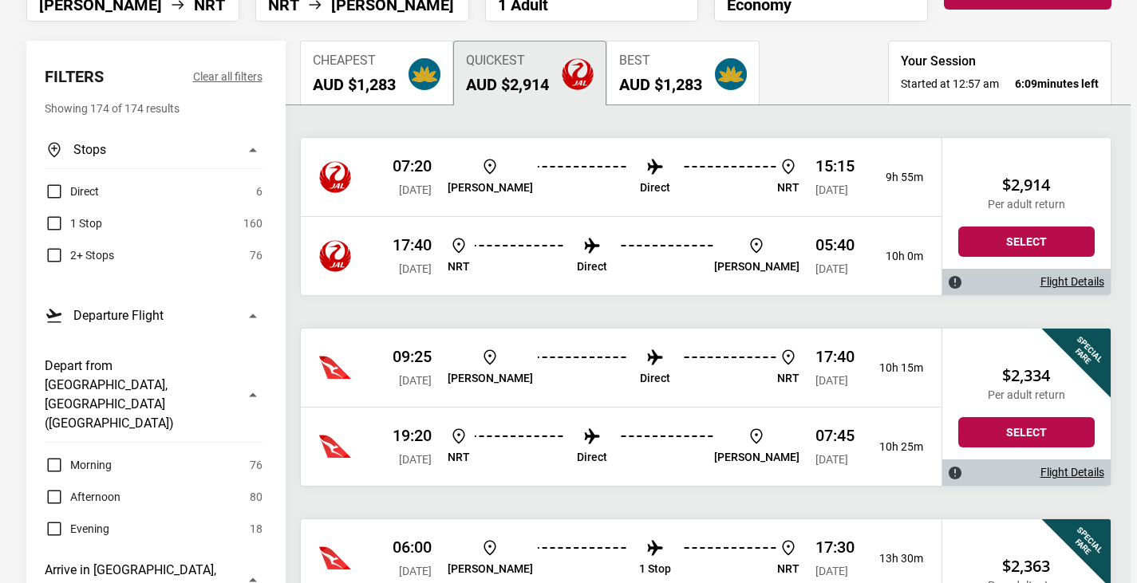
scroll to position [160, 0]
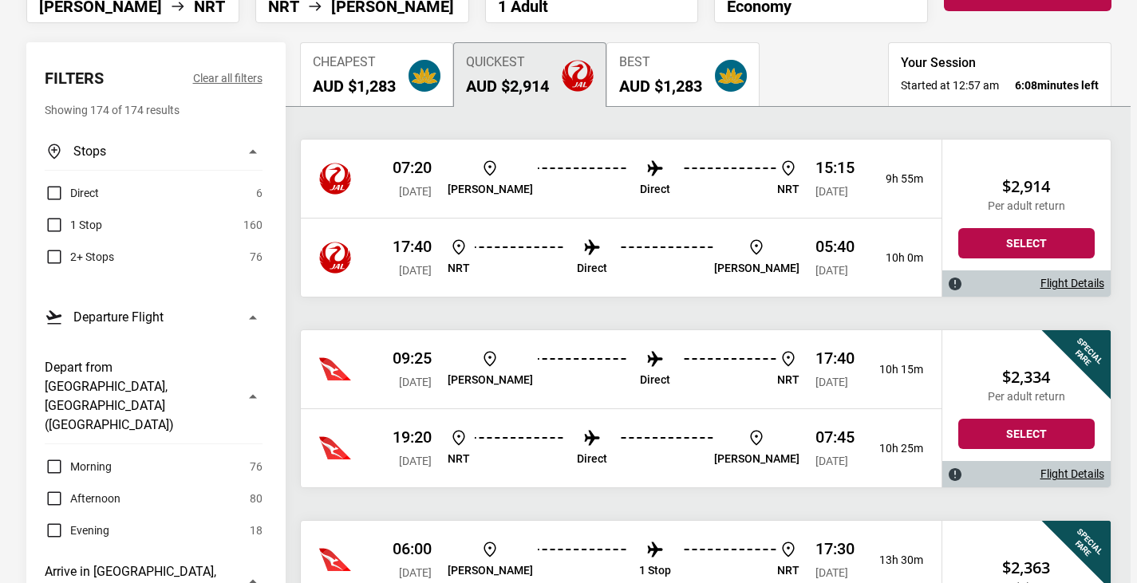
click at [349, 74] on div "Cheapest AUD $1,283" at bounding box center [354, 75] width 83 height 41
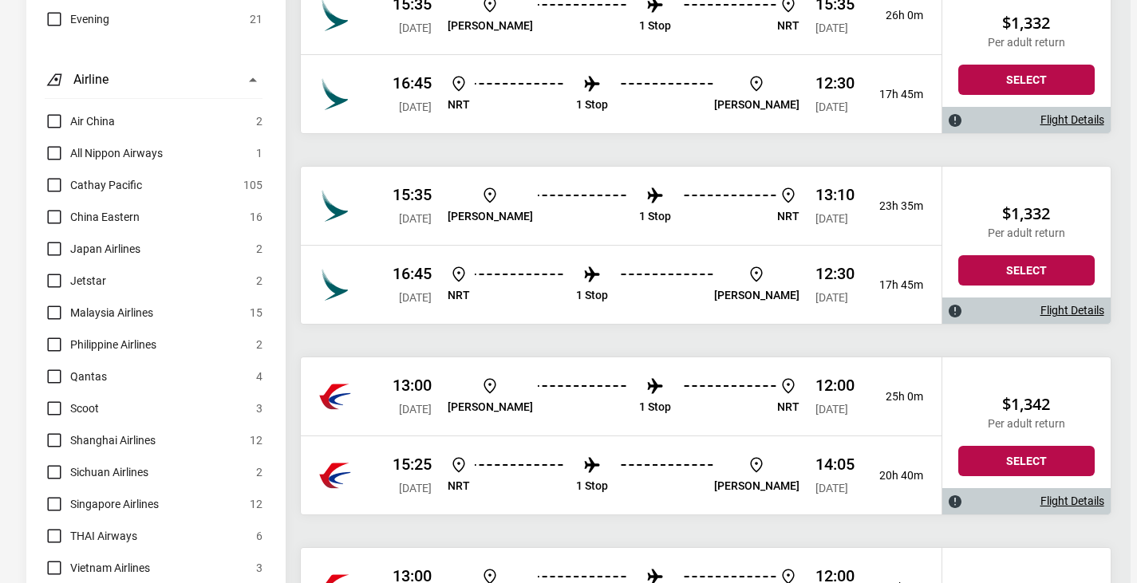
scroll to position [1197, 0]
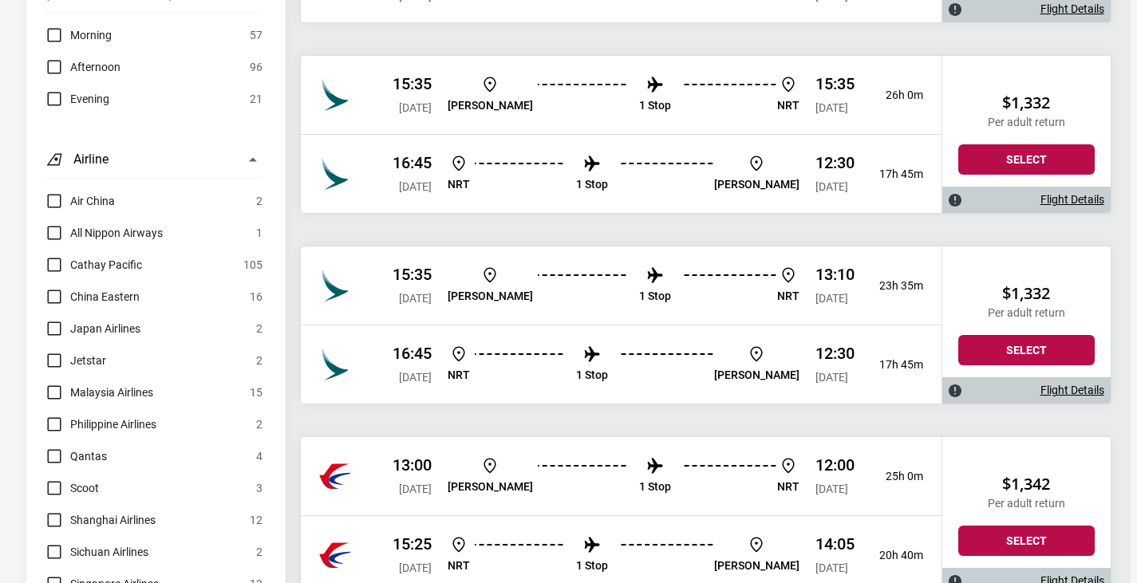
click at [127, 319] on span "Japan Airlines" at bounding box center [105, 328] width 70 height 19
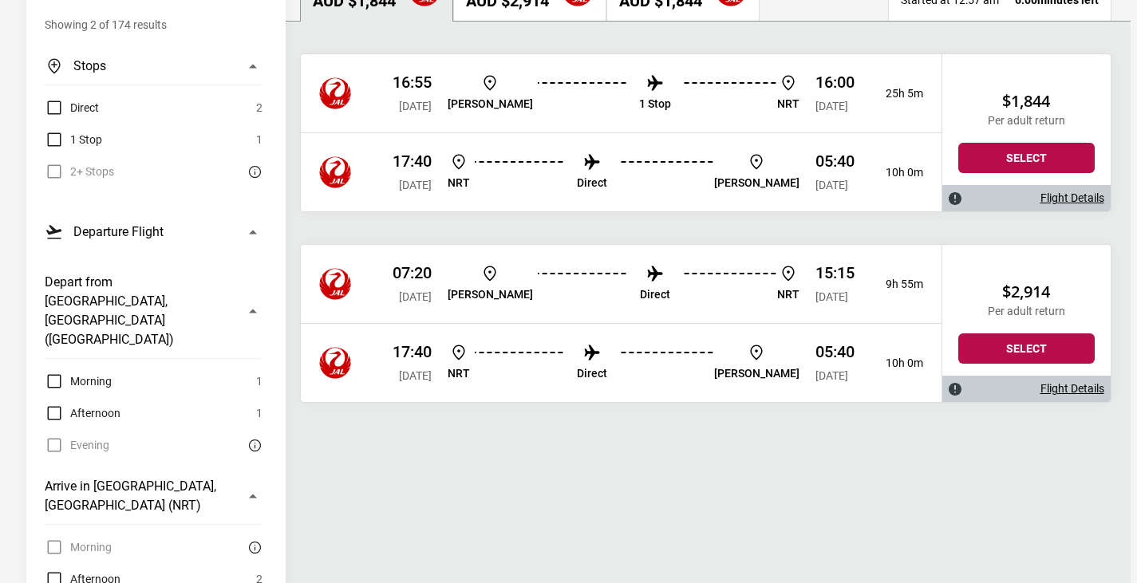
scroll to position [239, 0]
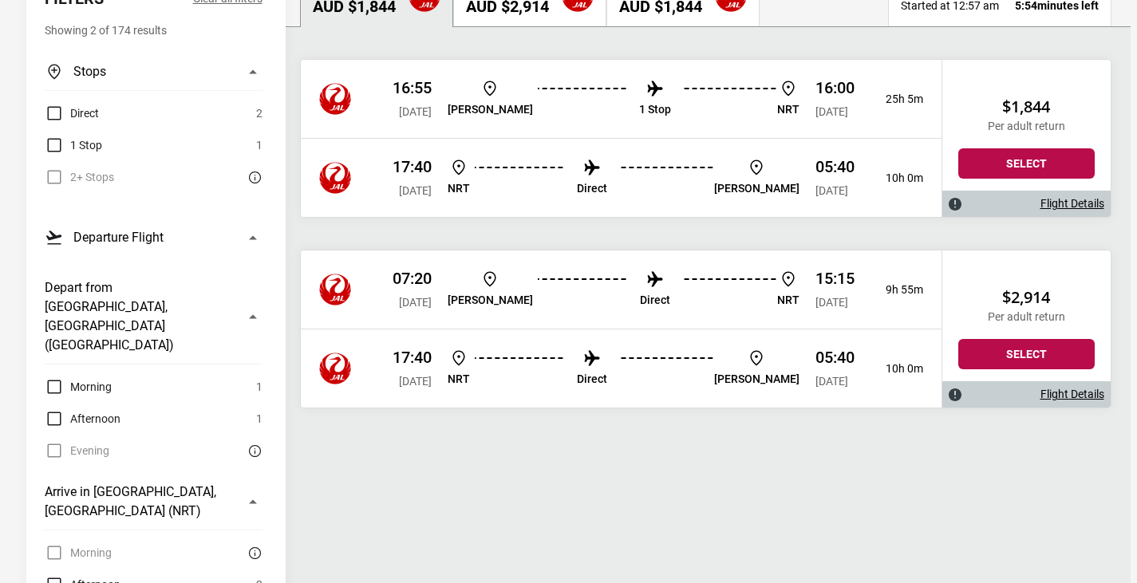
click at [639, 116] on p "1 Stop" at bounding box center [655, 110] width 32 height 14
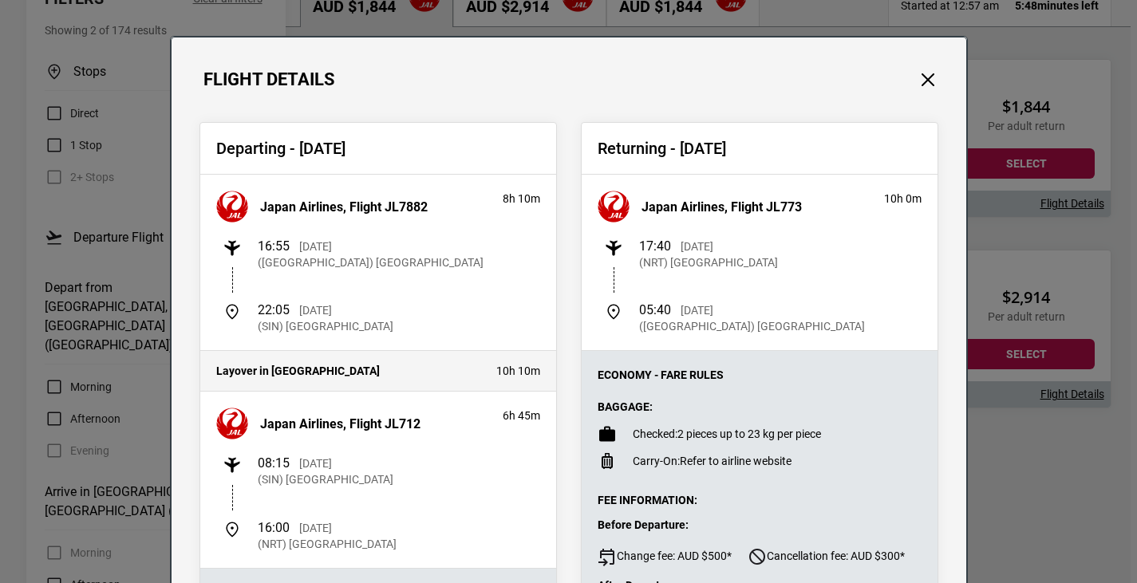
scroll to position [0, 0]
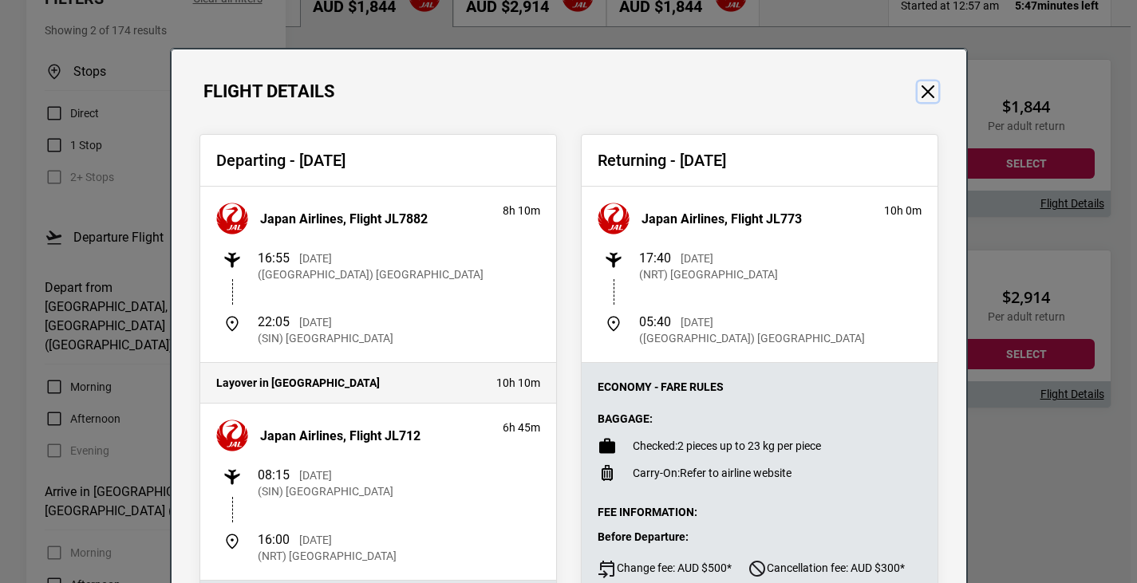
click at [922, 89] on button "Close" at bounding box center [928, 91] width 21 height 21
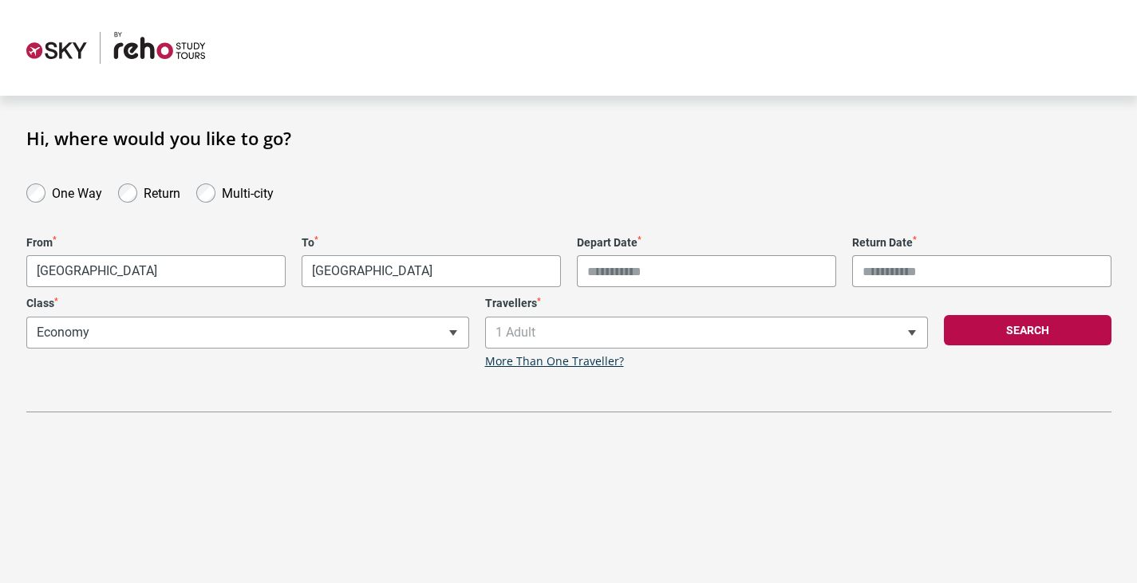
type input "**********"
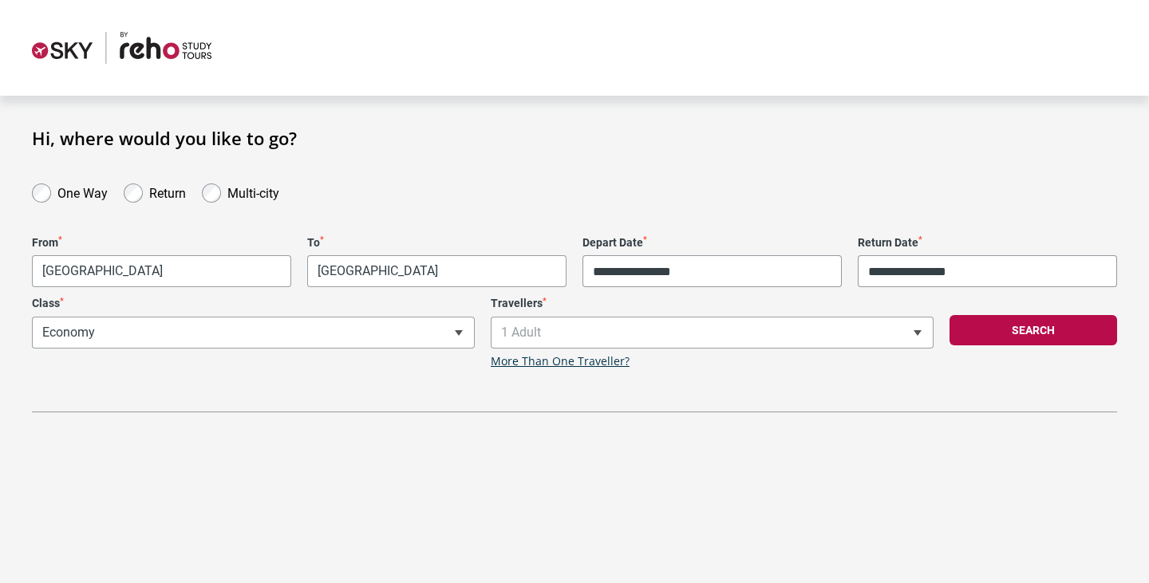
click at [99, 195] on label "One Way" at bounding box center [82, 191] width 50 height 19
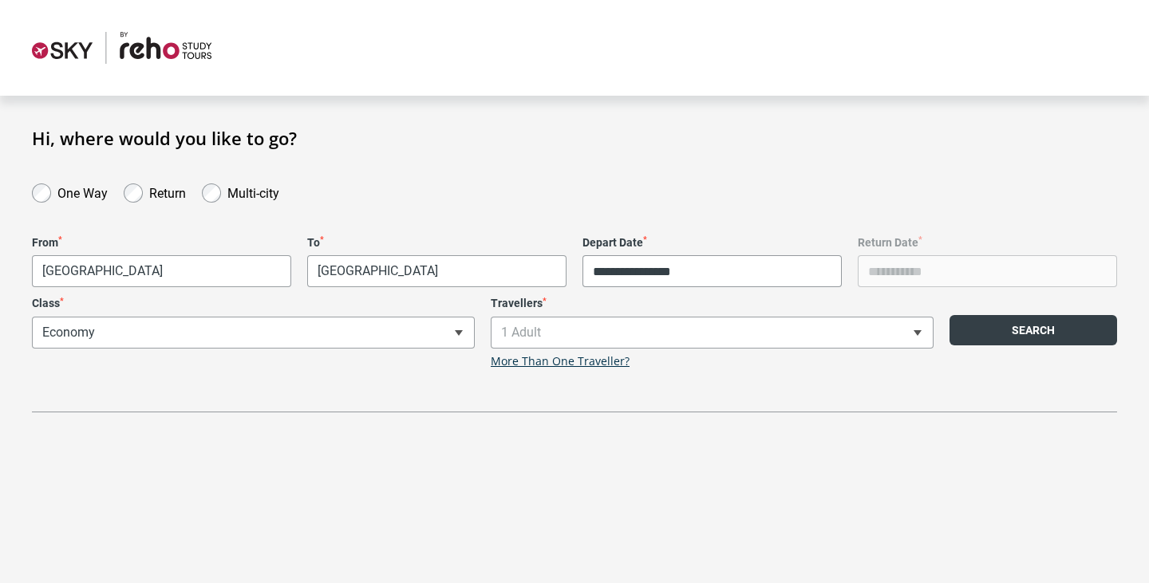
click at [994, 340] on button "Search" at bounding box center [1034, 330] width 168 height 30
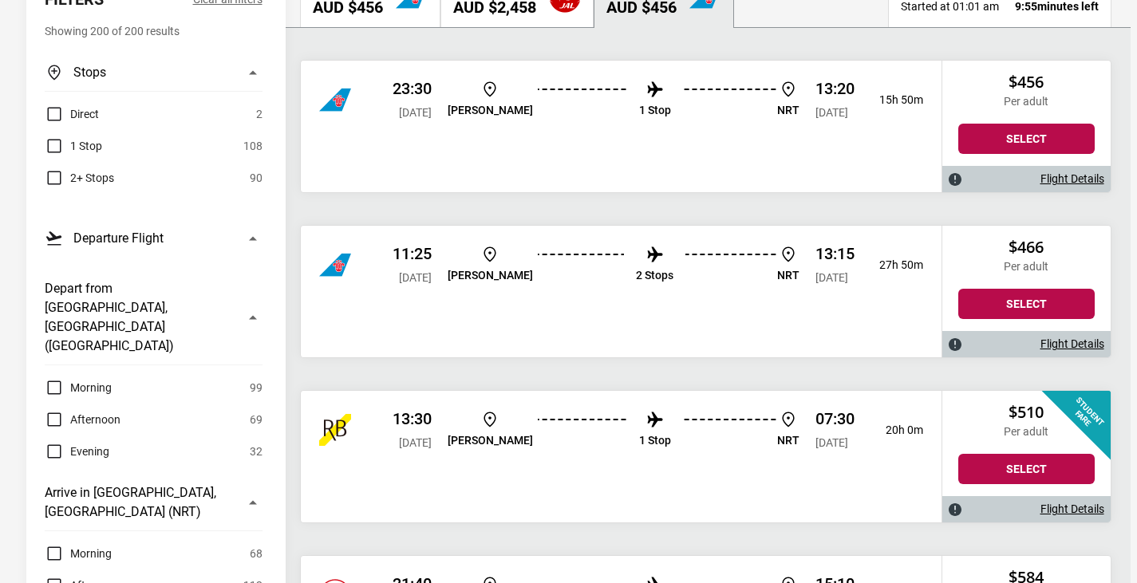
scroll to position [239, 0]
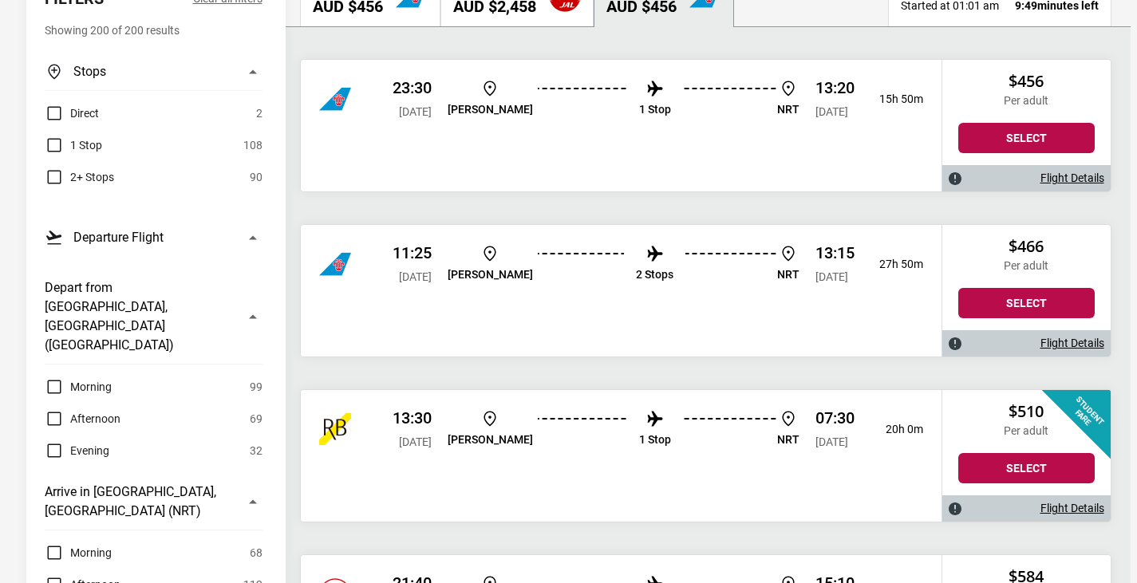
click at [639, 444] on p "1 Stop" at bounding box center [655, 440] width 32 height 14
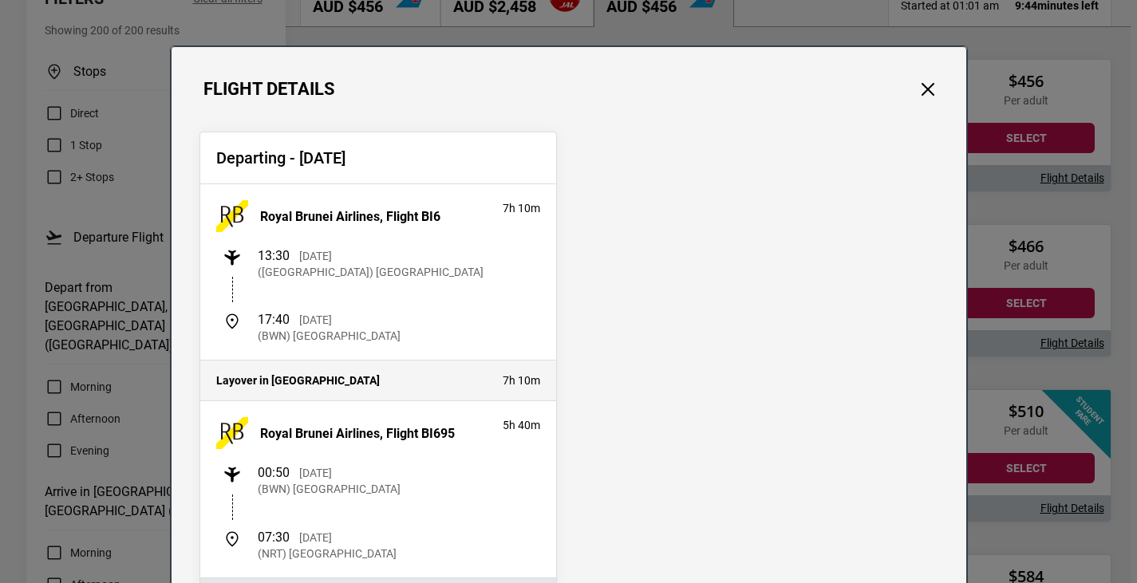
scroll to position [0, 0]
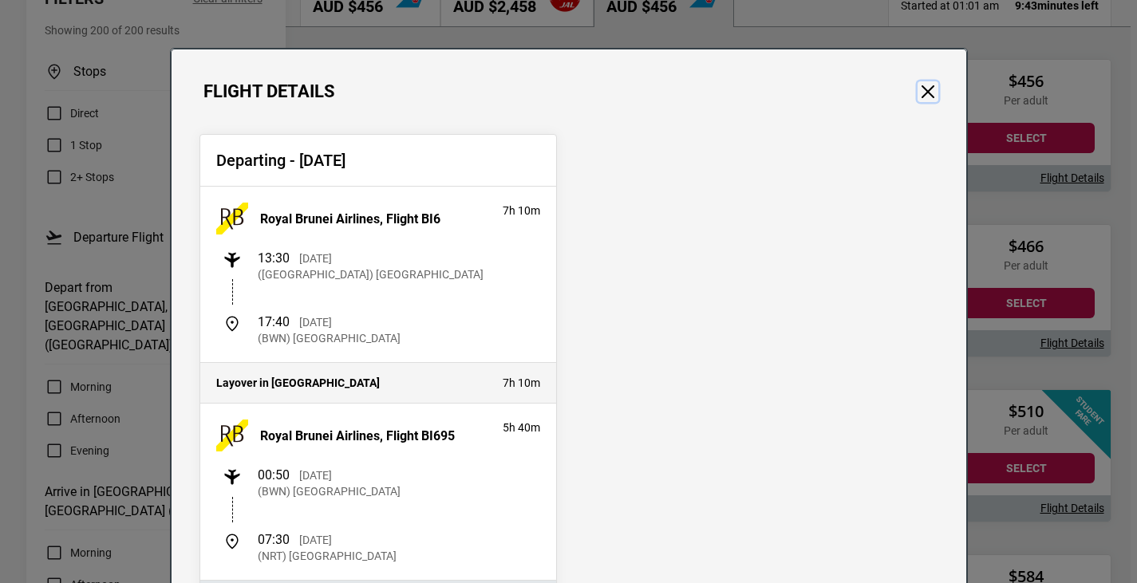
click at [918, 92] on button "Close" at bounding box center [928, 91] width 21 height 21
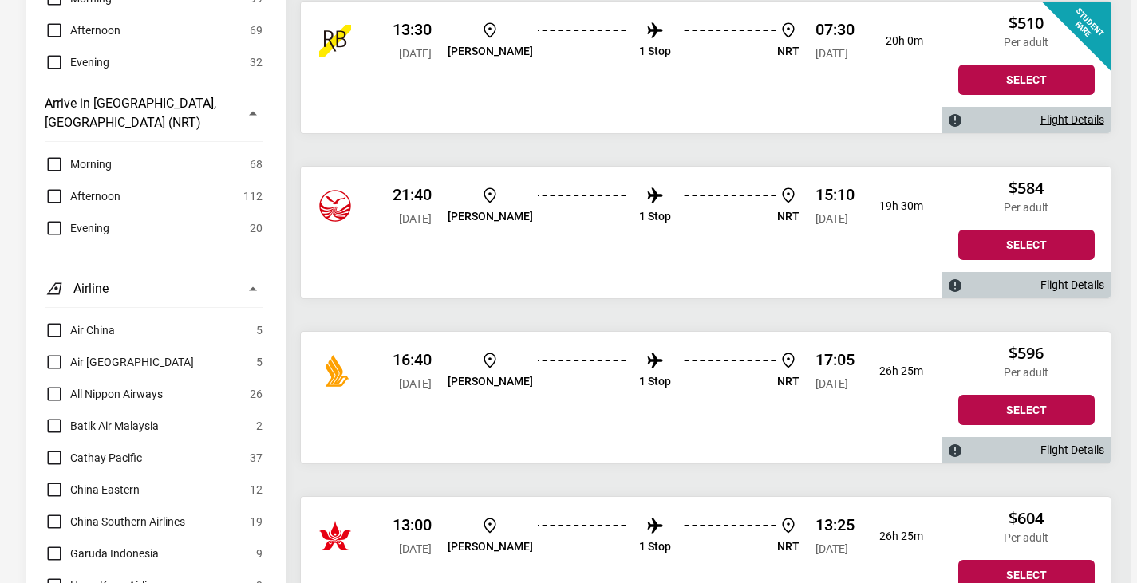
scroll to position [638, 0]
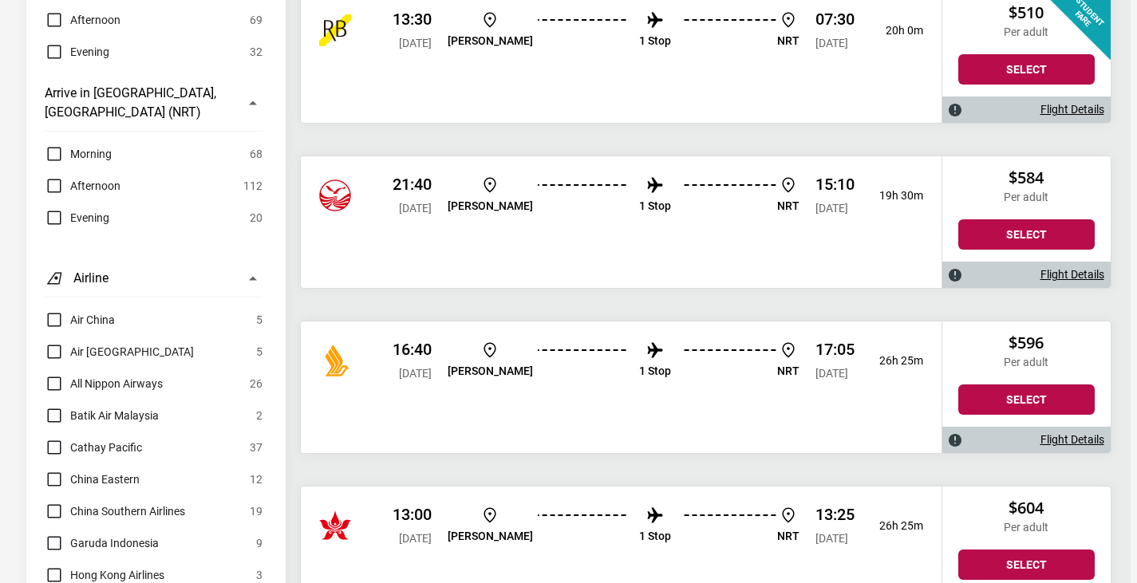
click at [639, 209] on p "1 Stop" at bounding box center [655, 206] width 32 height 14
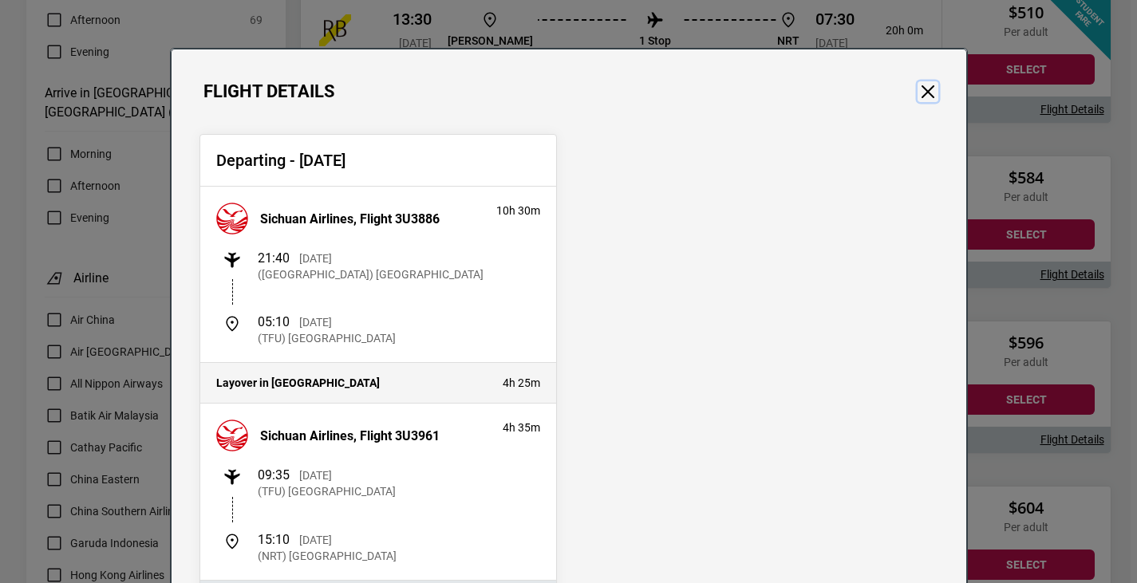
click at [930, 84] on button "Close" at bounding box center [928, 91] width 21 height 21
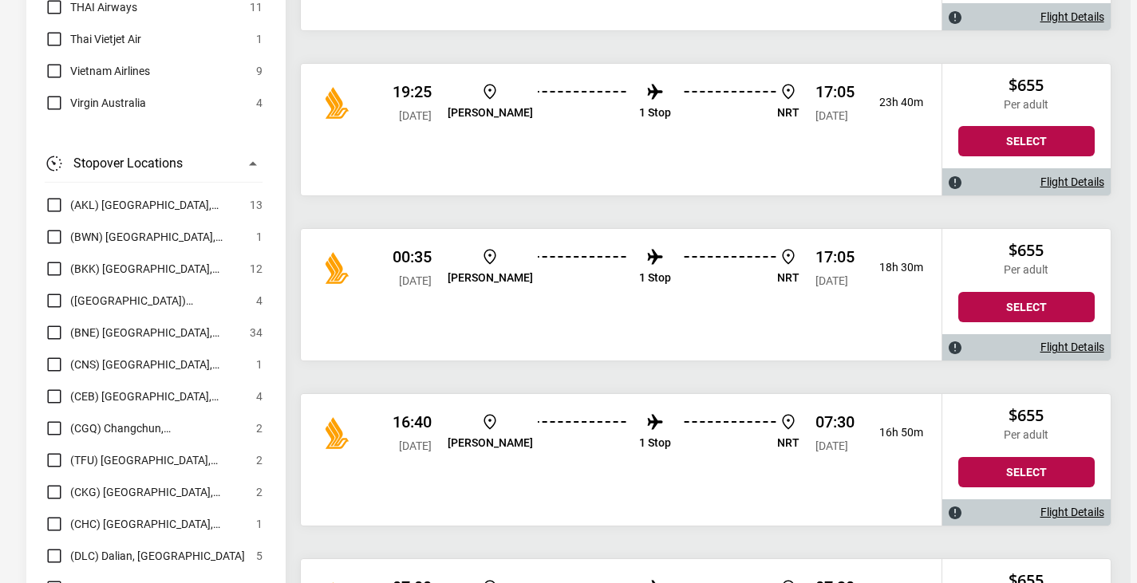
scroll to position [1596, 0]
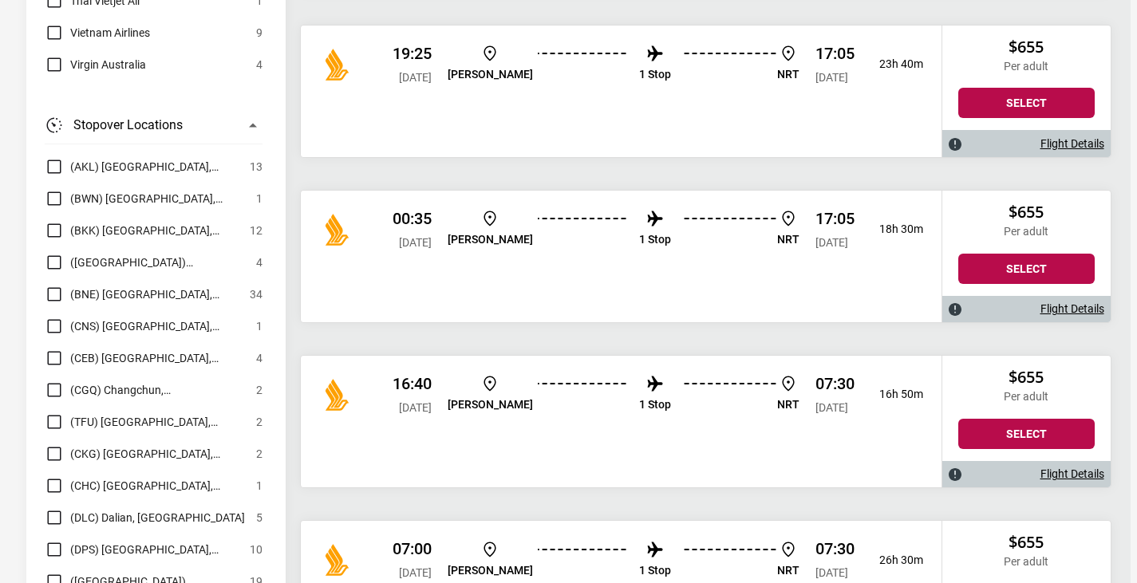
click at [639, 246] on p "1 Stop" at bounding box center [655, 240] width 32 height 14
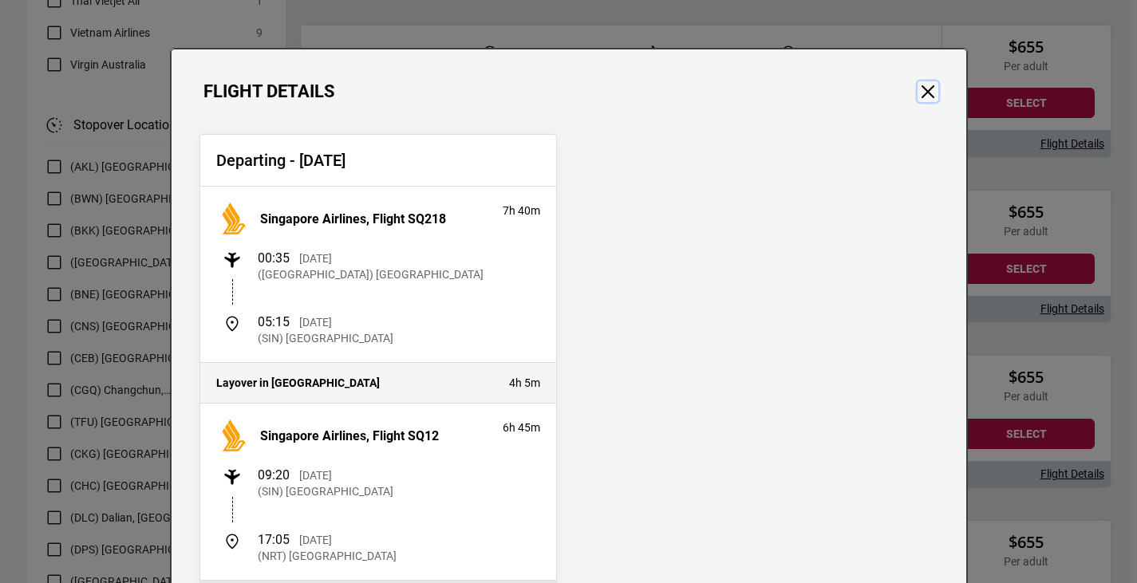
click at [928, 91] on button "Close" at bounding box center [928, 91] width 21 height 21
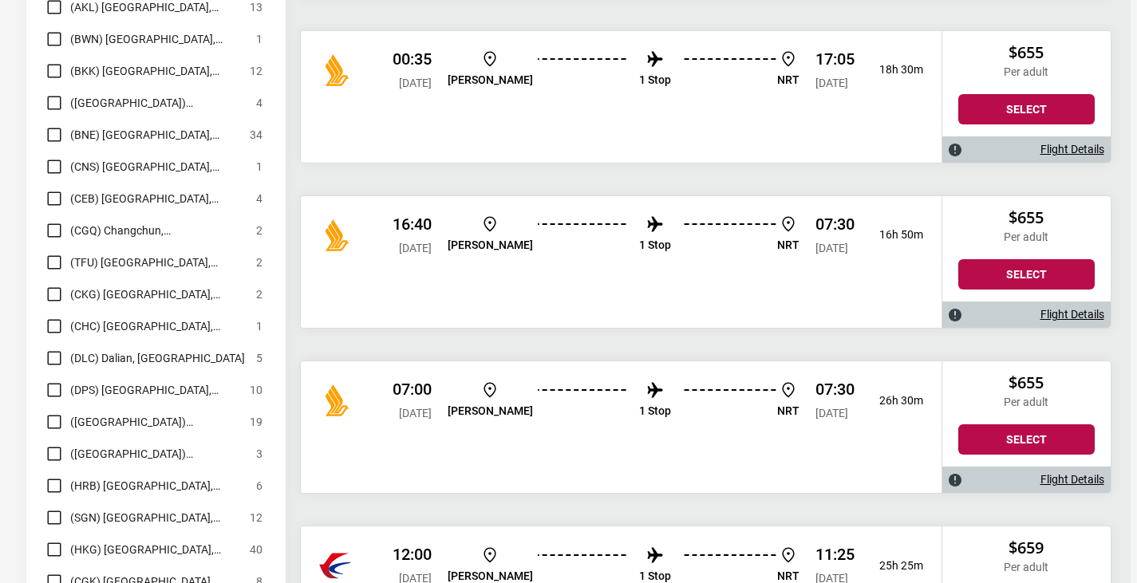
scroll to position [1755, 0]
click at [639, 252] on p "1 Stop" at bounding box center [655, 246] width 32 height 14
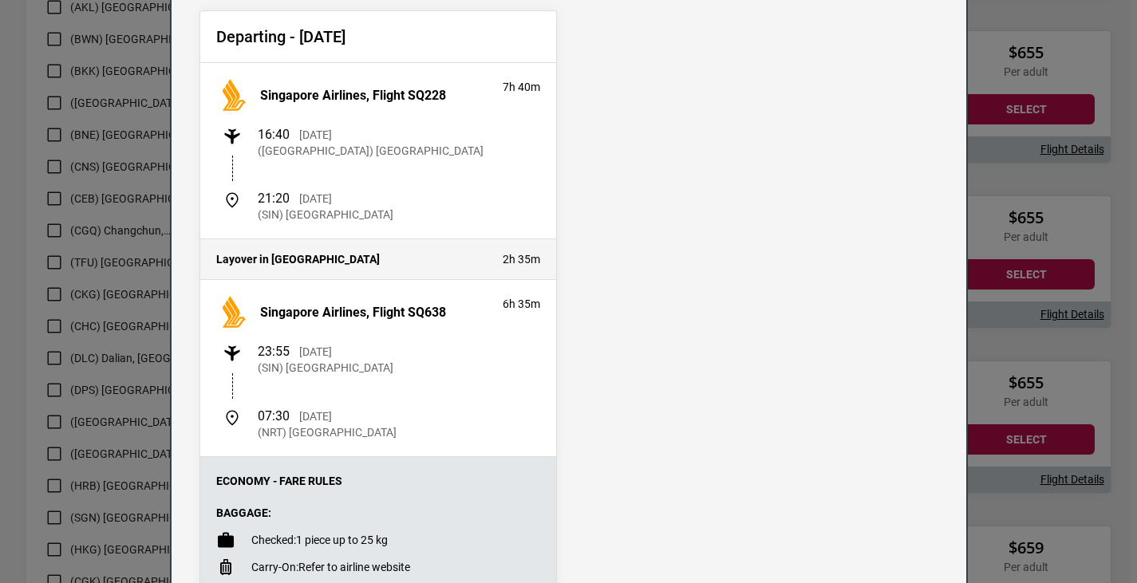
scroll to position [44, 0]
